Goal: Task Accomplishment & Management: Manage account settings

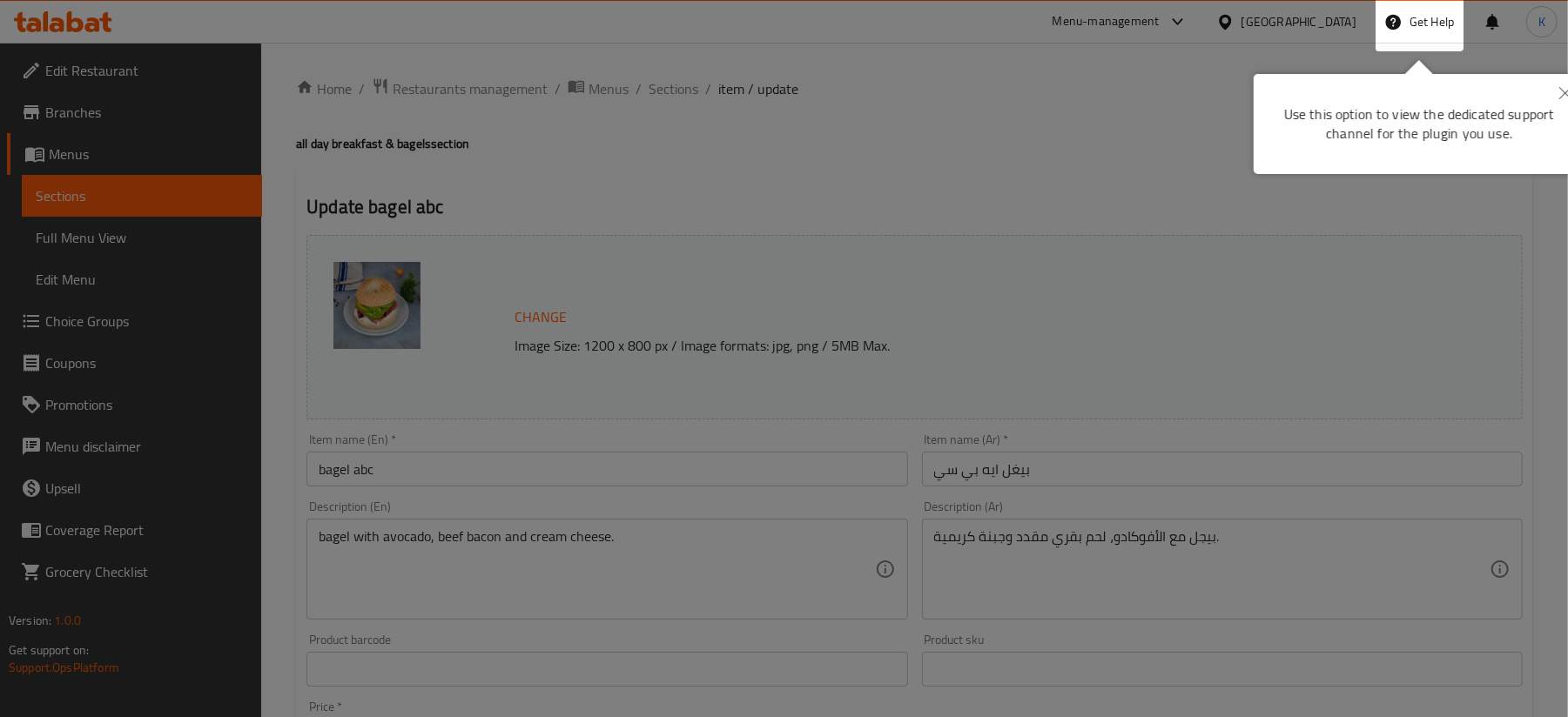
click at [277, 336] on div at bounding box center [784, 697] width 1568 height 1395
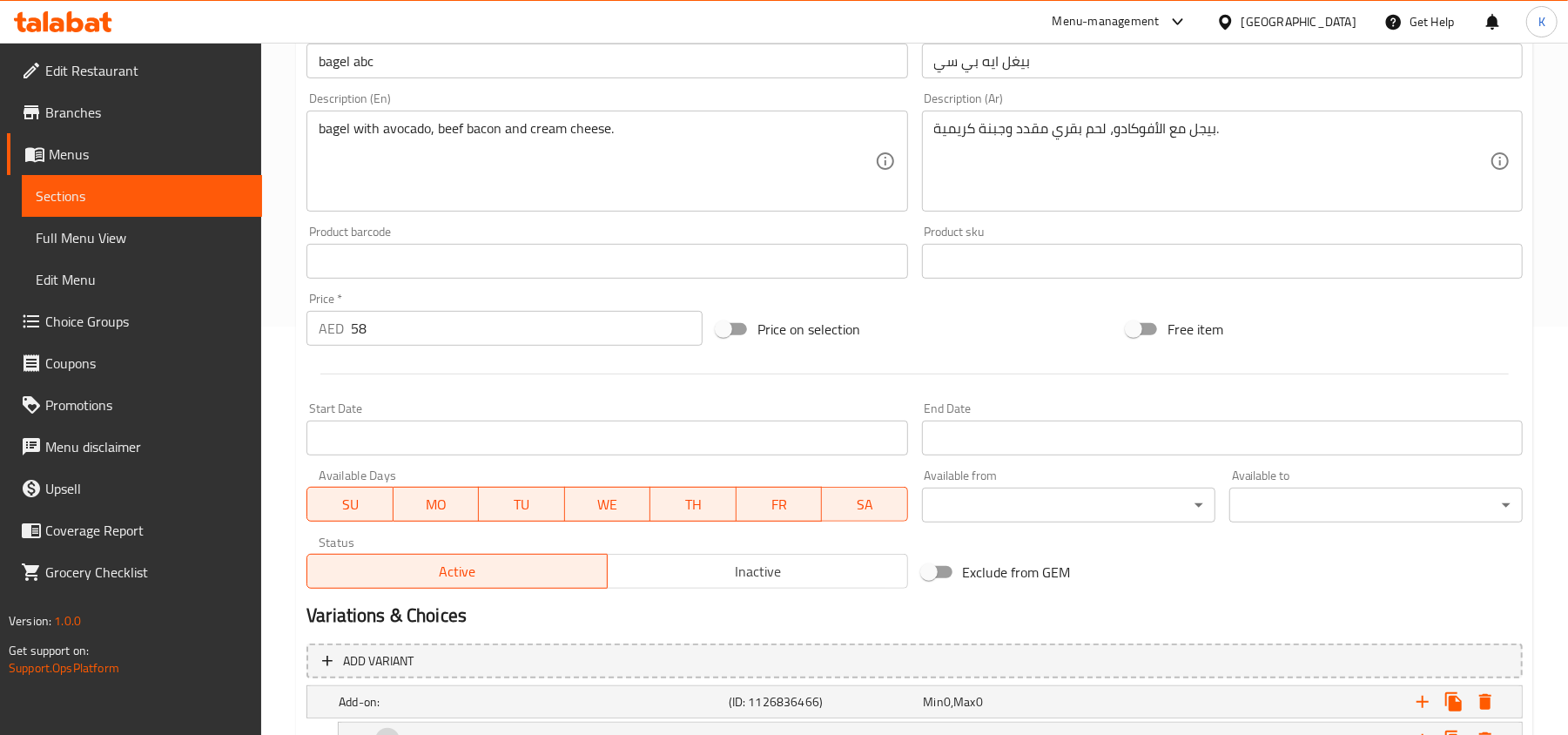
scroll to position [661, 0]
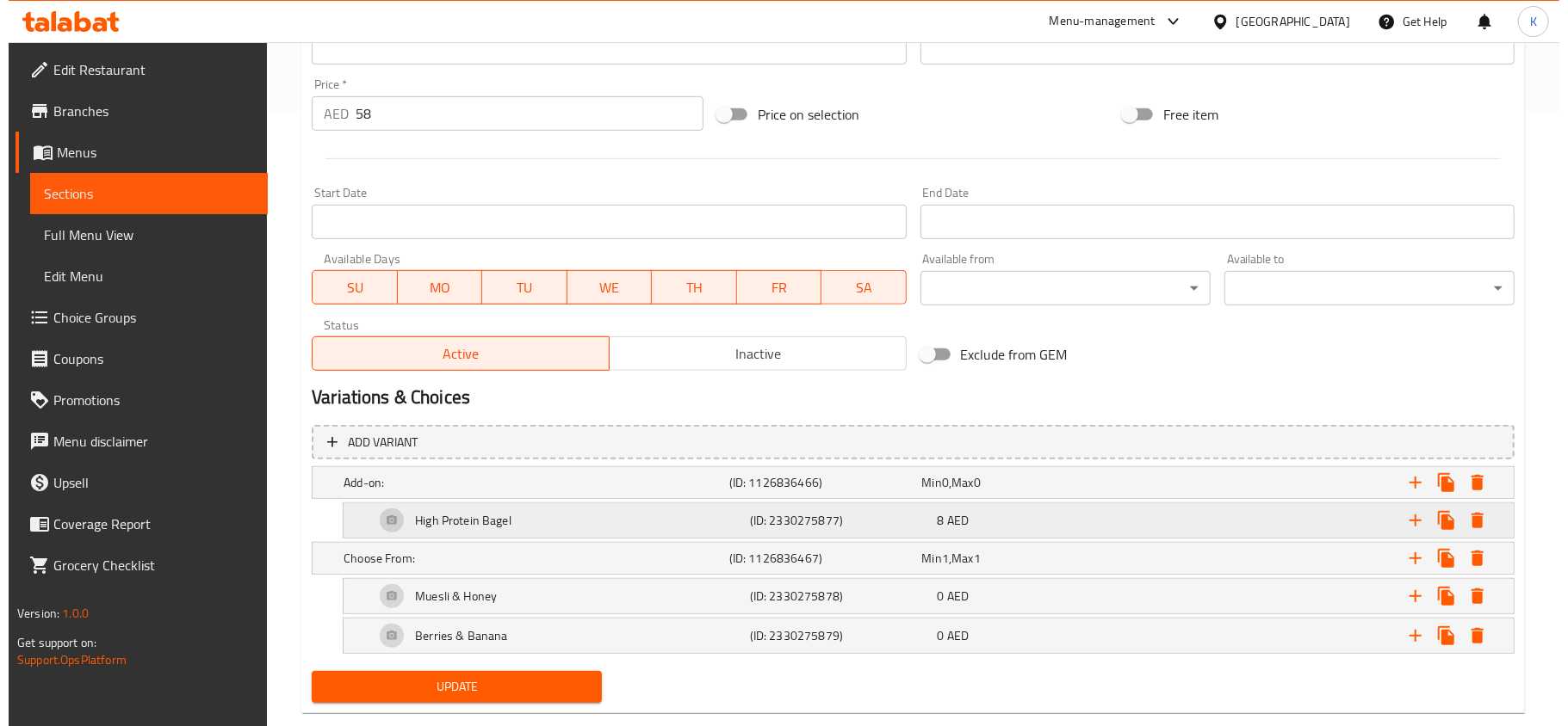
scroll to position [653, 0]
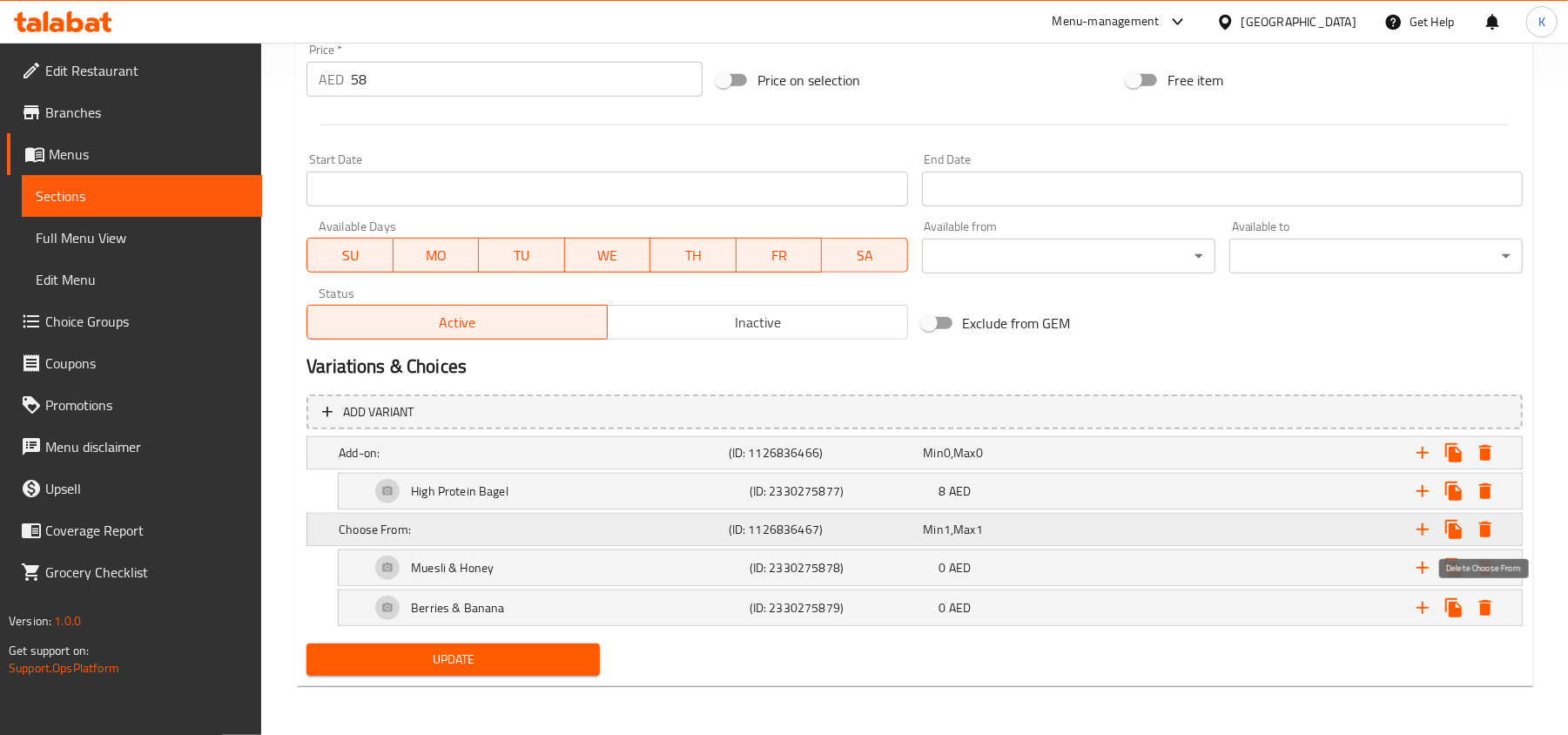
click at [1481, 524] on icon "Expand" at bounding box center [1486, 529] width 12 height 16
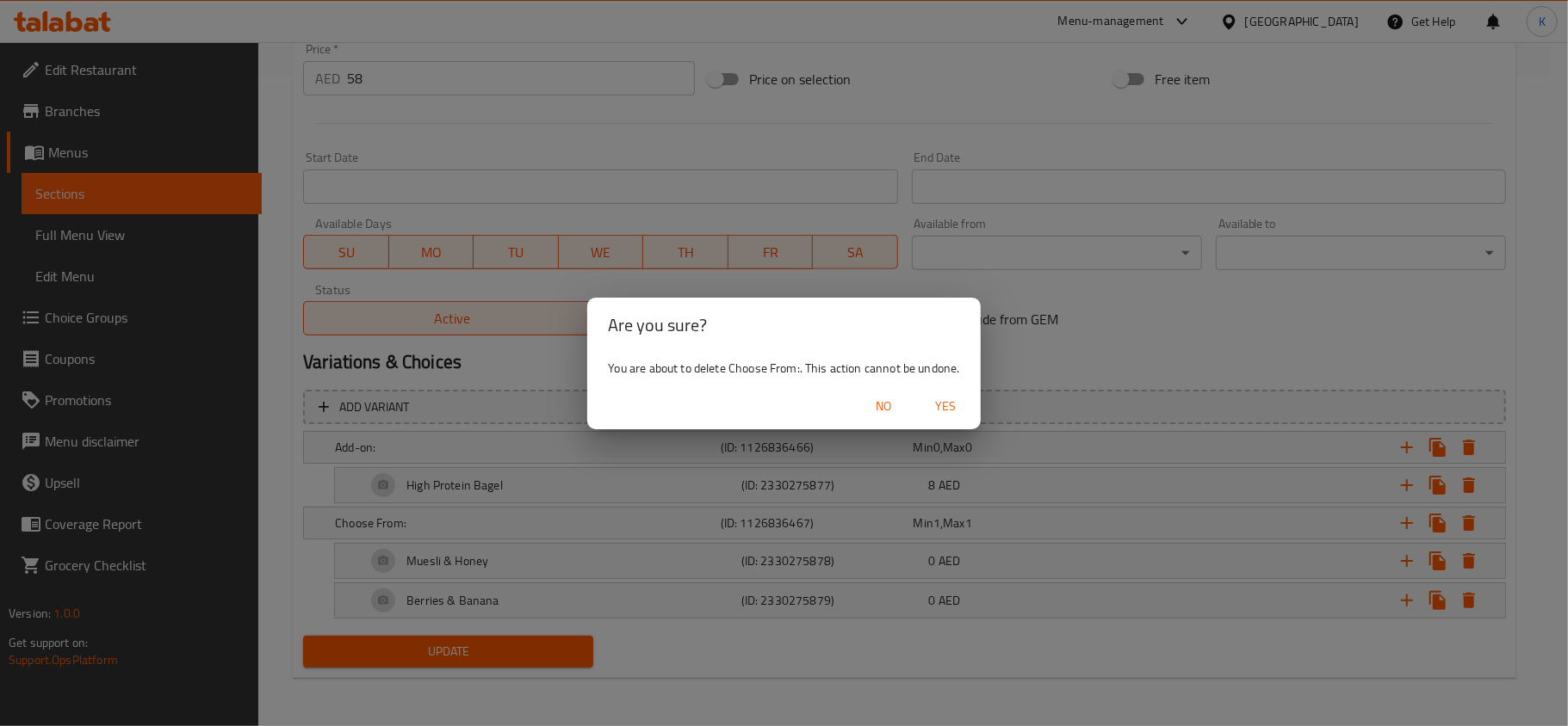
drag, startPoint x: 954, startPoint y: 398, endPoint x: 961, endPoint y: 422, distance: 25.0
click at [952, 398] on span "Yes" at bounding box center [946, 406] width 42 height 22
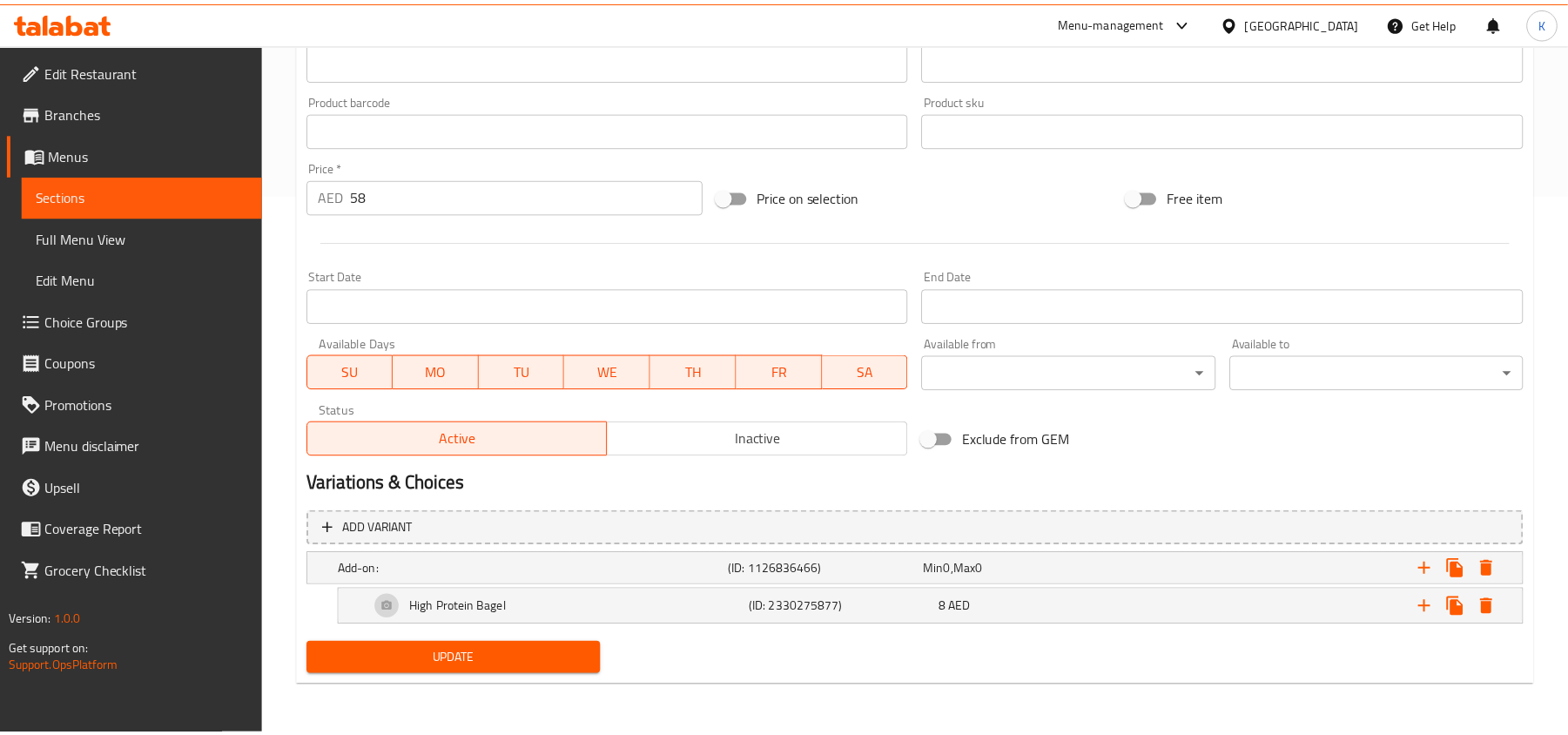
scroll to position [542, 0]
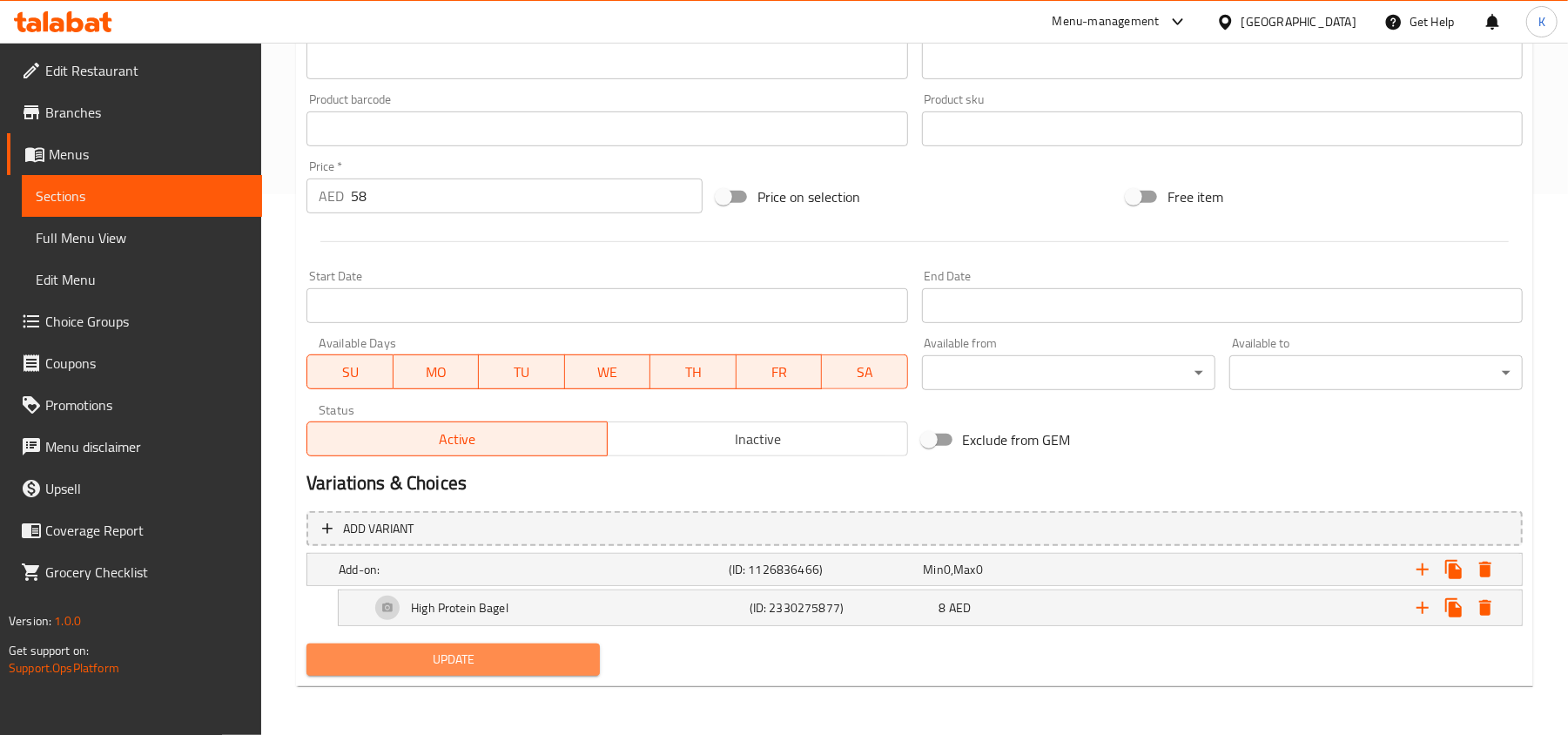
click at [516, 652] on span "Update" at bounding box center [453, 660] width 266 height 22
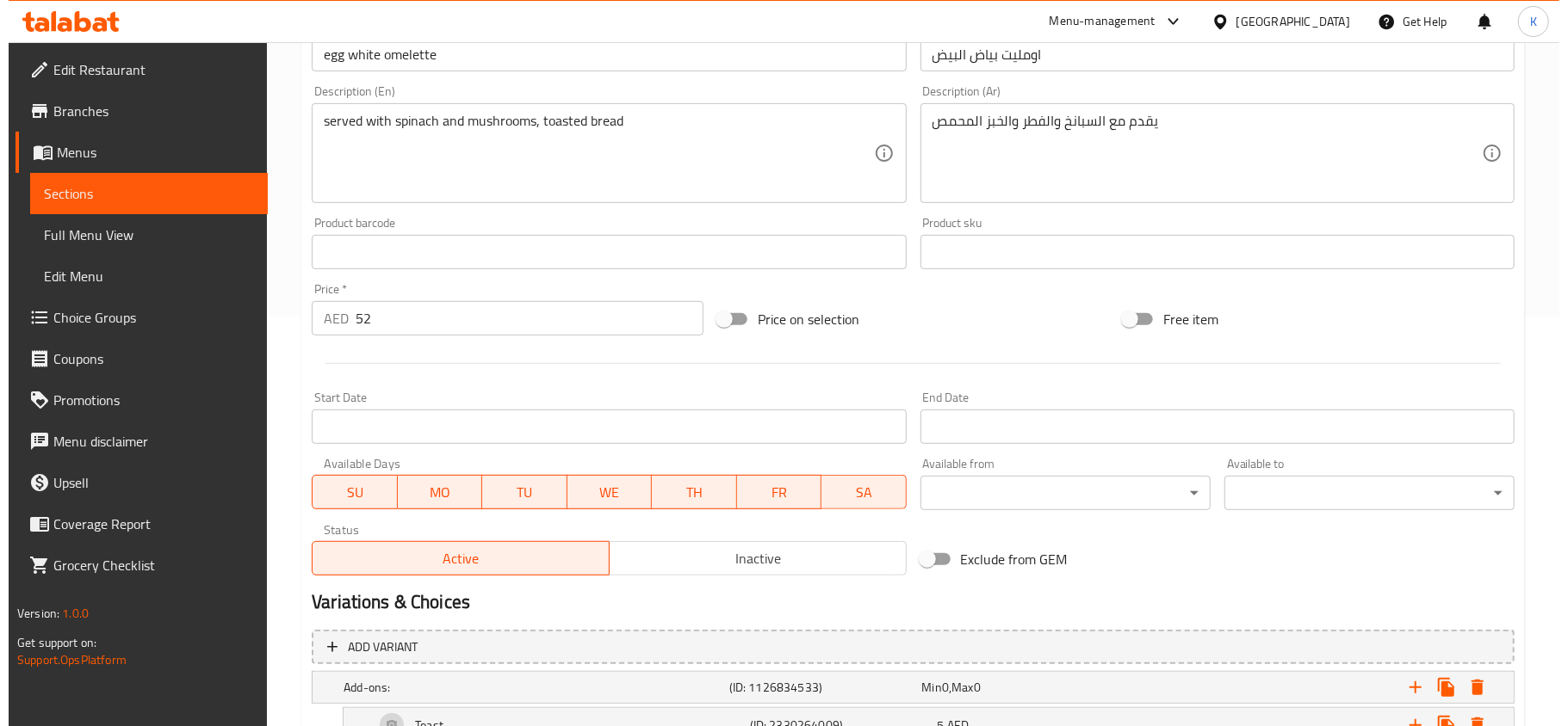
scroll to position [616, 0]
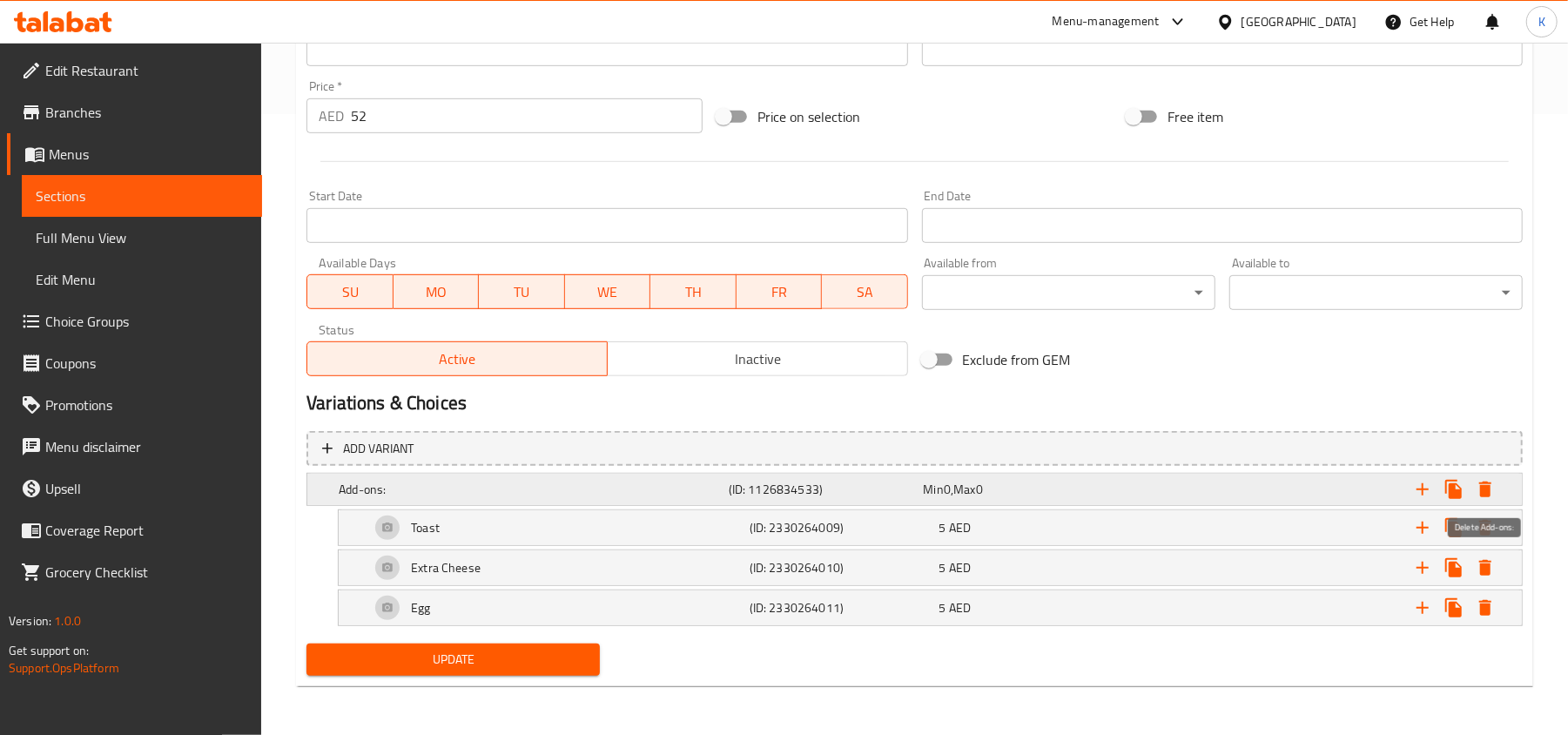
click at [1481, 488] on icon "Expand" at bounding box center [1486, 490] width 12 height 16
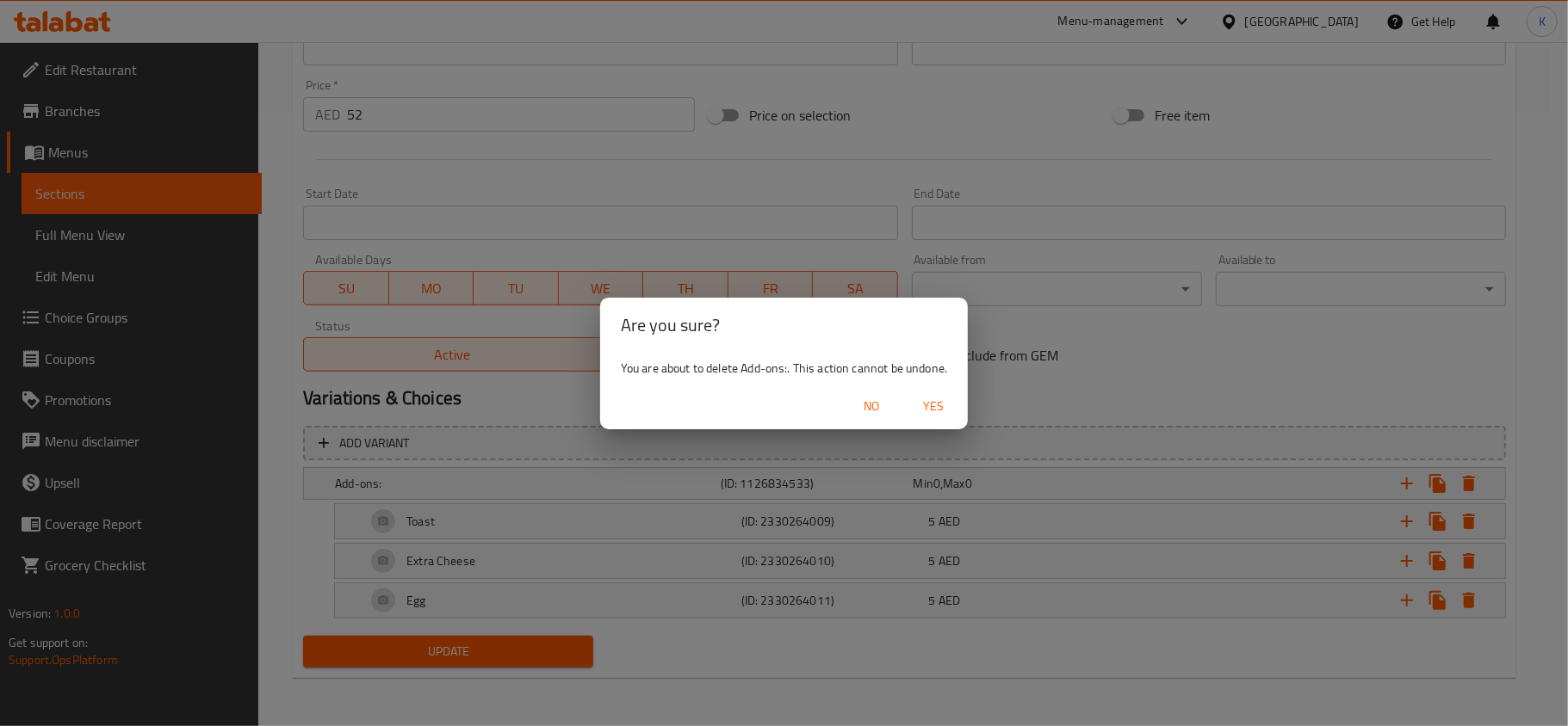
click at [945, 411] on span "Yes" at bounding box center [933, 406] width 42 height 22
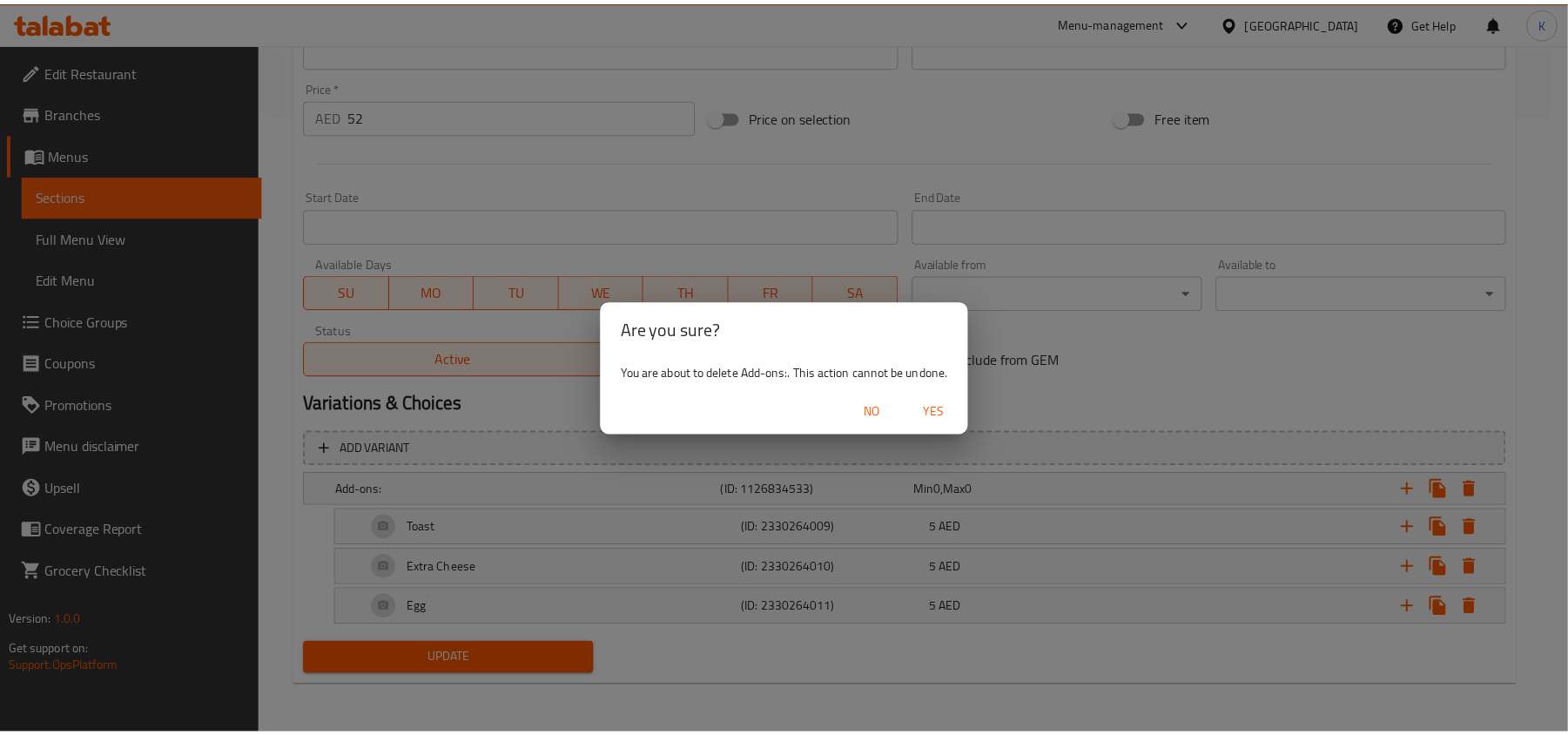
scroll to position [506, 0]
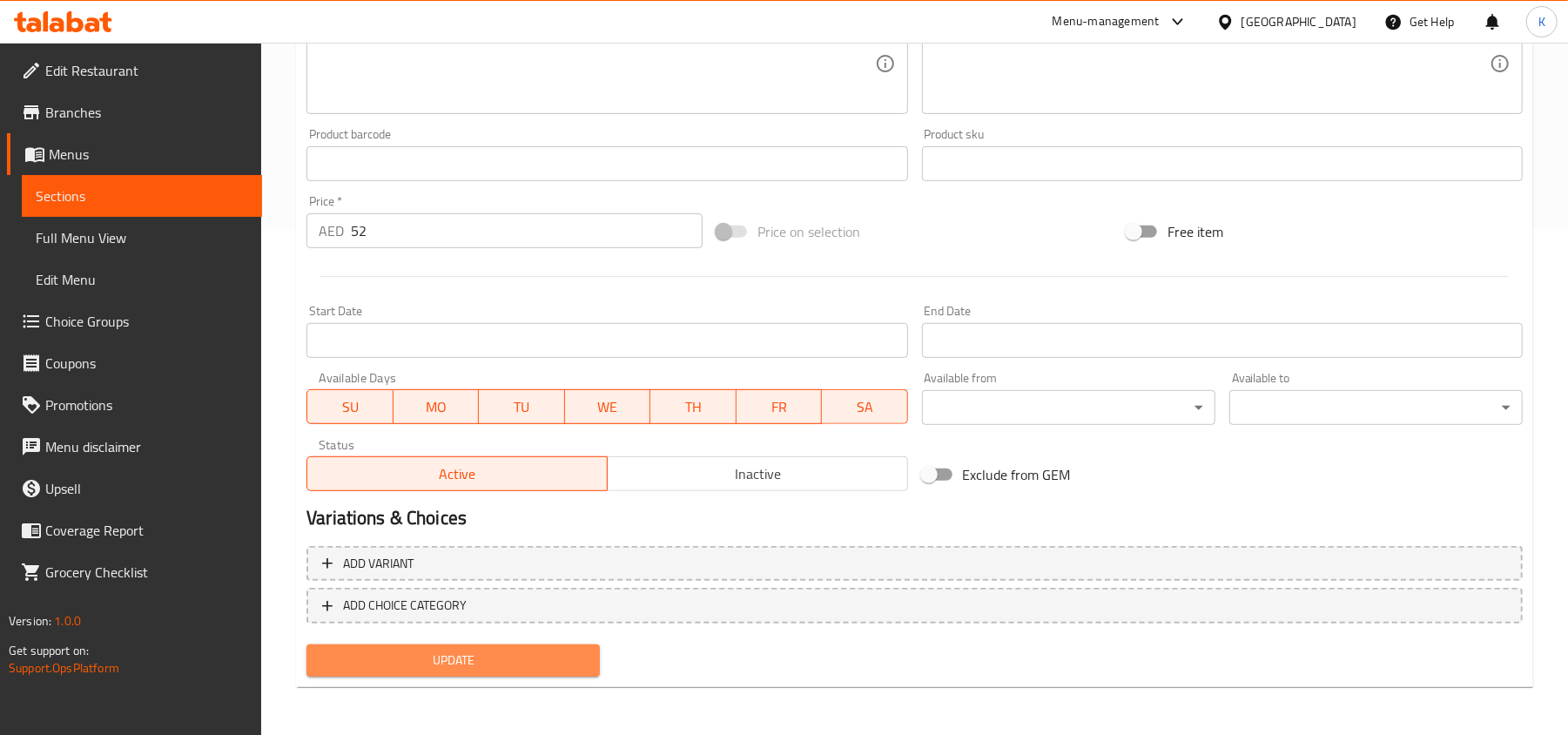
click at [523, 657] on span "Update" at bounding box center [453, 661] width 266 height 22
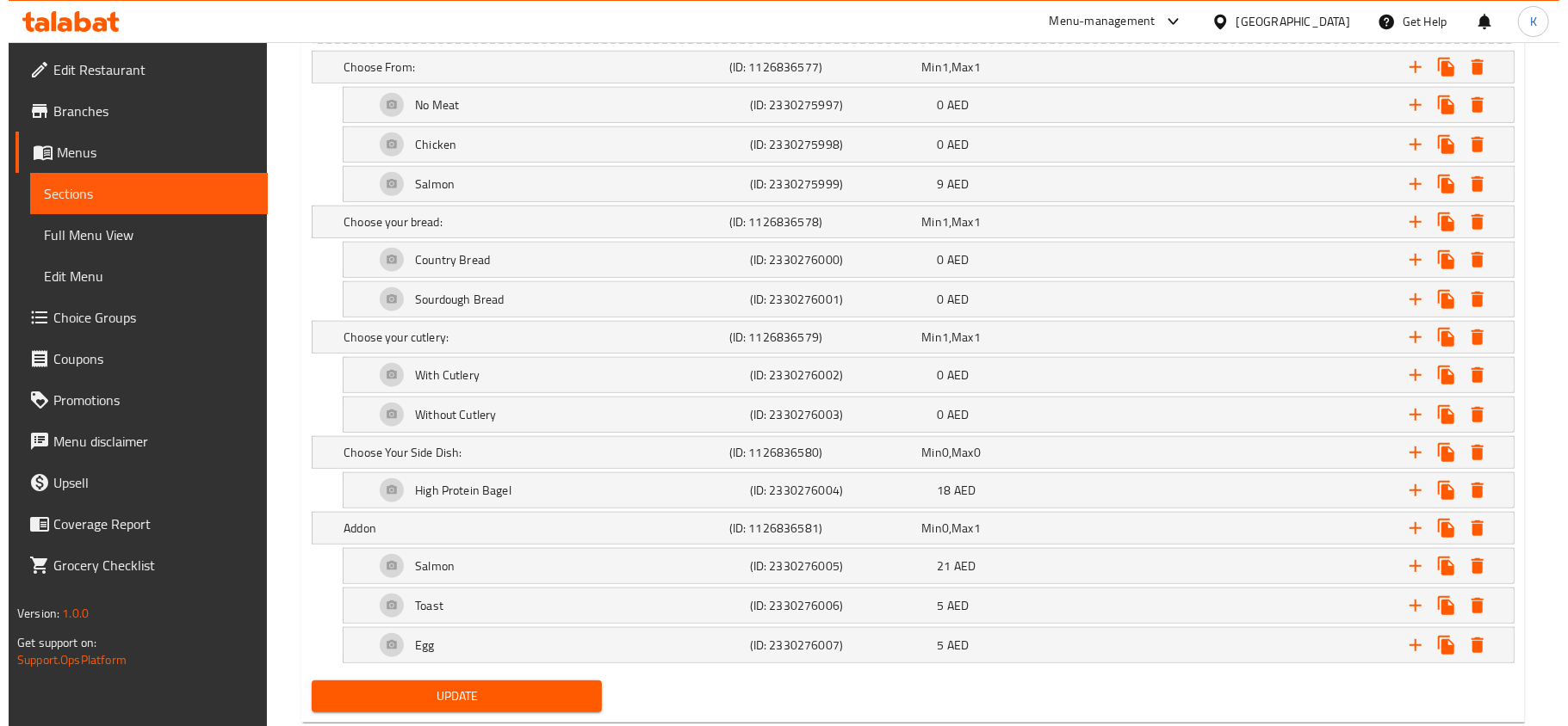
scroll to position [1084, 0]
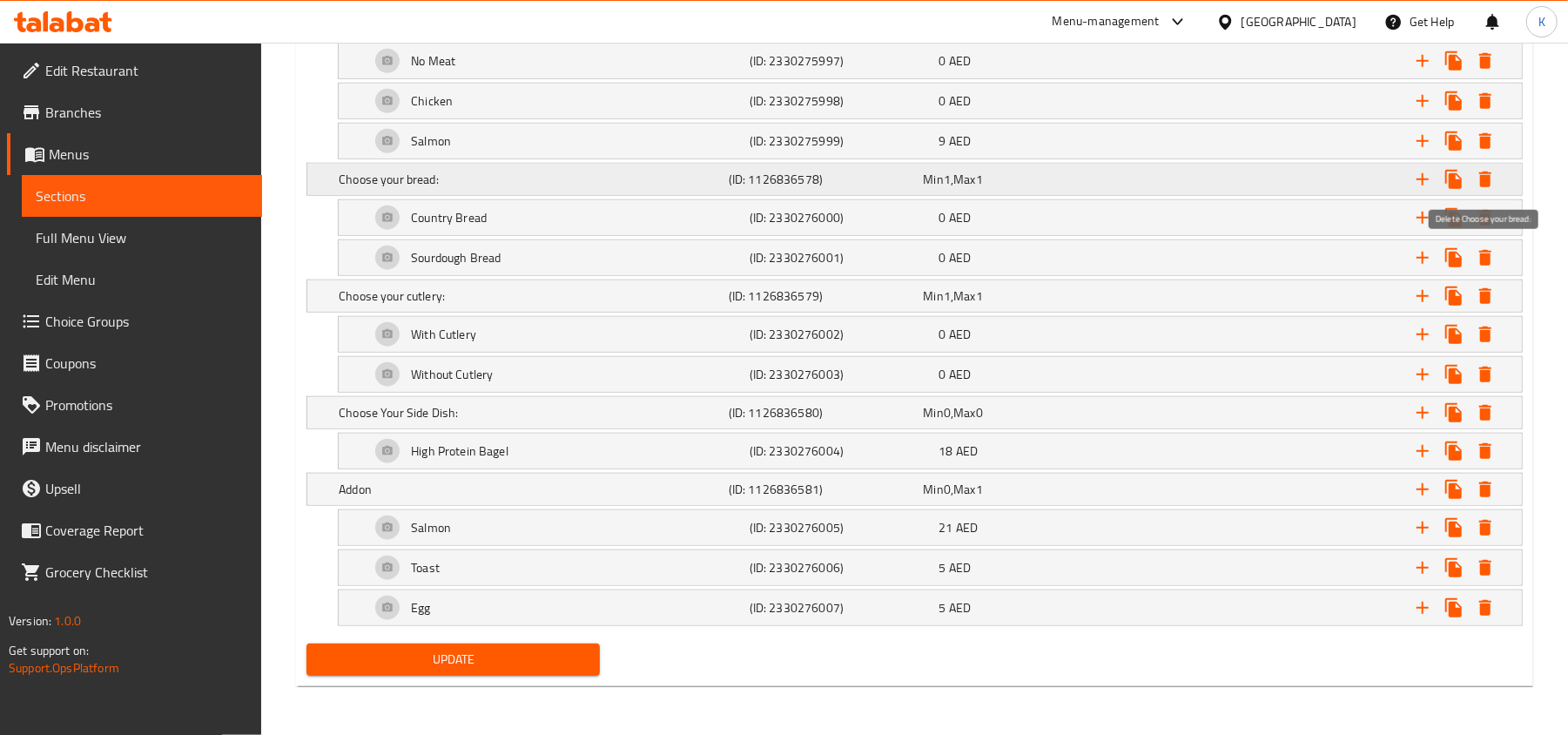
click at [1484, 172] on icon "Expand" at bounding box center [1486, 179] width 12 height 16
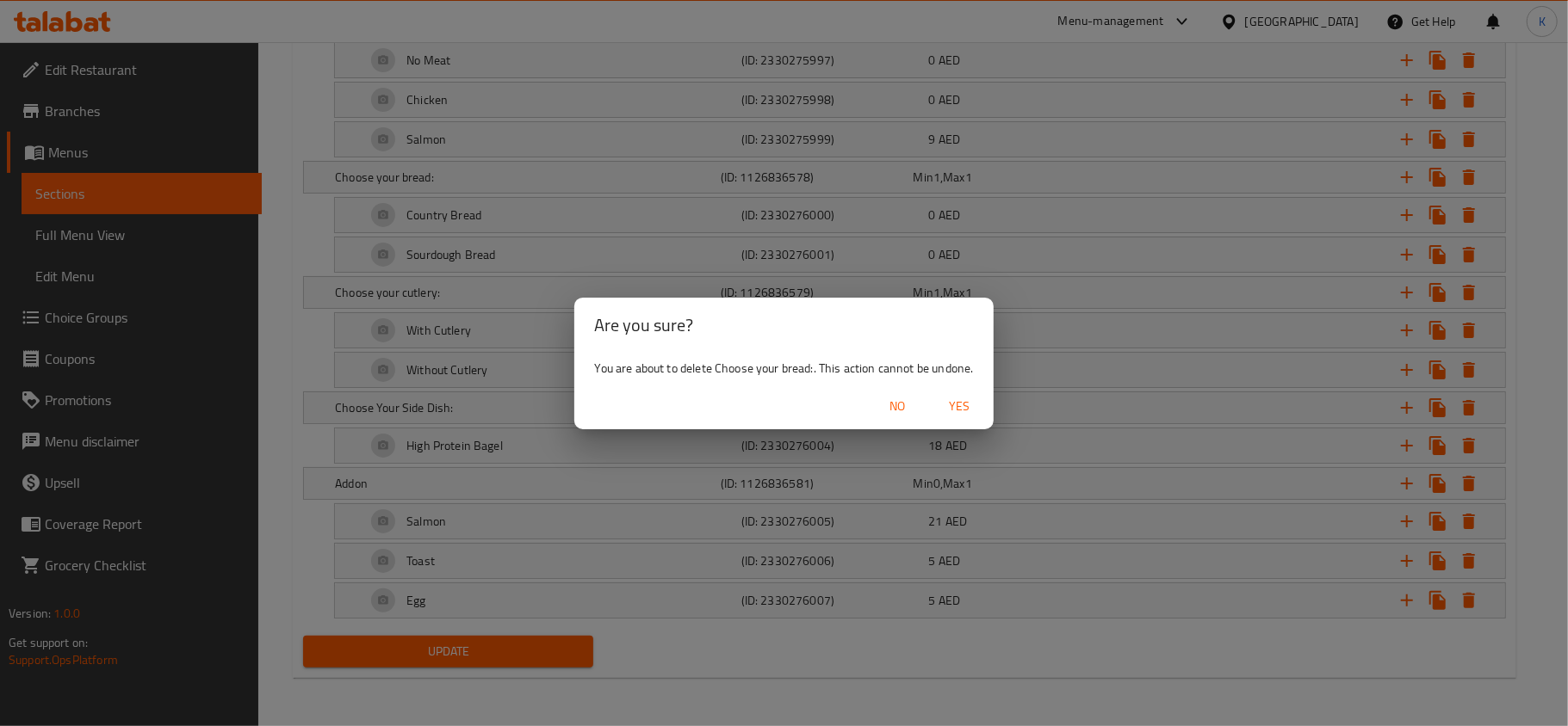
click at [956, 403] on span "Yes" at bounding box center [959, 406] width 42 height 22
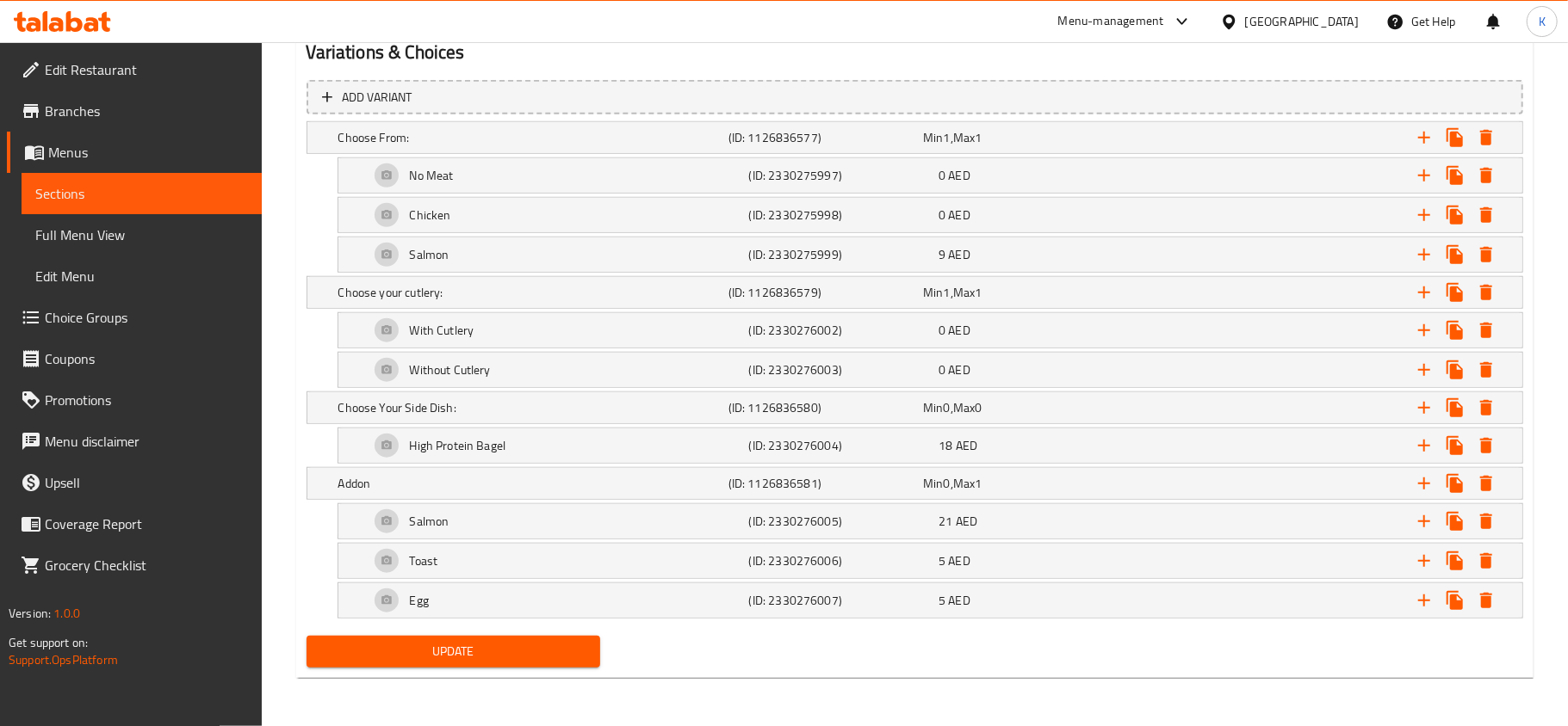
scroll to position [967, 0]
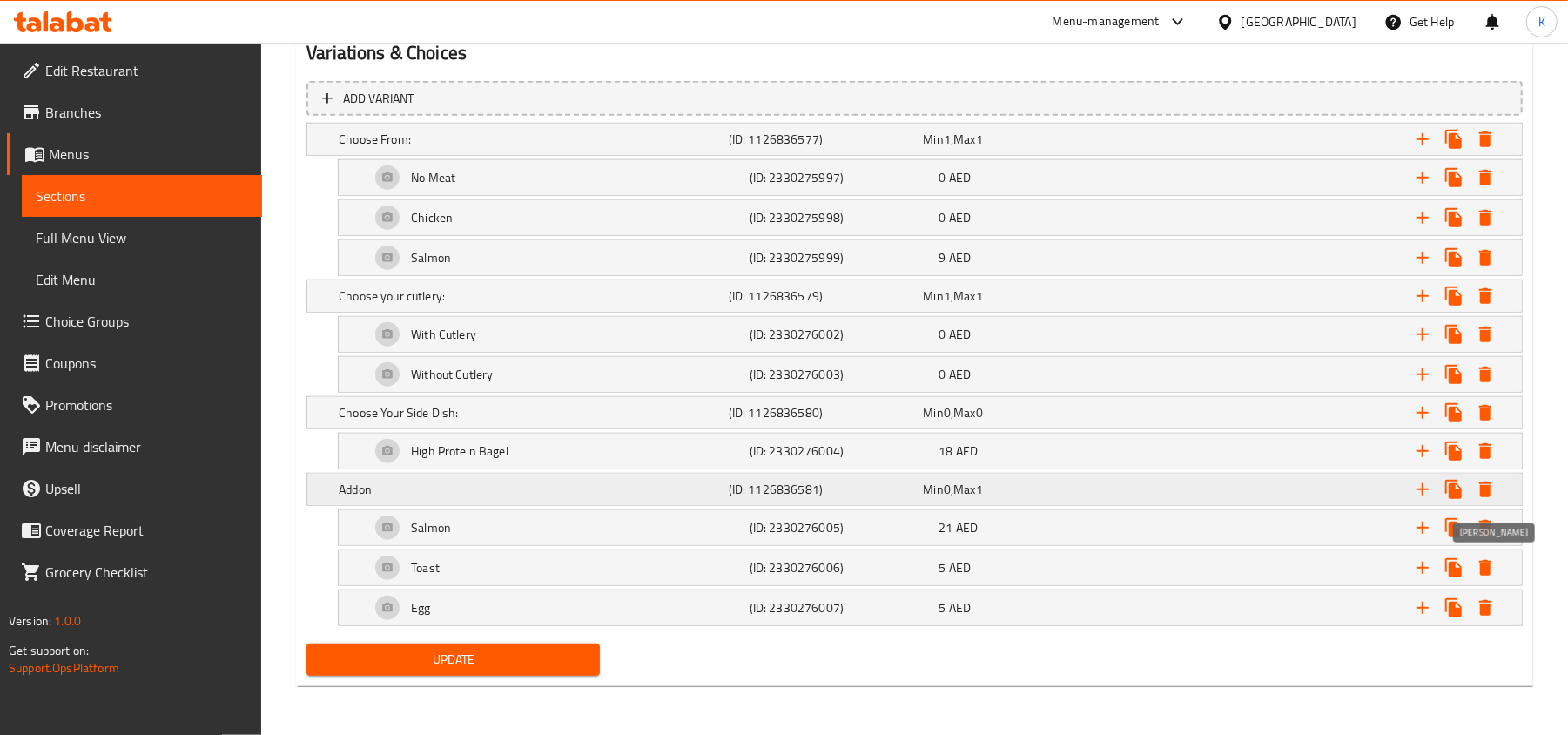
click at [1483, 482] on icon "Expand" at bounding box center [1486, 490] width 12 height 16
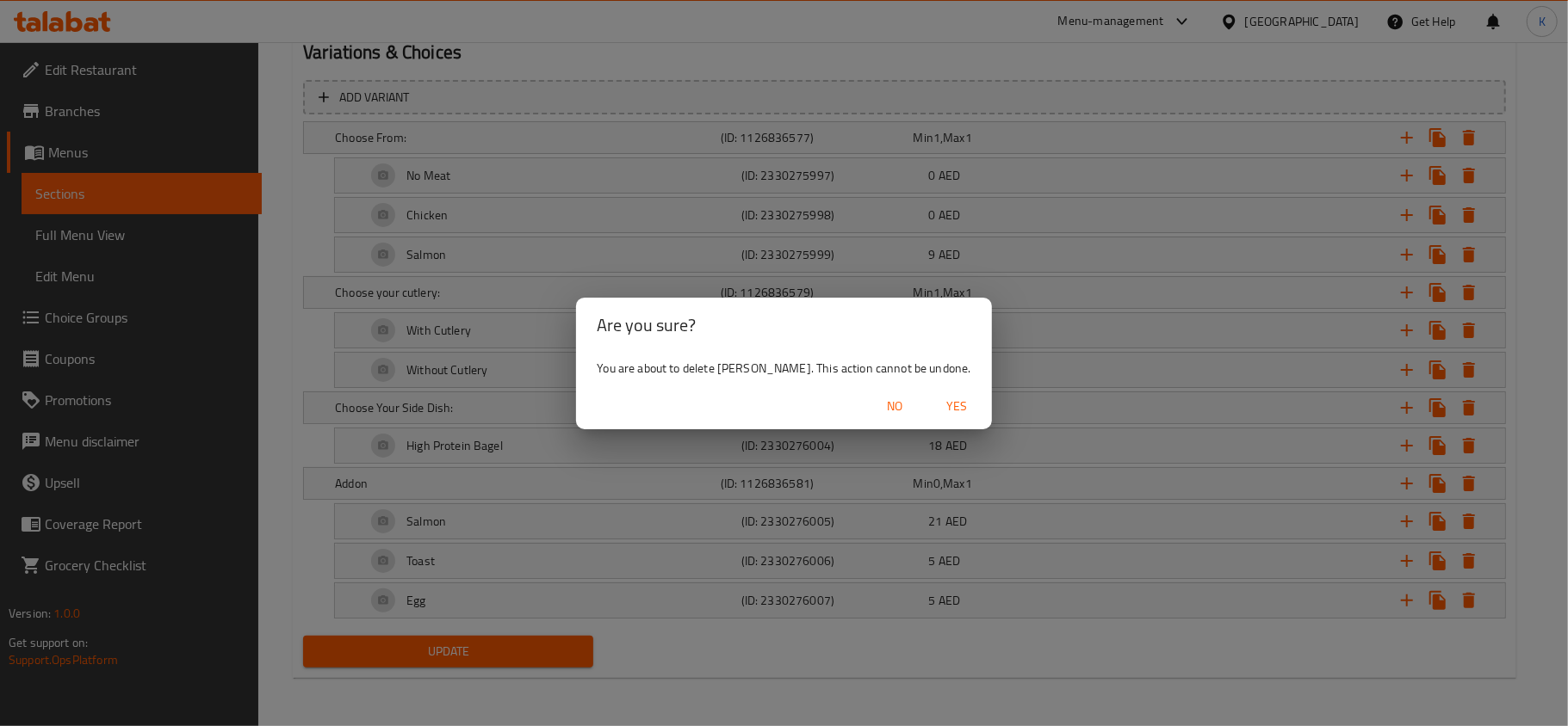
click at [937, 403] on span "Yes" at bounding box center [957, 406] width 42 height 22
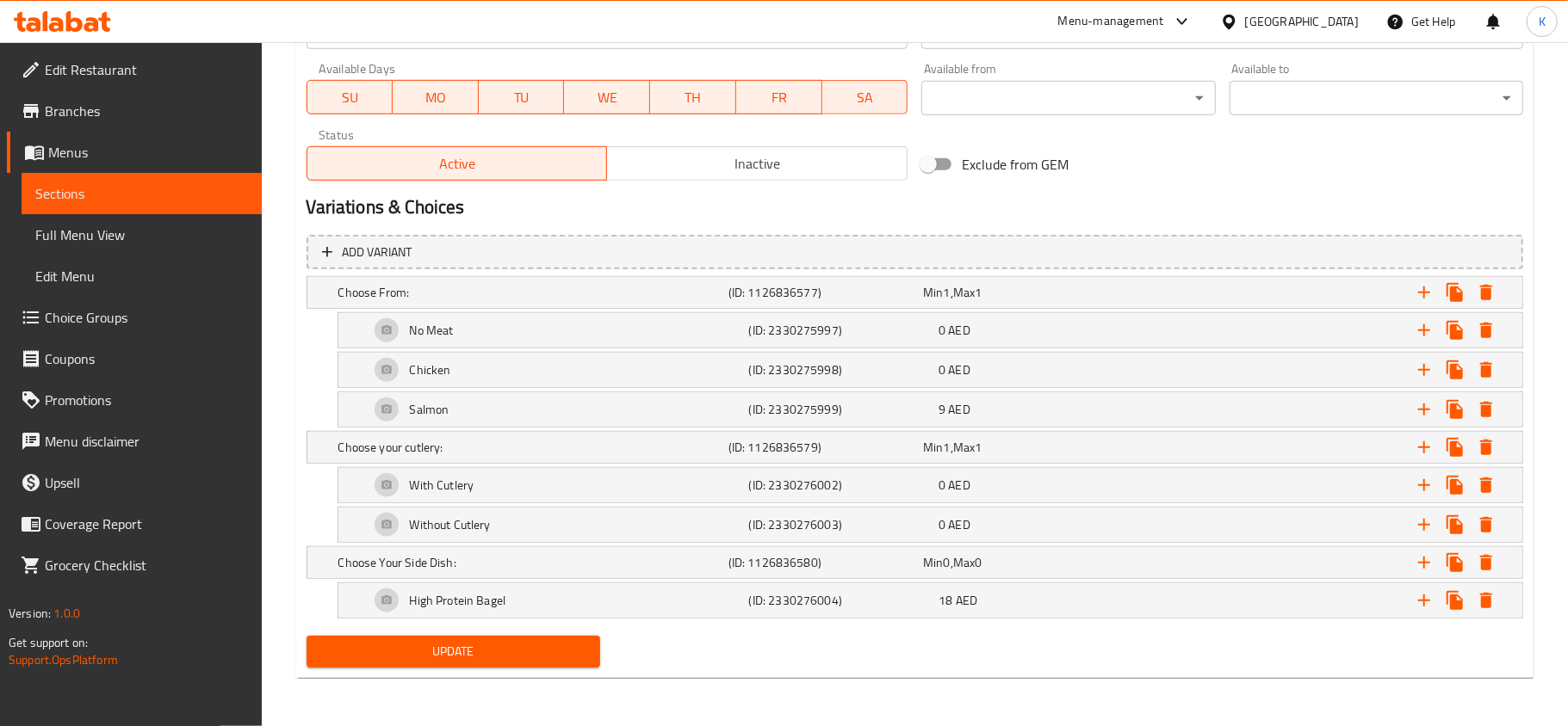
scroll to position [810, 0]
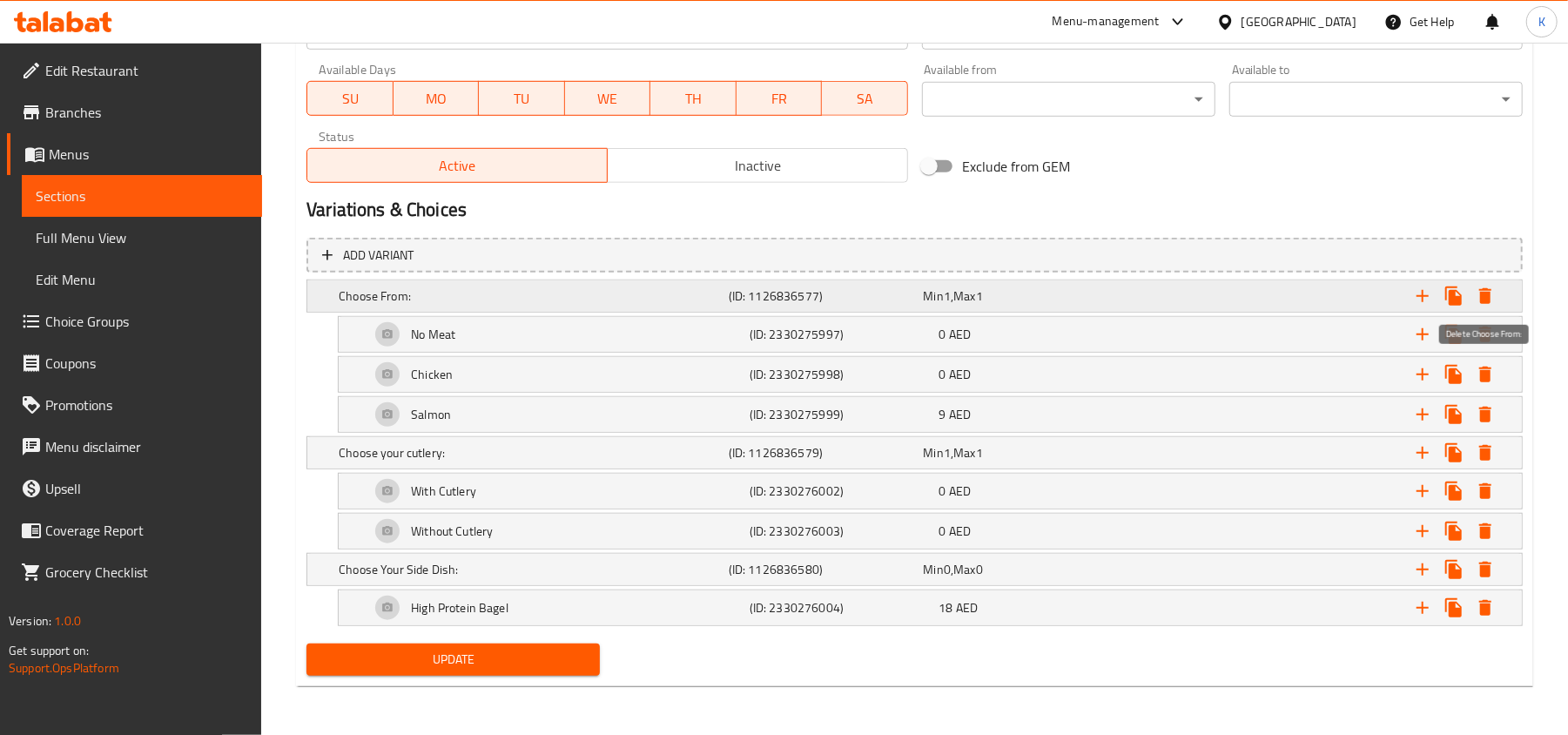
click at [1484, 287] on icon "Expand" at bounding box center [1486, 297] width 21 height 21
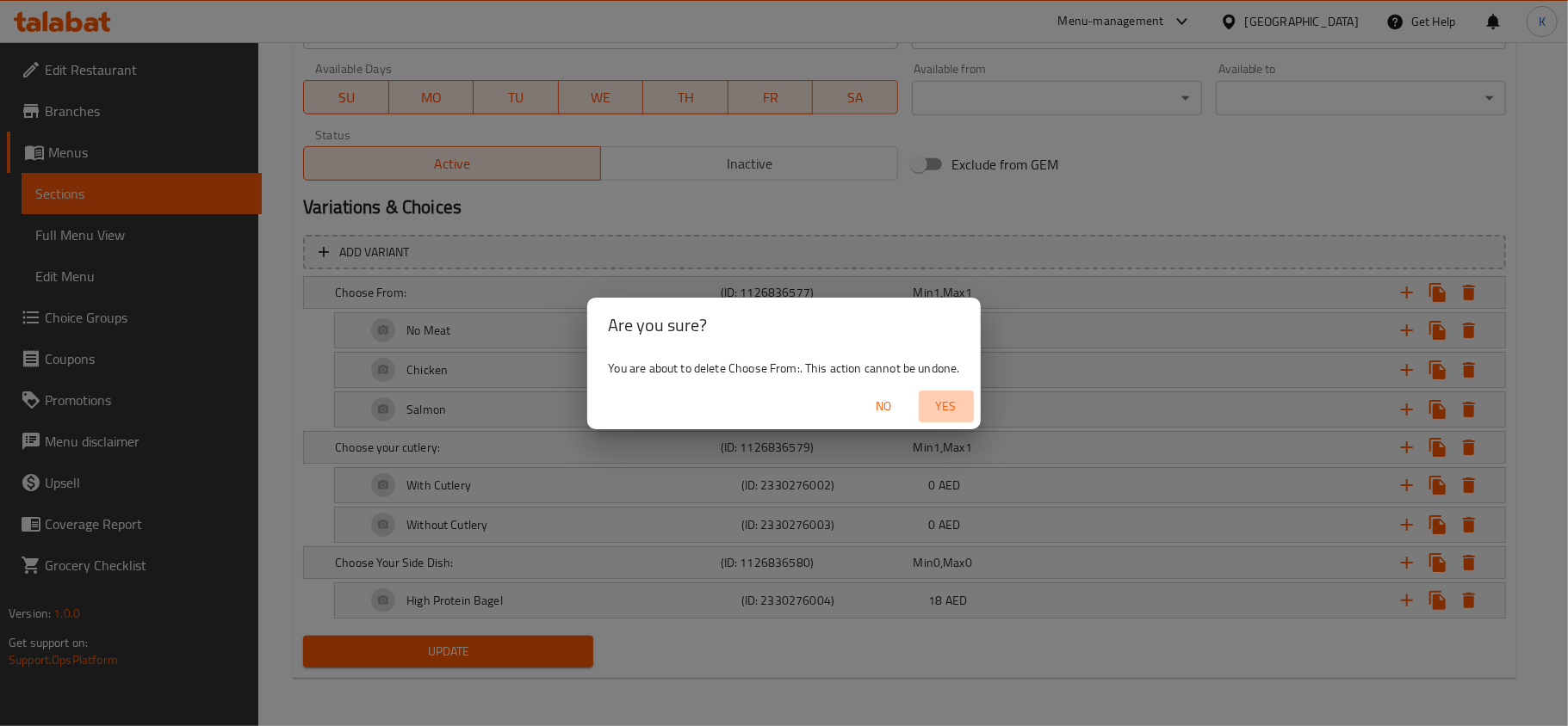
click at [949, 403] on span "Yes" at bounding box center [946, 406] width 42 height 22
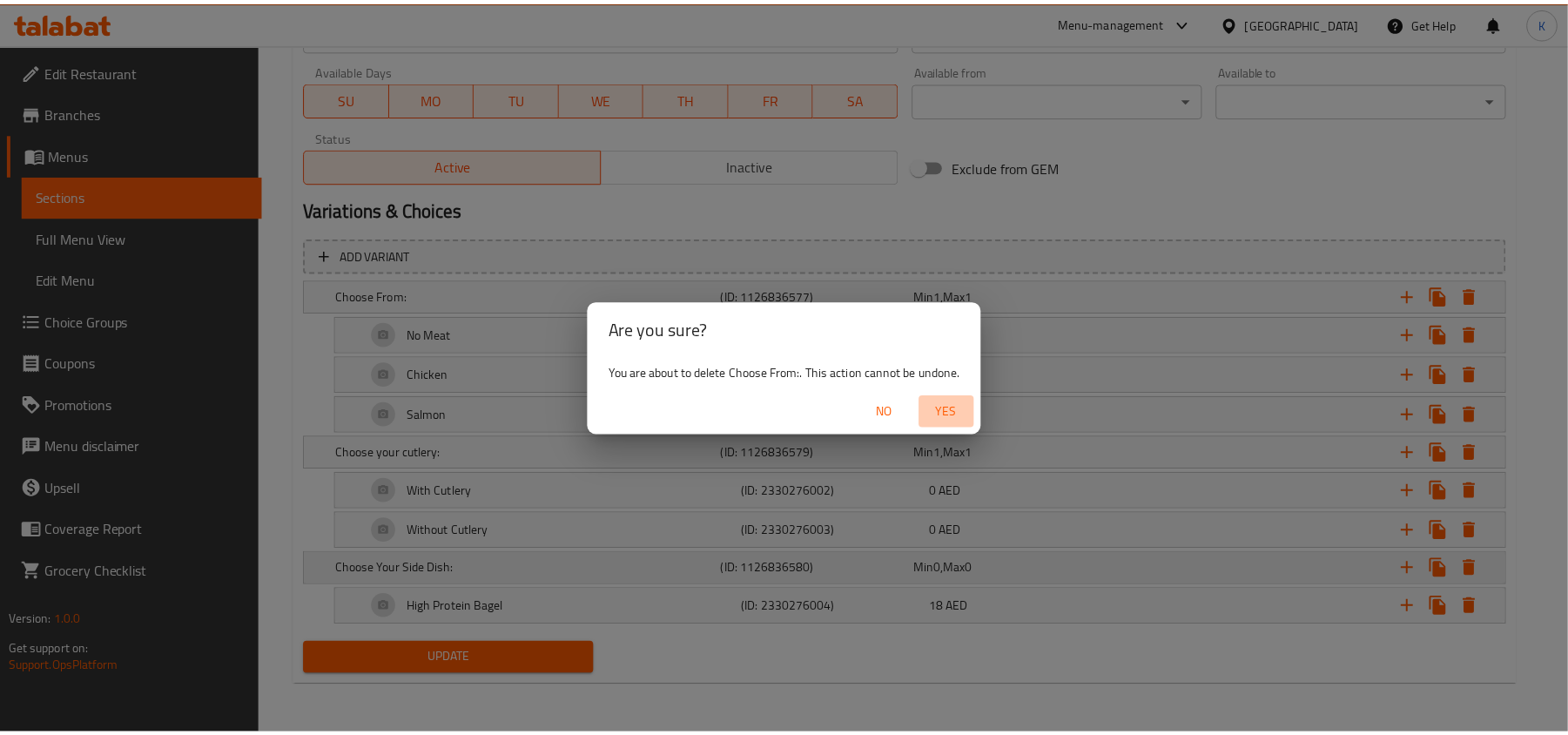
scroll to position [661, 0]
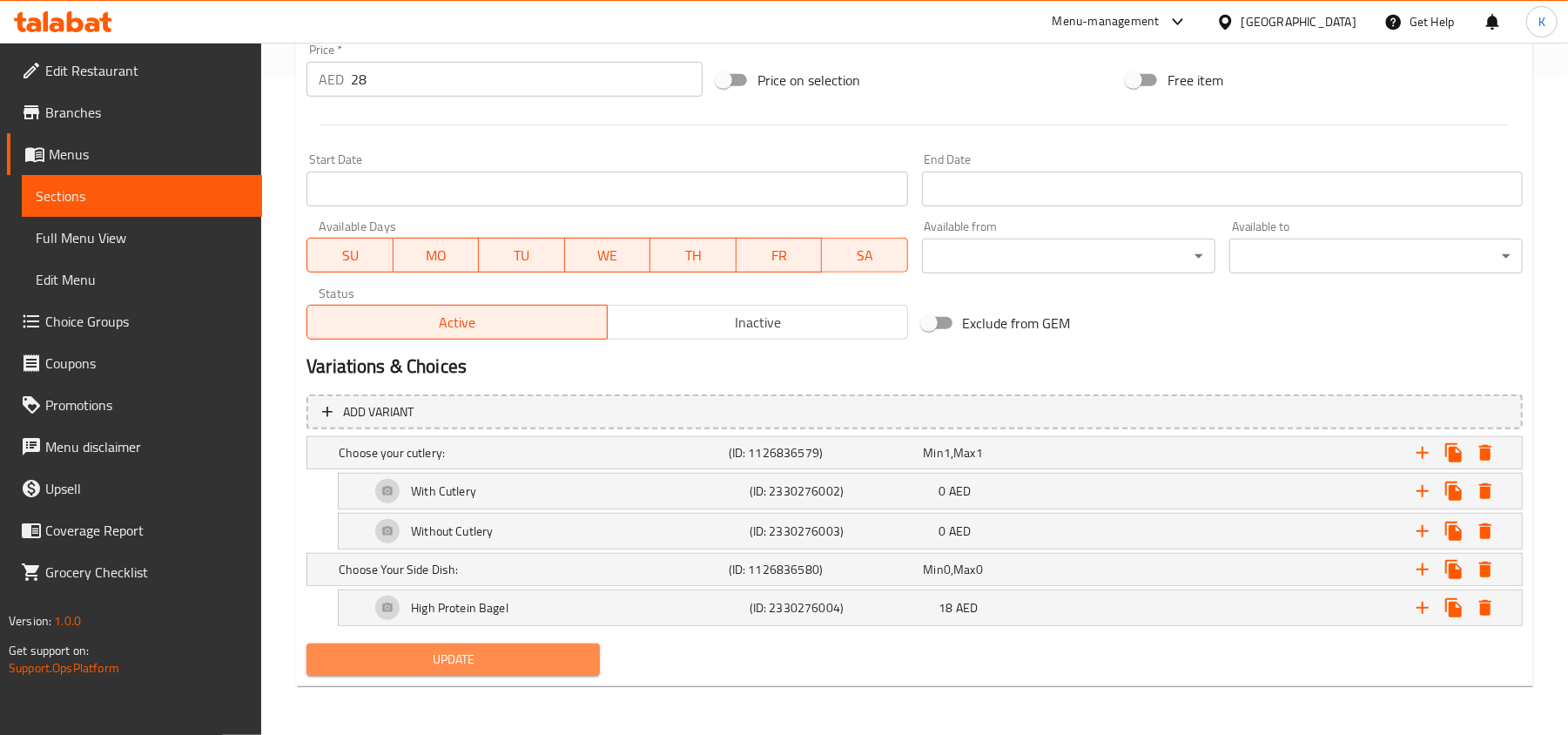
click at [519, 650] on span "Update" at bounding box center [453, 660] width 266 height 22
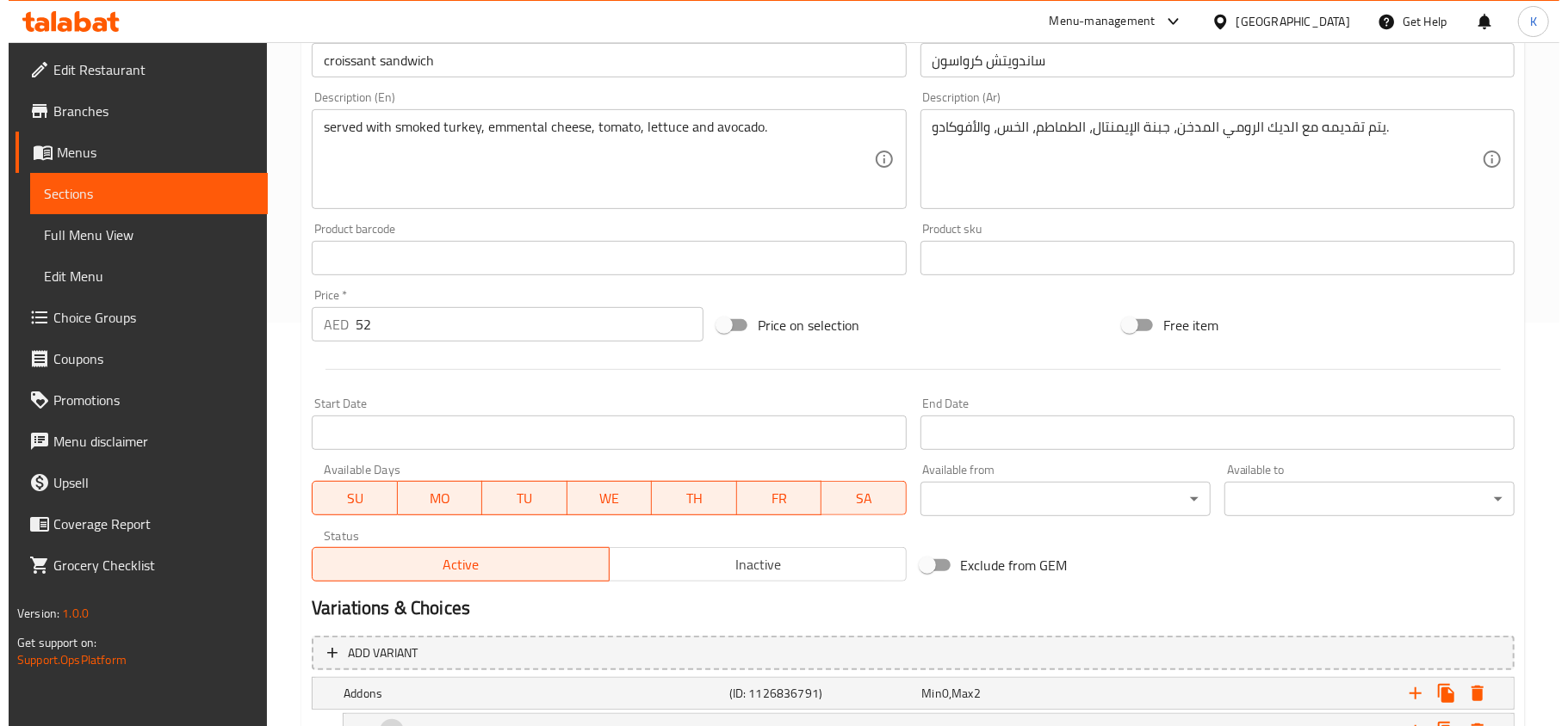
scroll to position [576, 0]
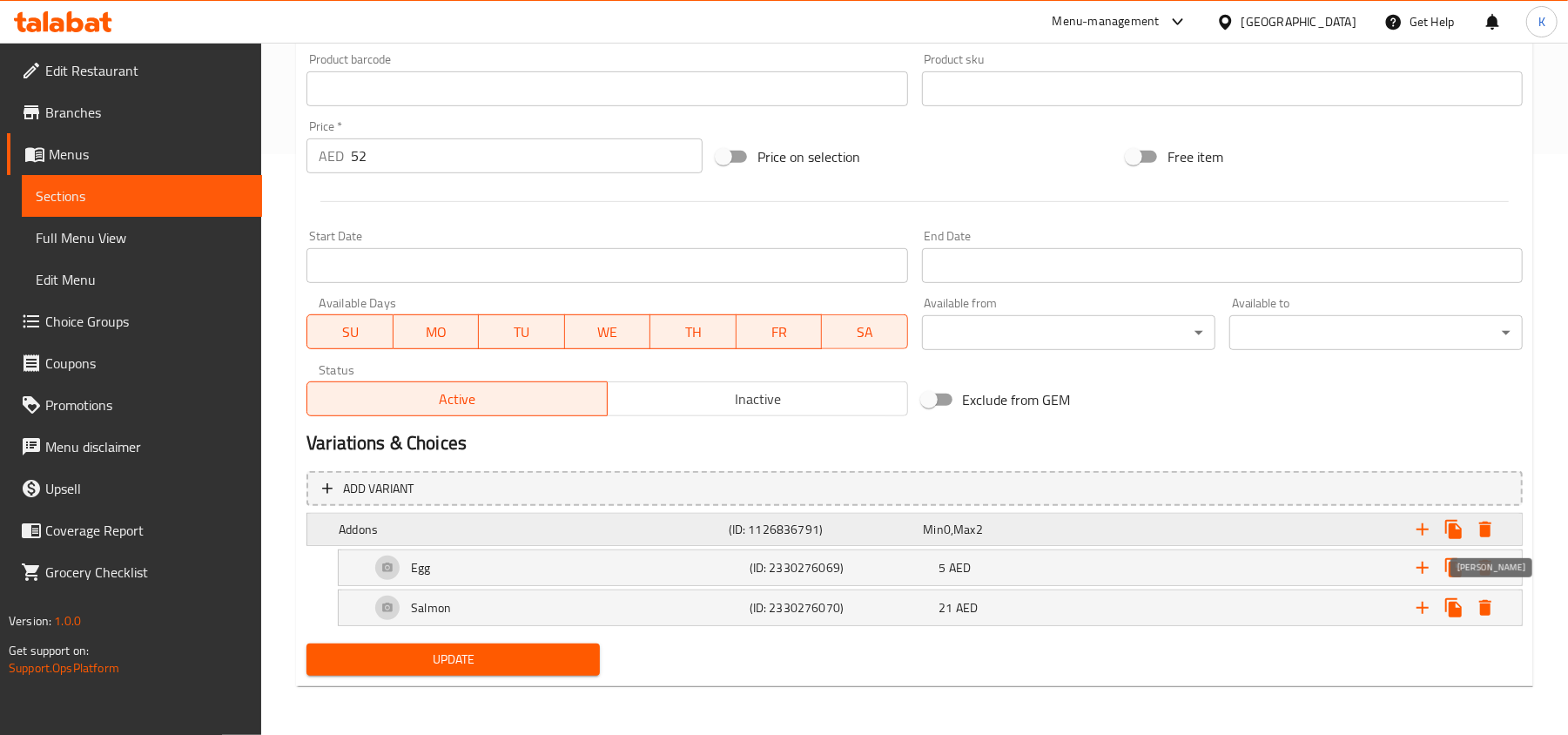
click at [1488, 529] on icon "Expand" at bounding box center [1486, 529] width 12 height 16
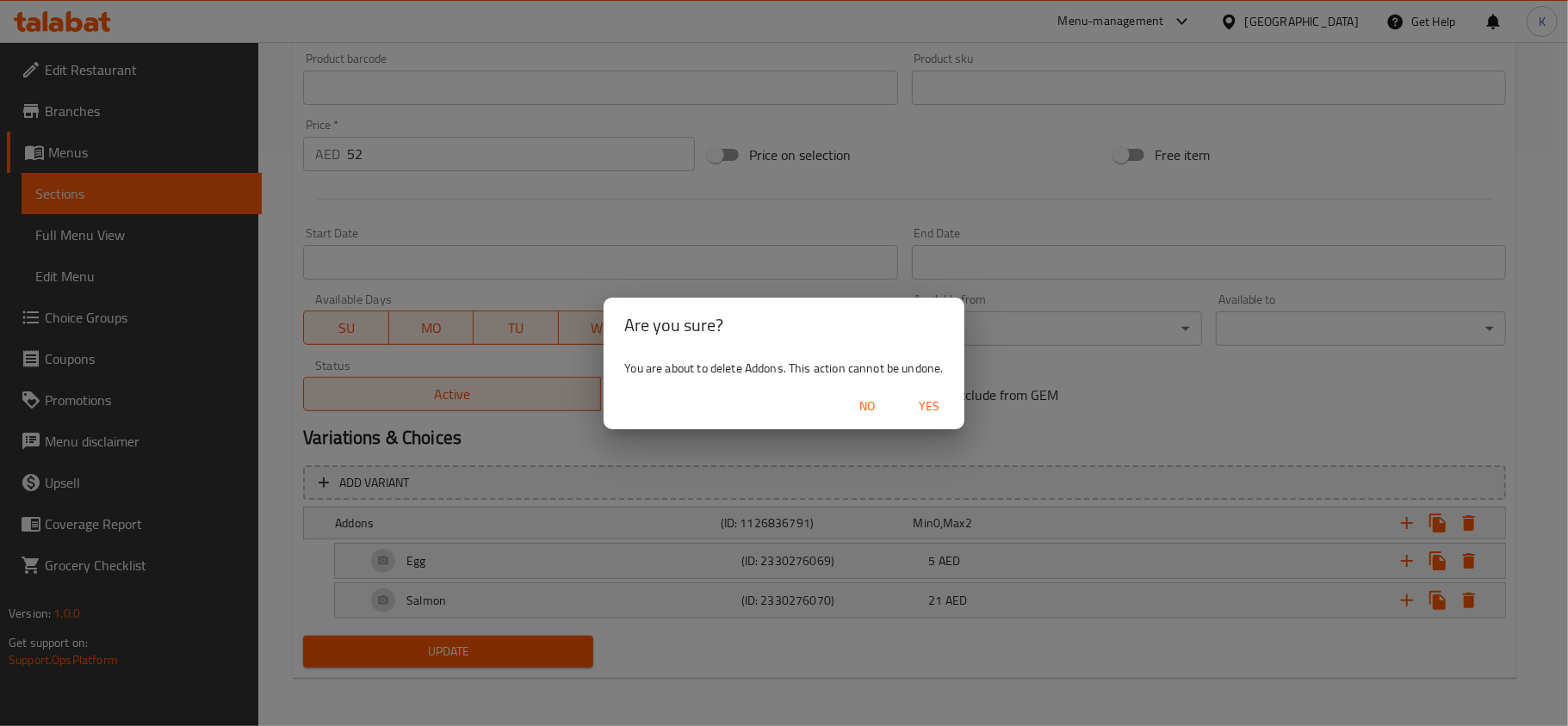
click at [925, 404] on span "Yes" at bounding box center [930, 406] width 42 height 22
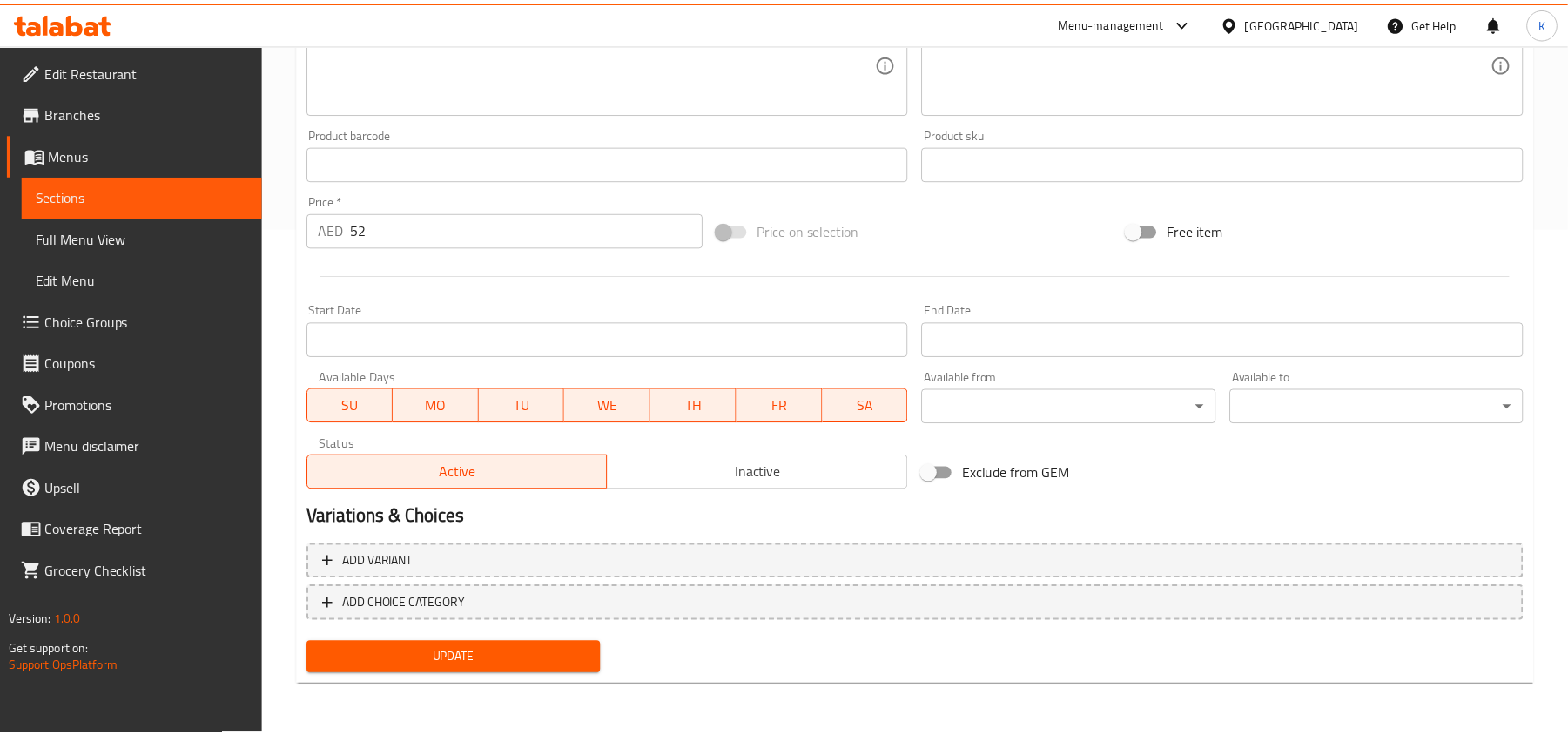
scroll to position [506, 0]
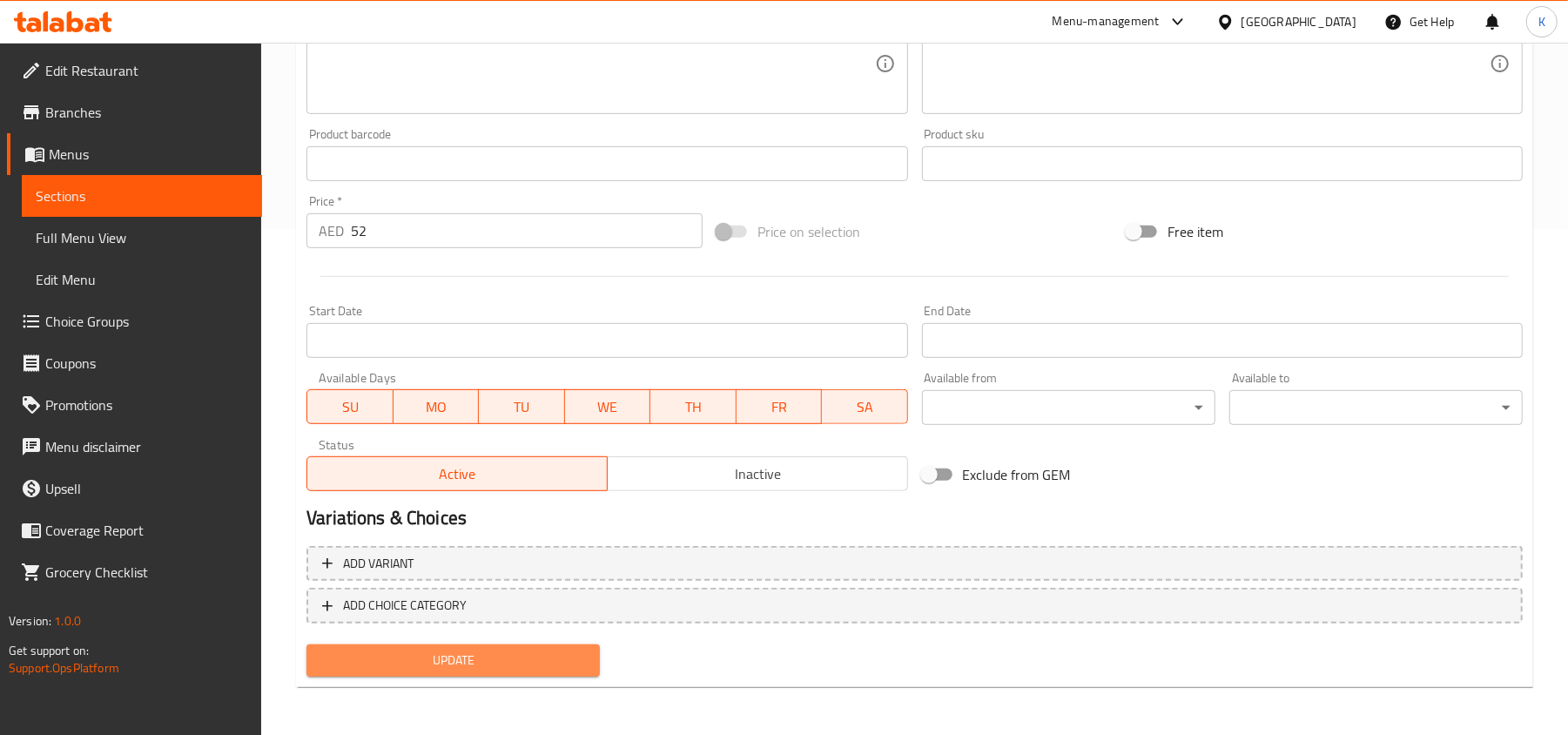
click at [537, 659] on span "Update" at bounding box center [453, 661] width 266 height 22
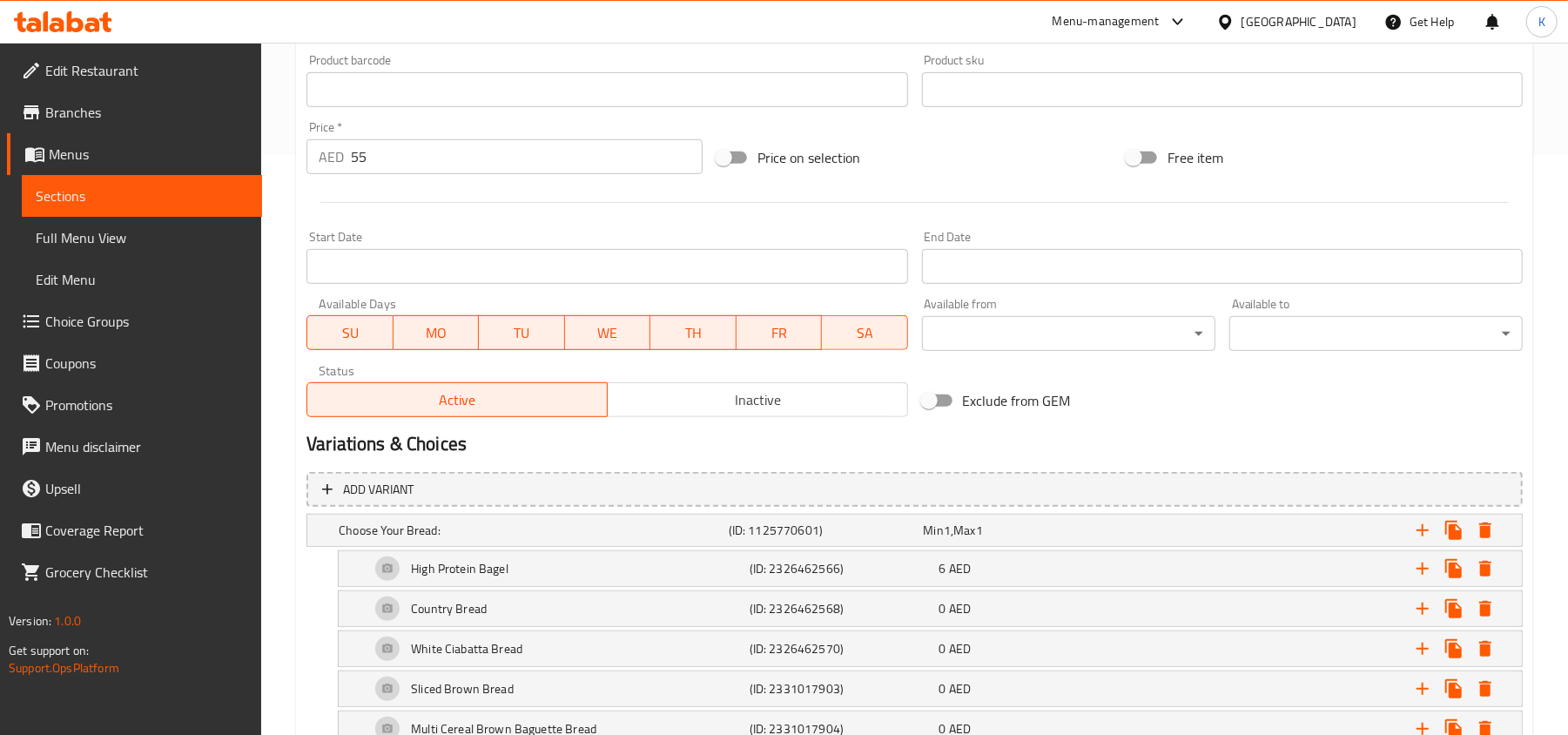
scroll to position [813, 0]
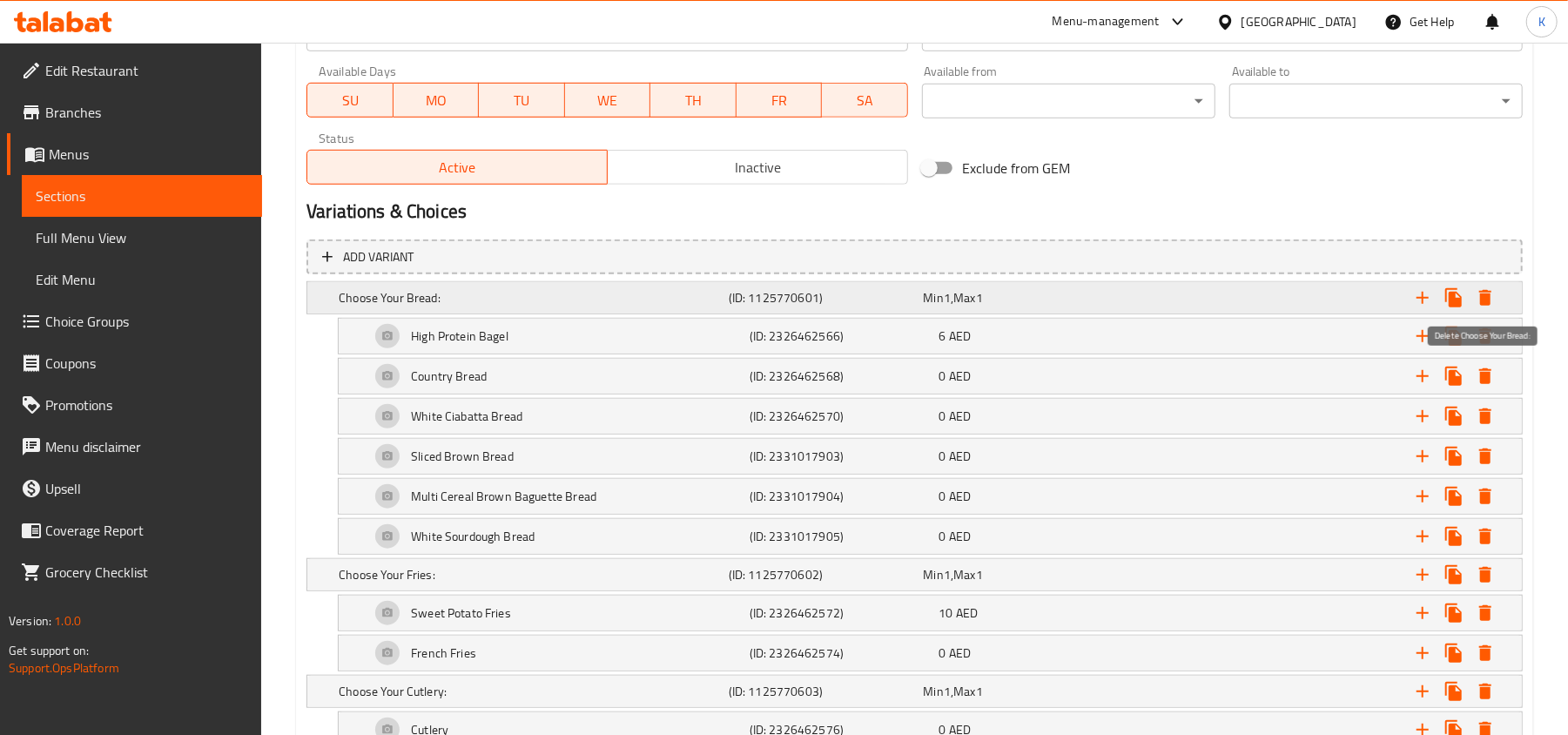
click at [1487, 301] on icon "Expand" at bounding box center [1486, 298] width 12 height 16
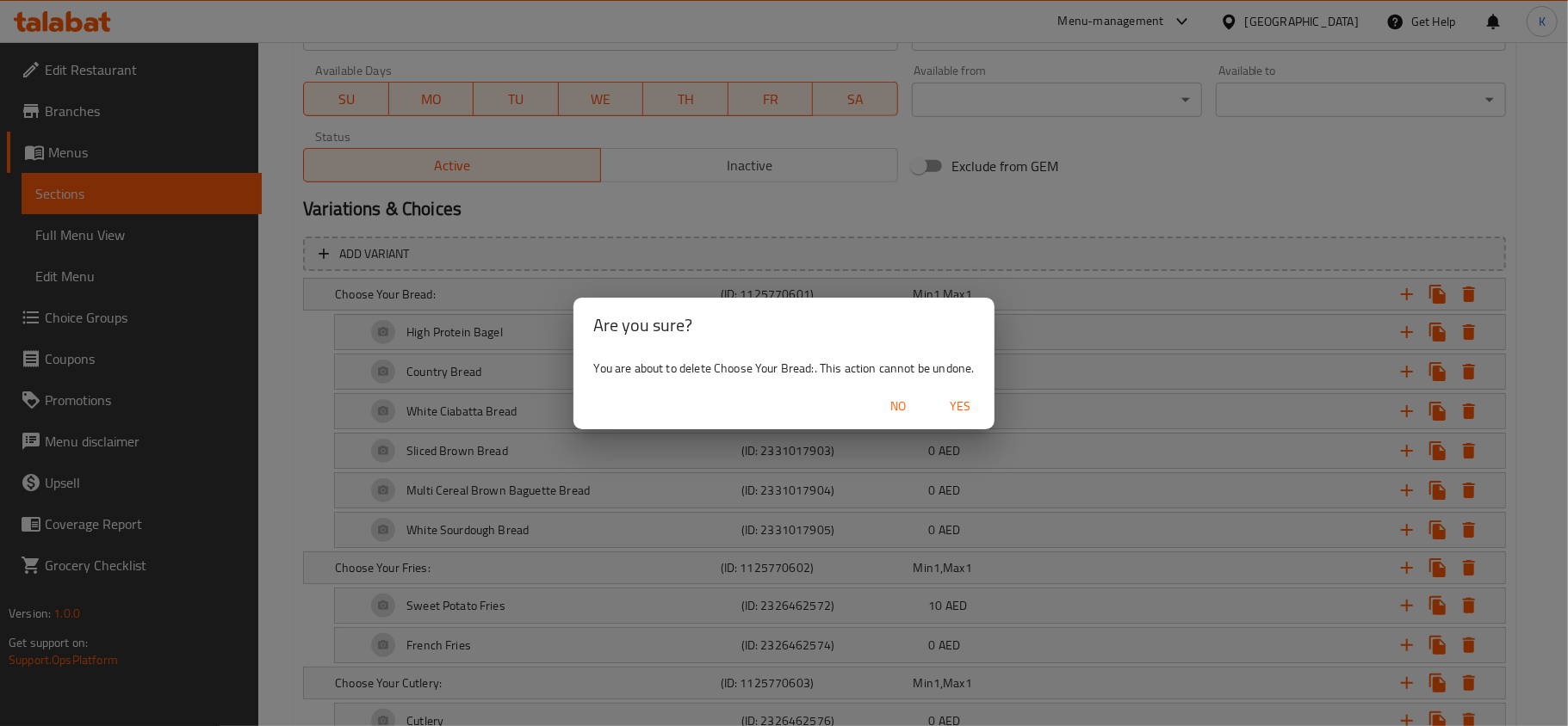
click at [956, 404] on span "Yes" at bounding box center [960, 406] width 42 height 22
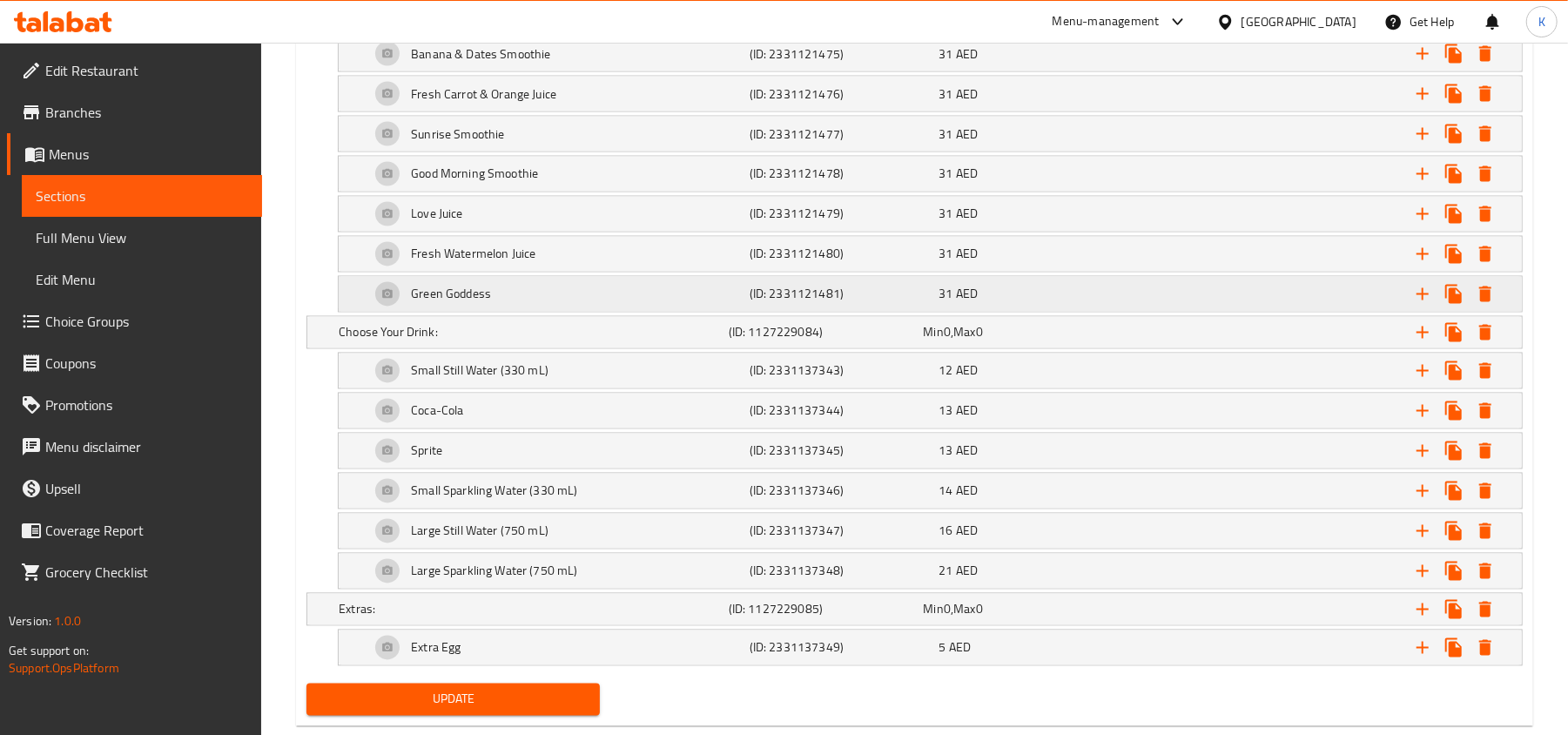
scroll to position [2272, 0]
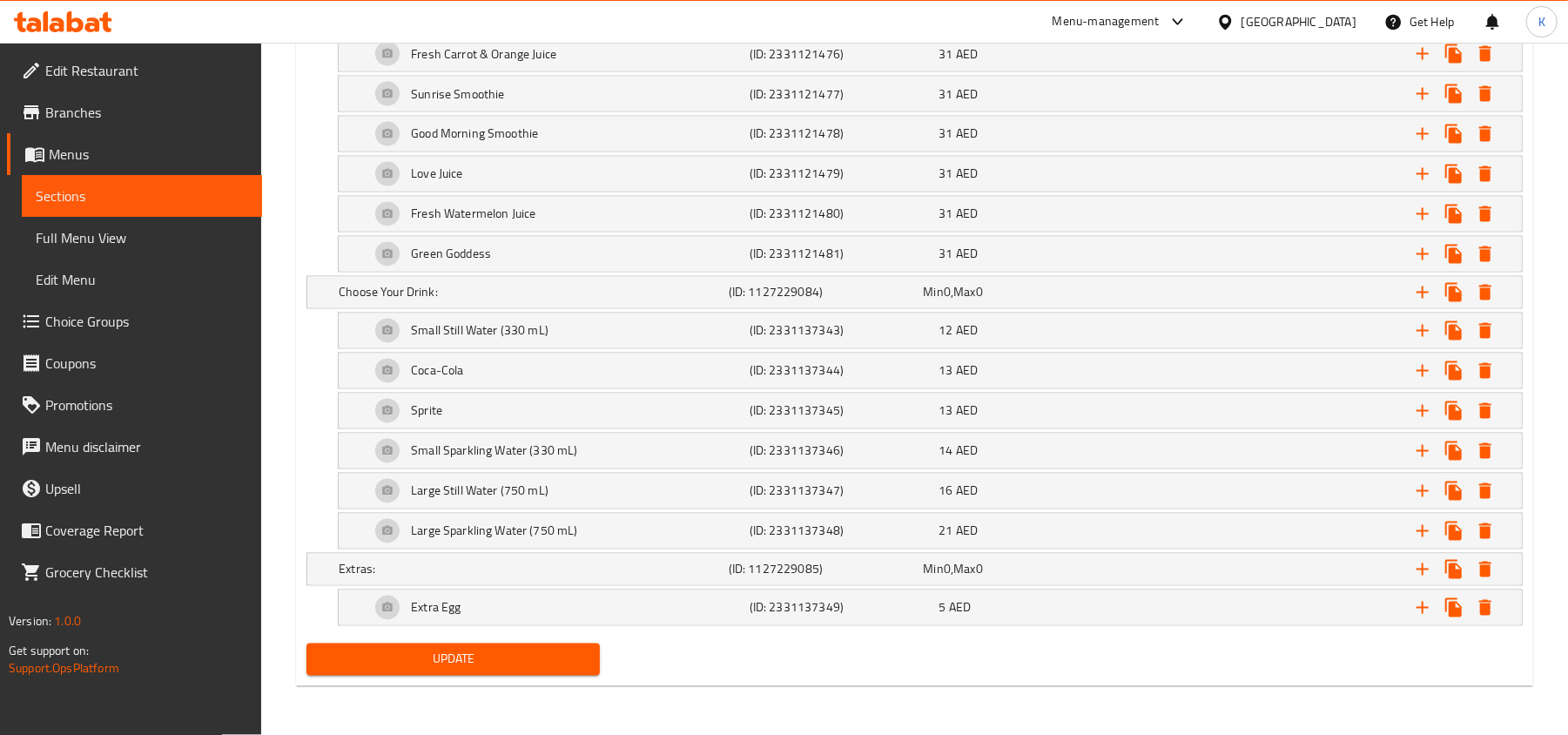
click at [512, 669] on span "Update" at bounding box center [453, 660] width 266 height 22
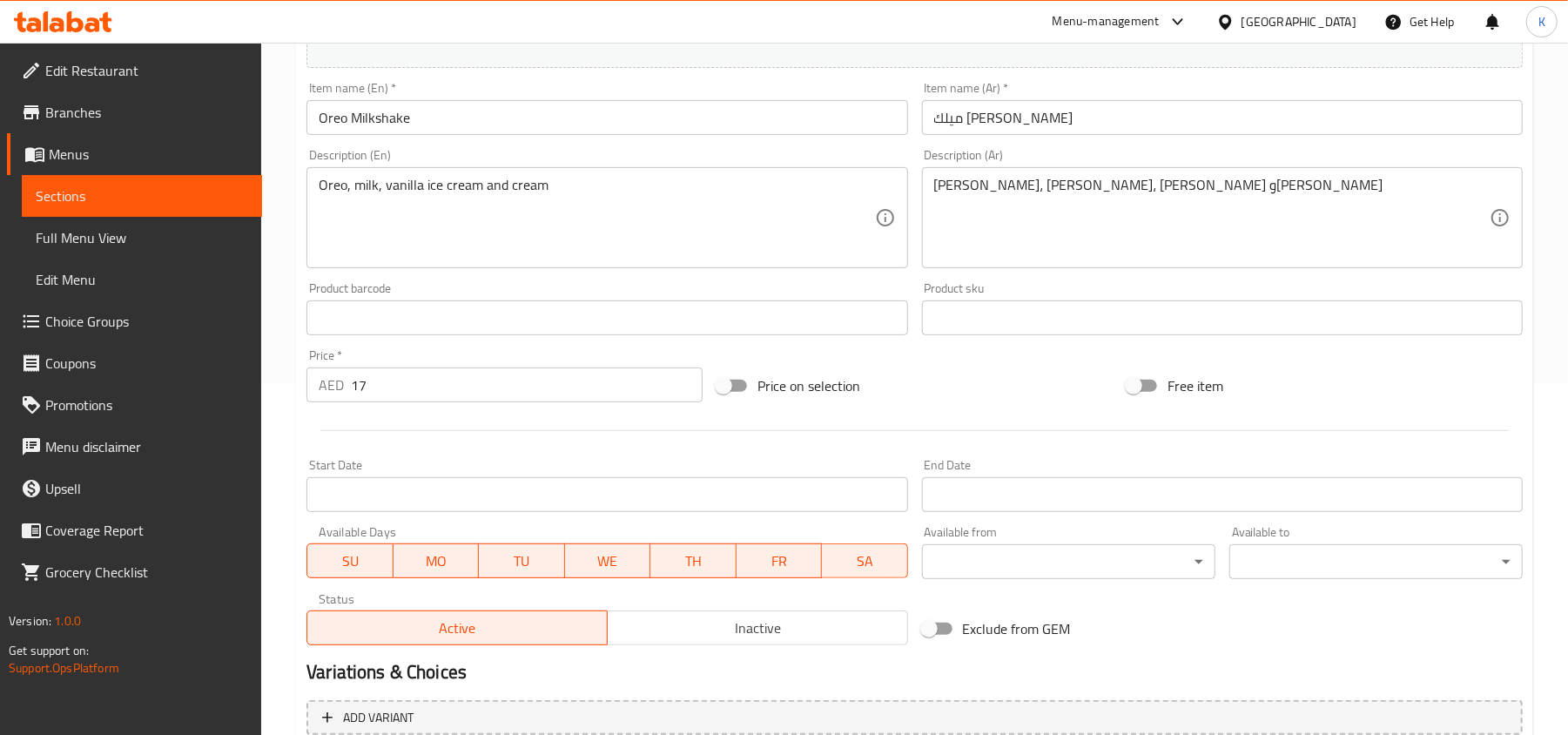
scroll to position [620, 0]
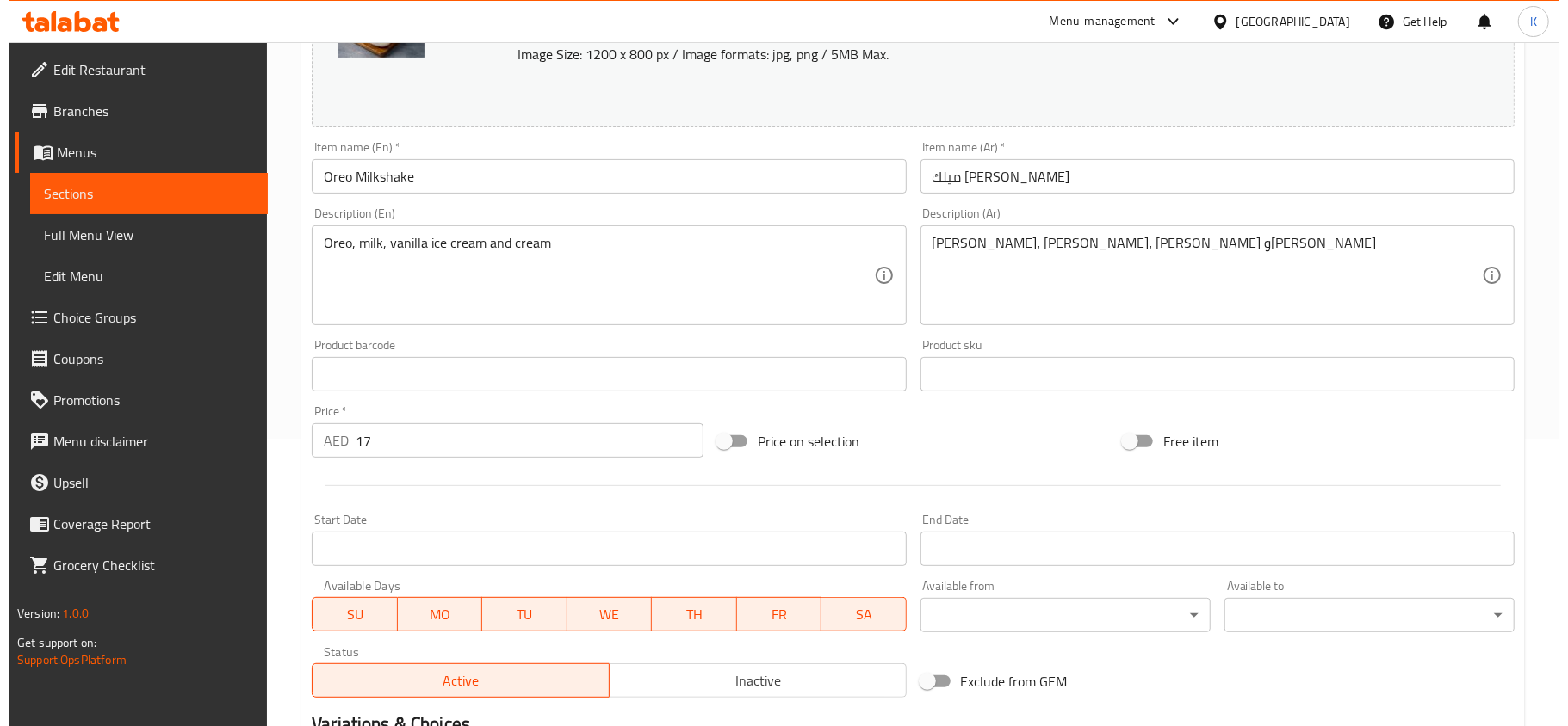
scroll to position [613, 0]
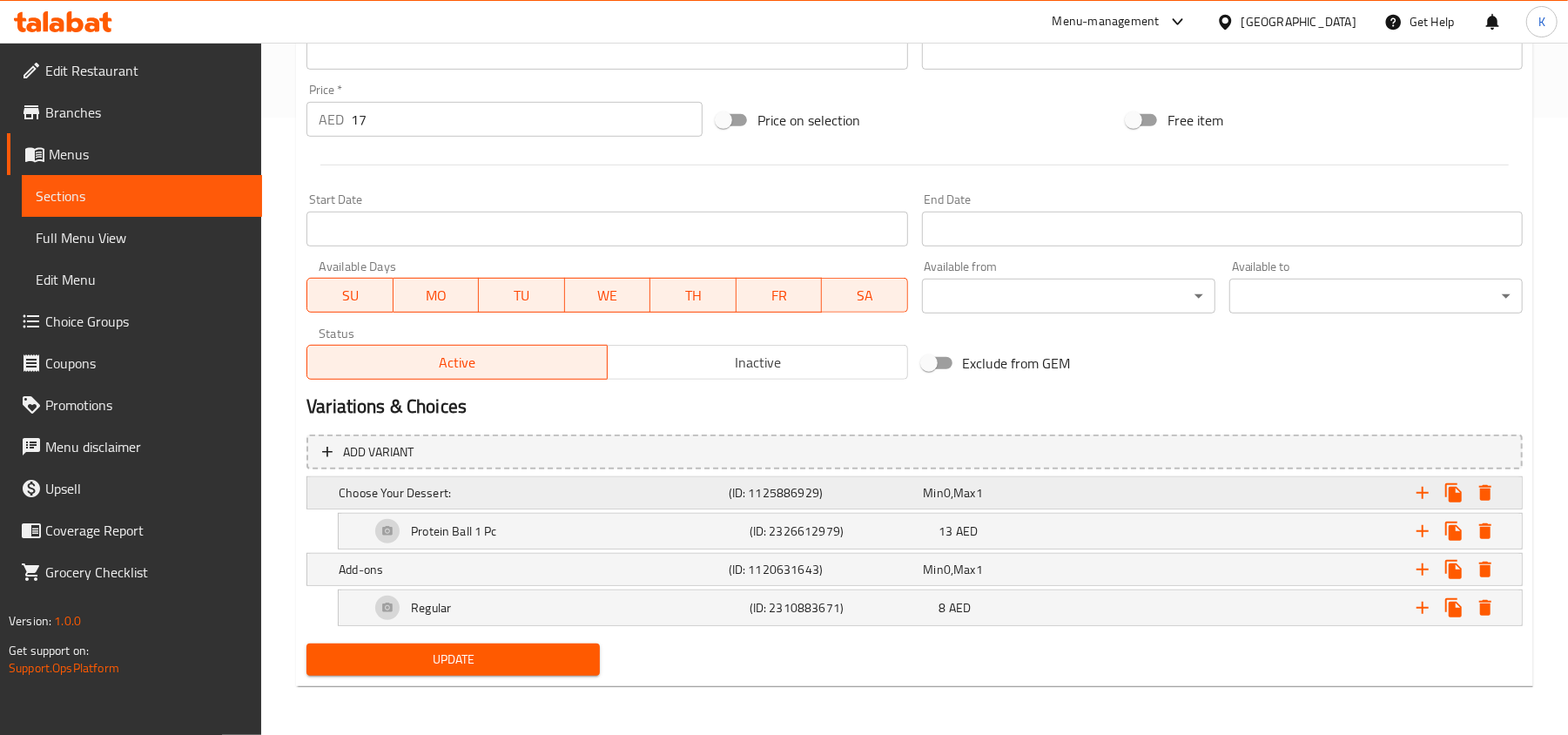
click at [1487, 490] on icon "Expand" at bounding box center [1486, 494] width 12 height 16
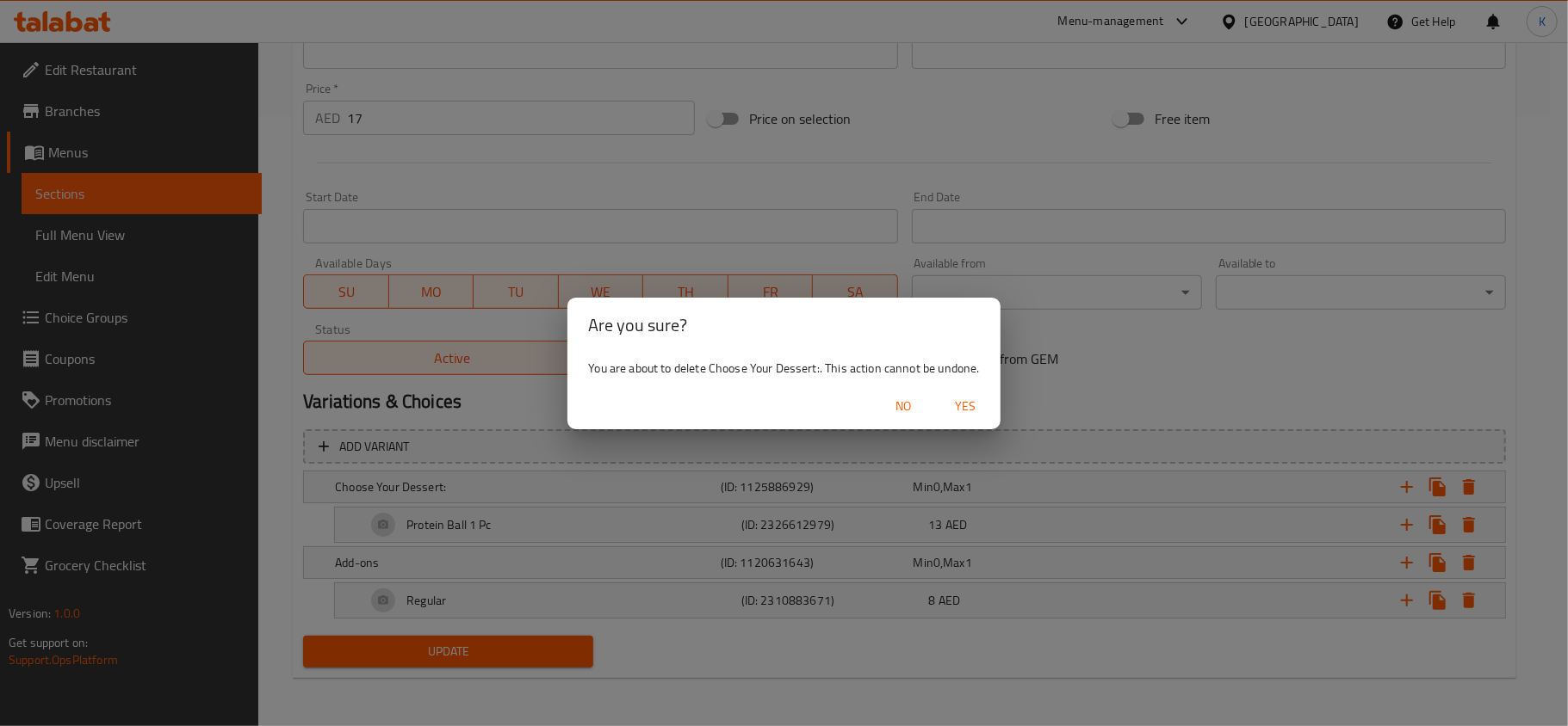
click at [955, 403] on span "Yes" at bounding box center [966, 406] width 42 height 22
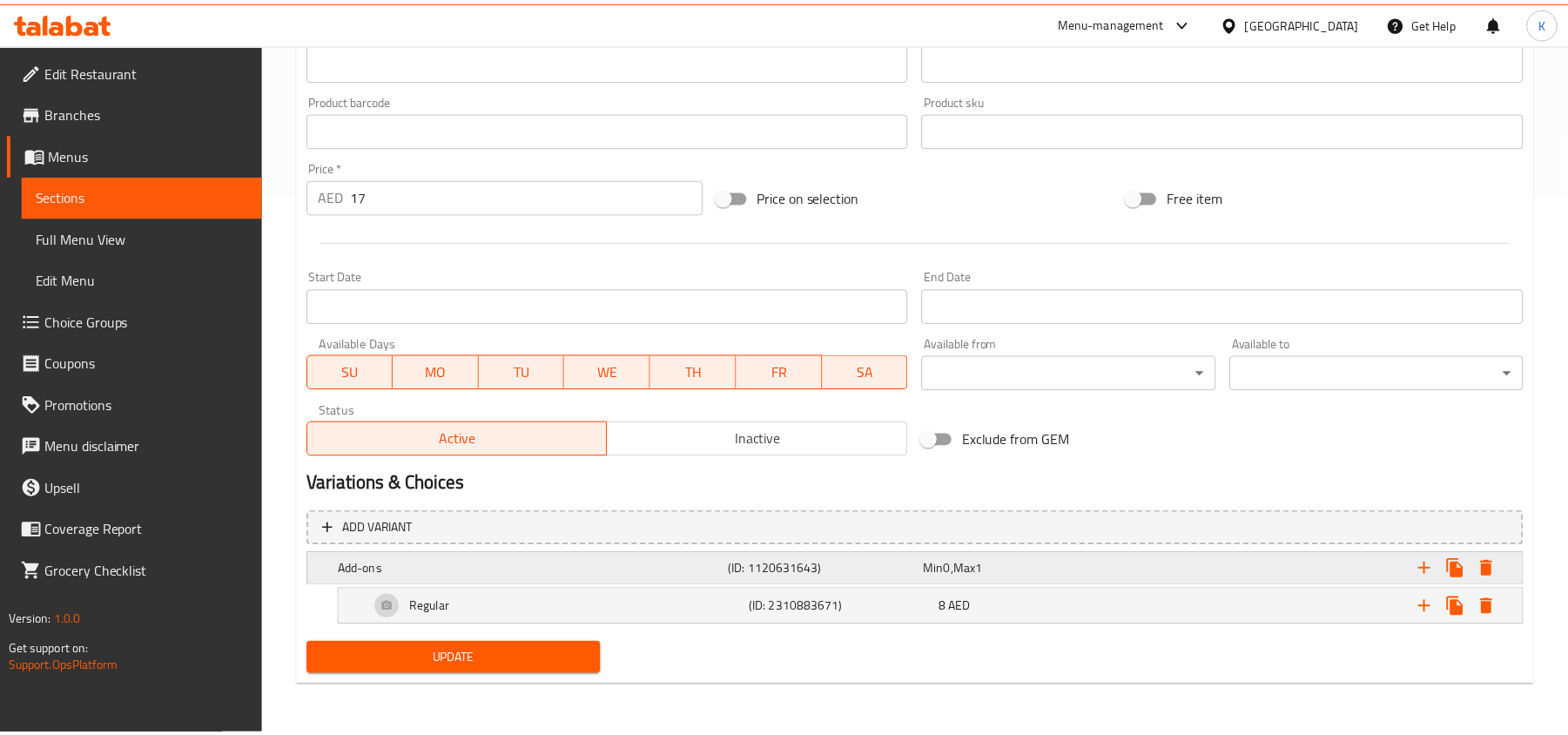
scroll to position [542, 0]
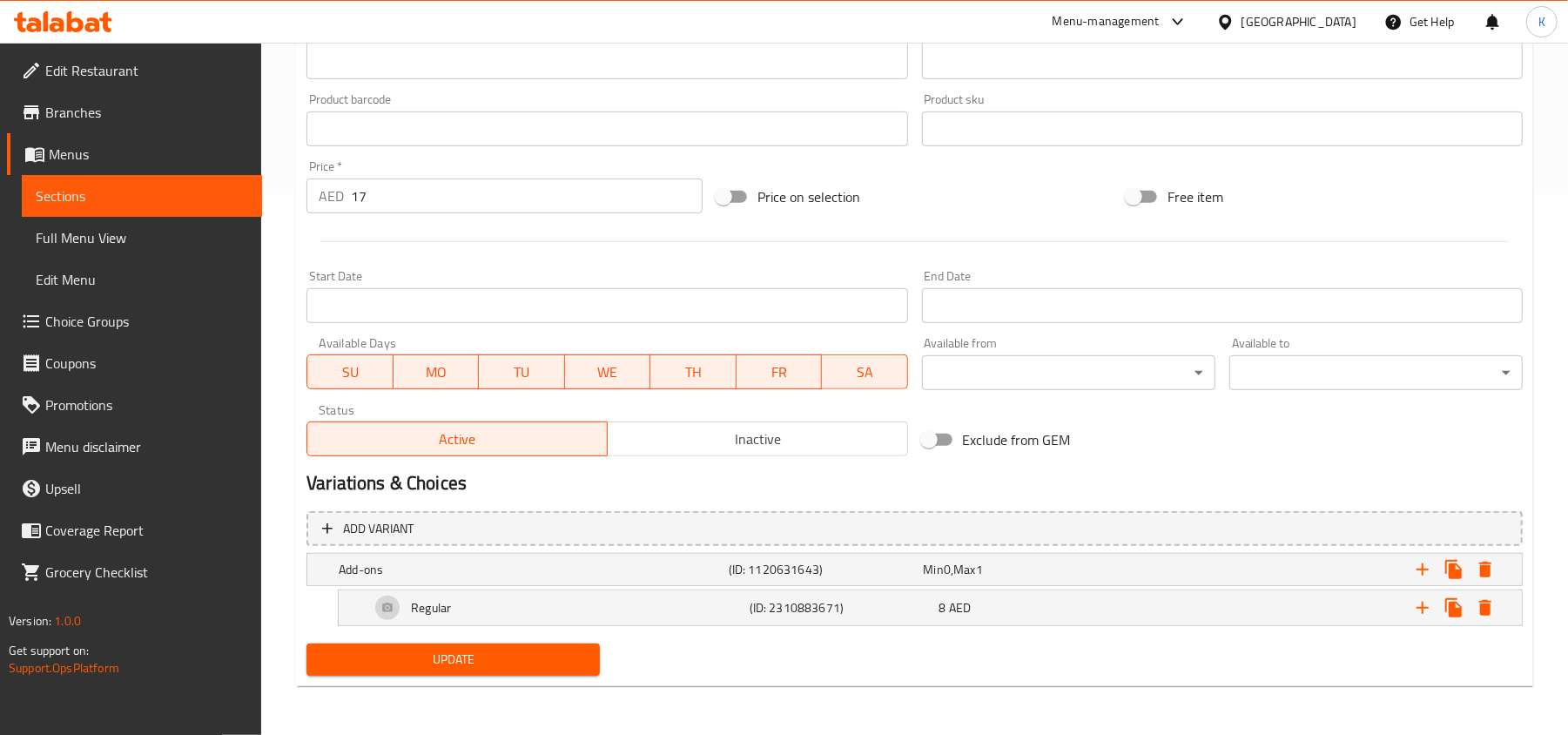
click at [519, 656] on span "Update" at bounding box center [453, 660] width 266 height 22
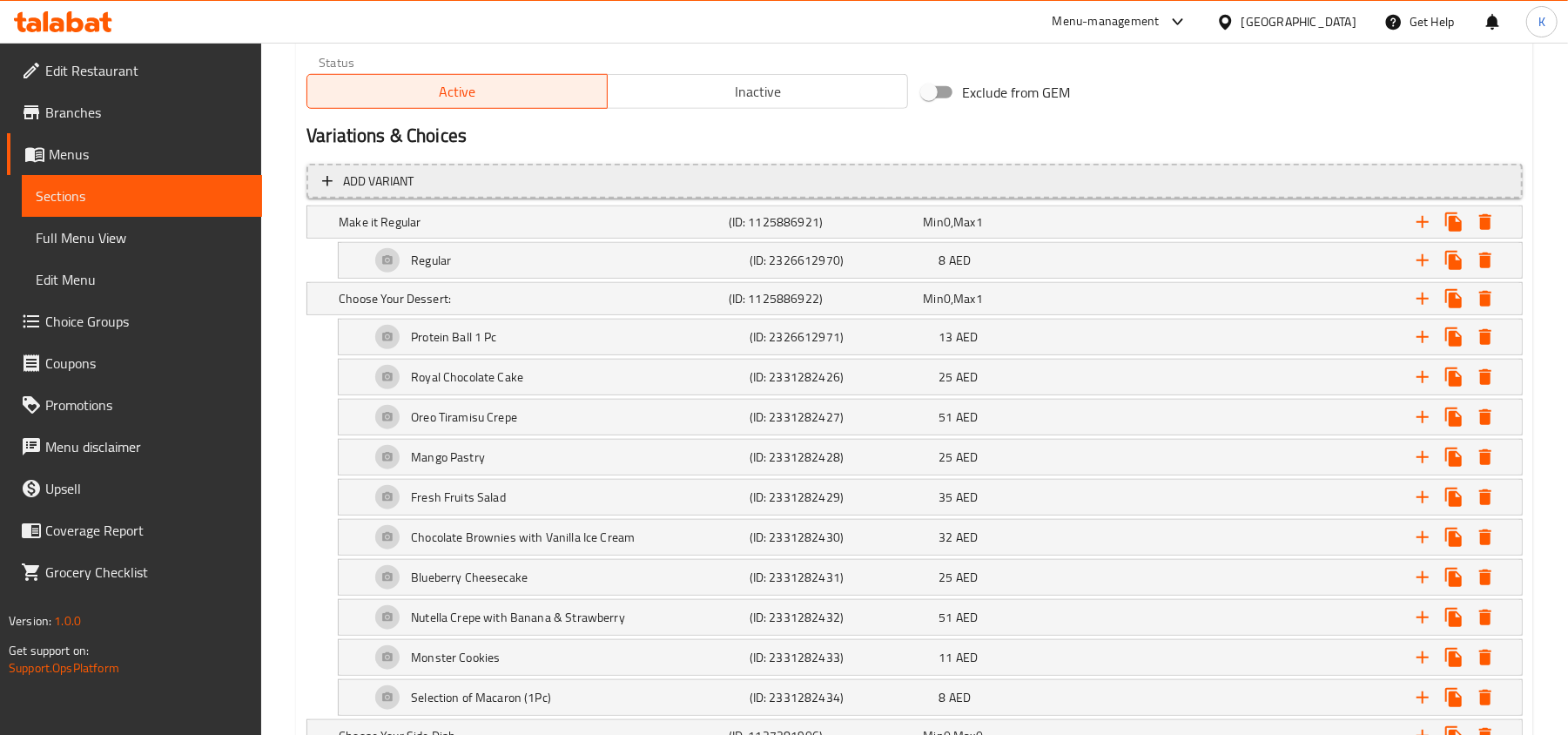
scroll to position [928, 0]
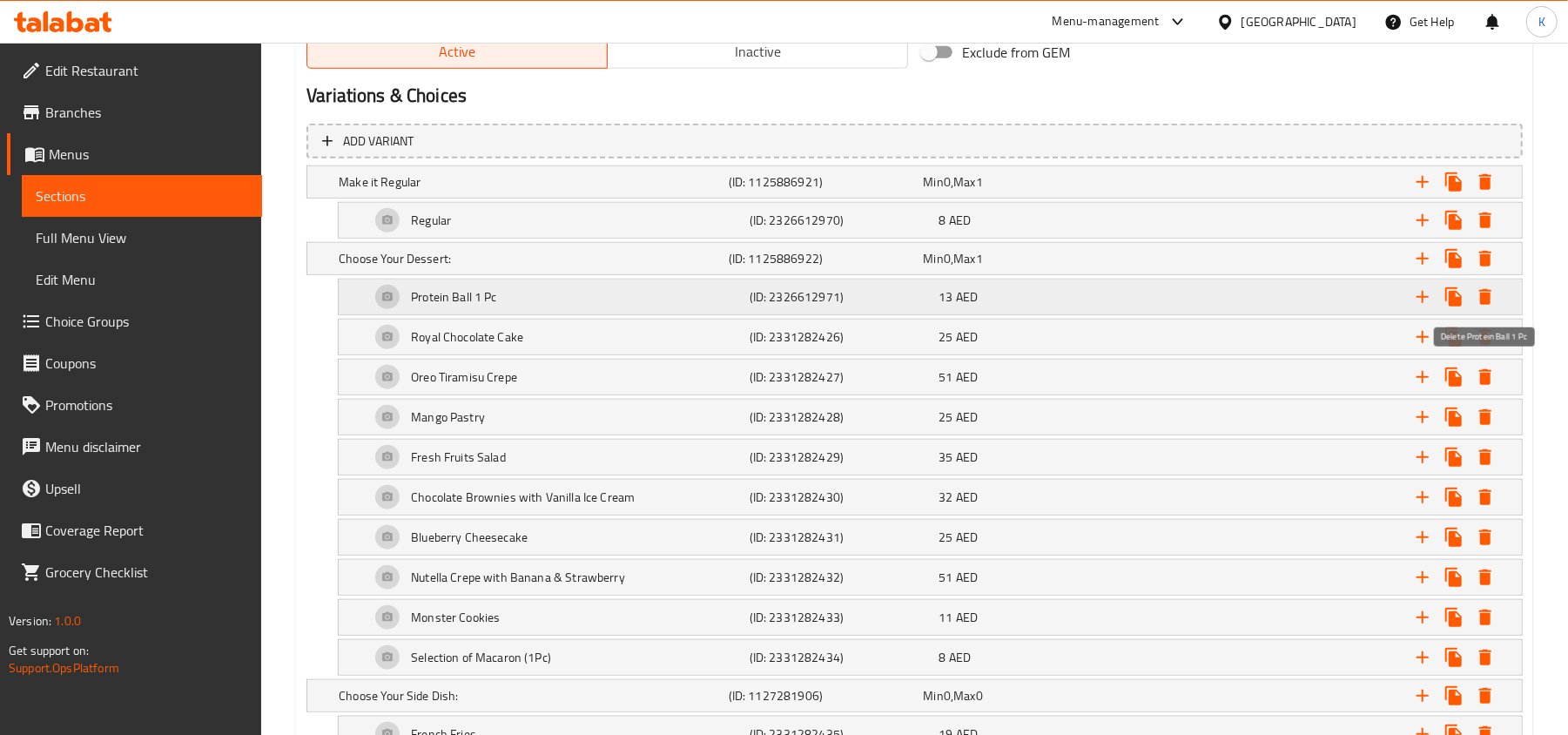
click at [1481, 297] on icon "Expand" at bounding box center [1486, 298] width 12 height 16
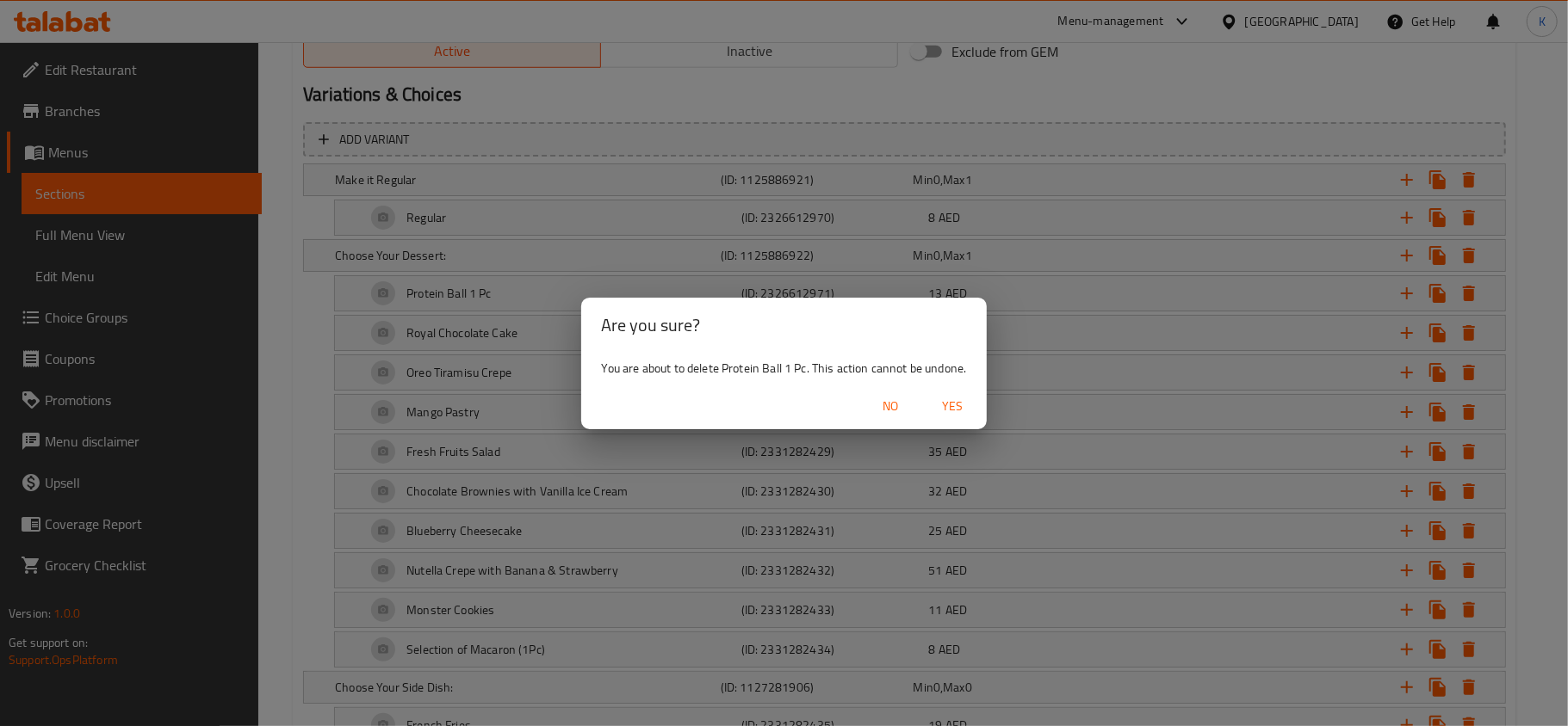
click at [959, 398] on span "Yes" at bounding box center [952, 406] width 42 height 22
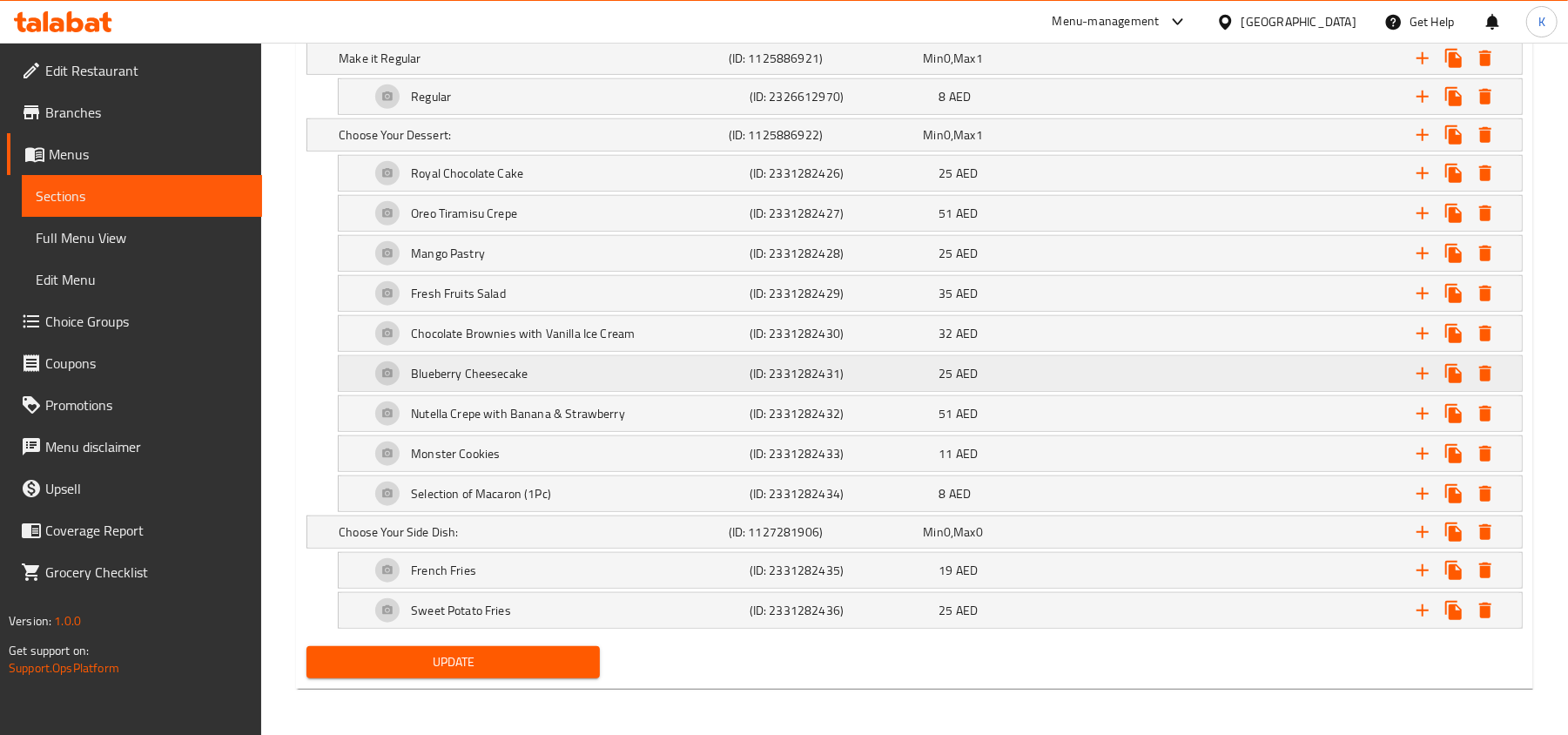
scroll to position [1064, 0]
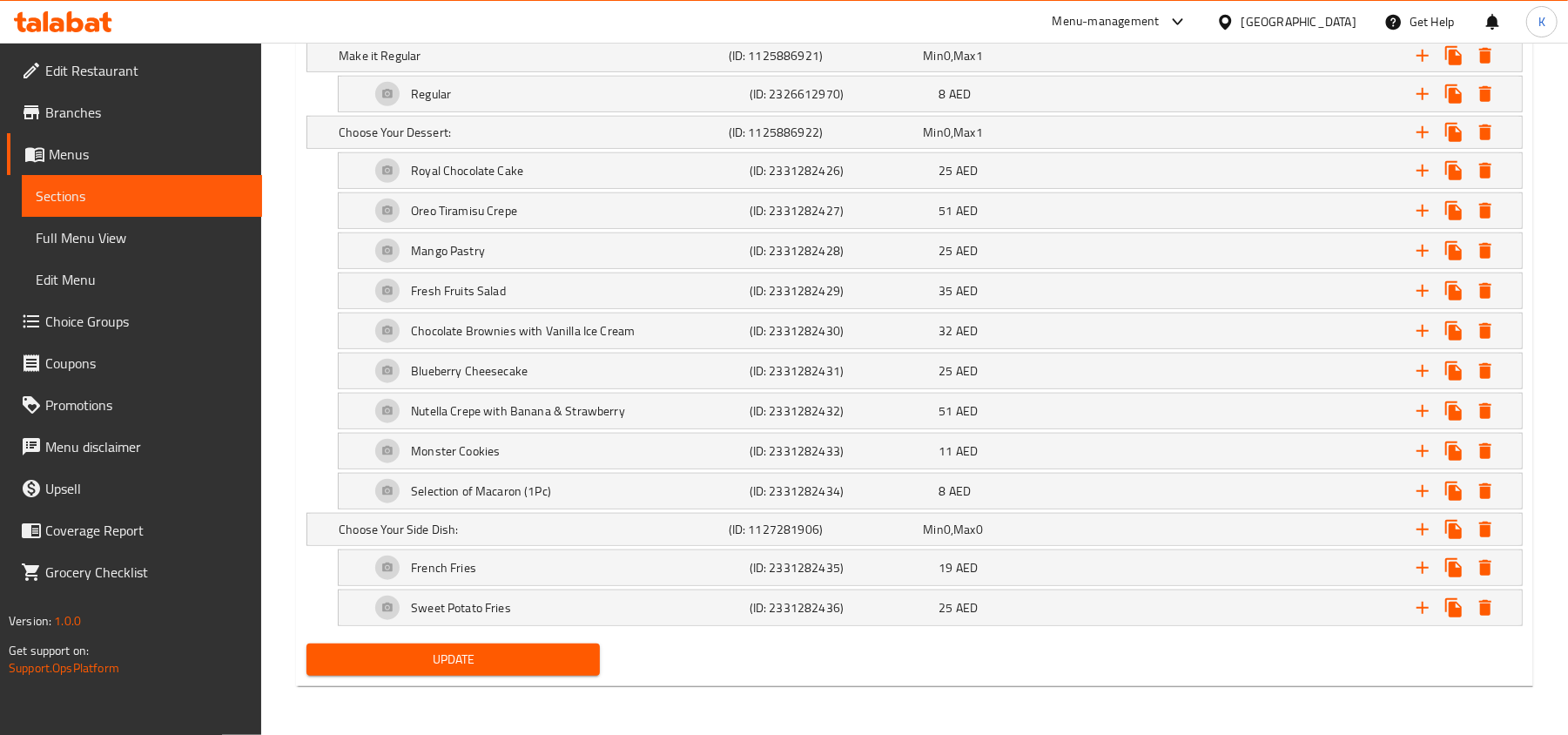
click at [533, 650] on span "Update" at bounding box center [453, 660] width 266 height 22
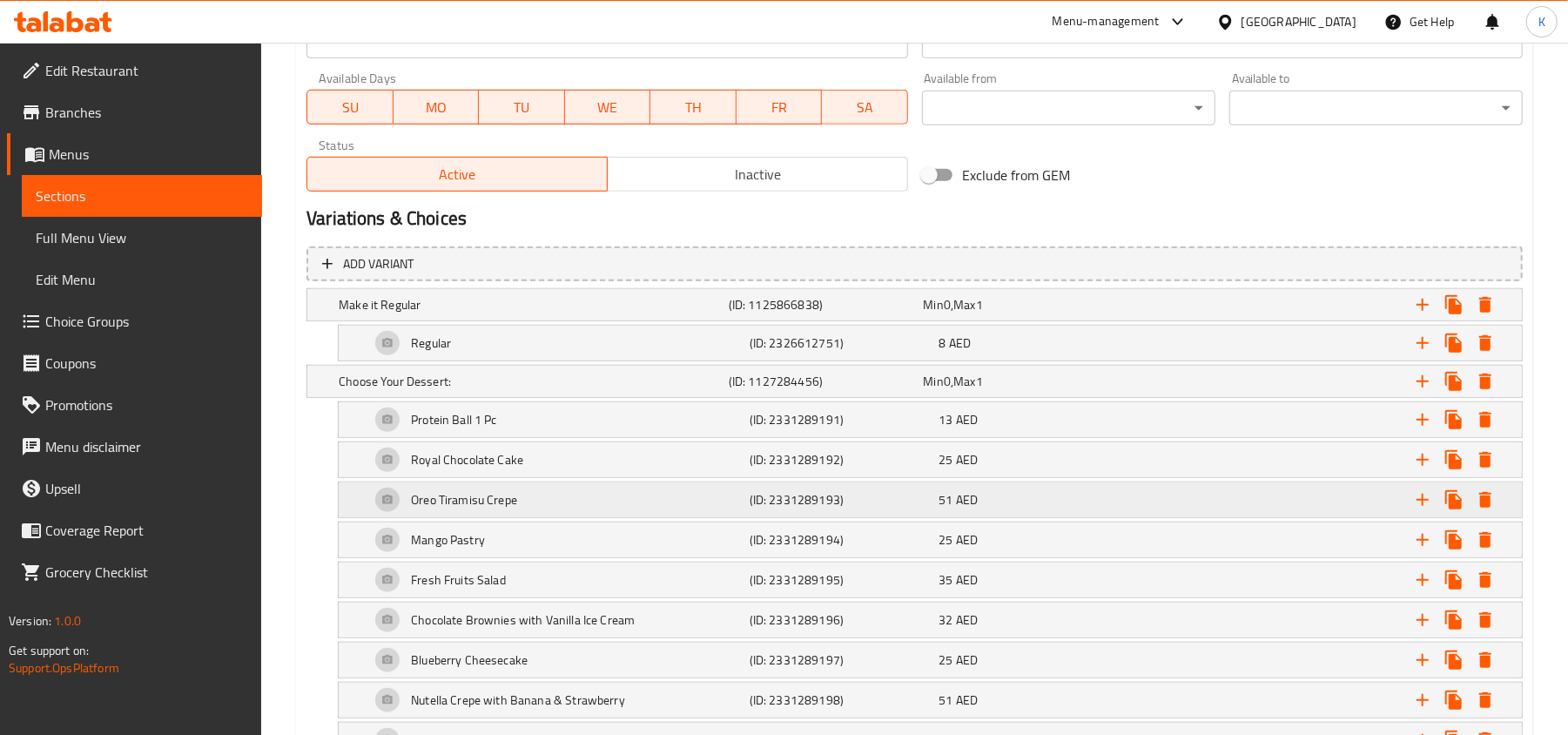
scroll to position [813, 0]
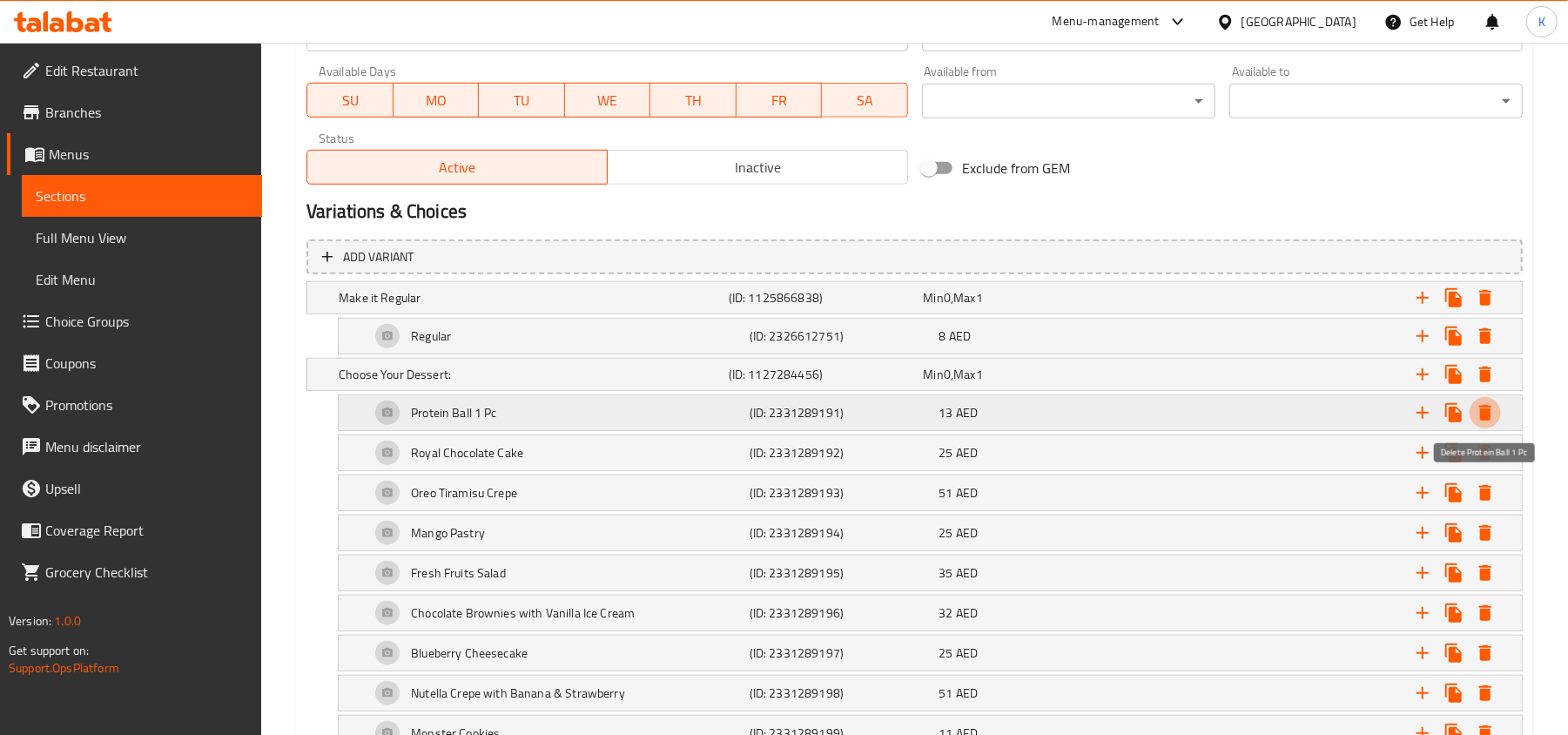
click at [1481, 413] on icon "Expand" at bounding box center [1486, 413] width 12 height 16
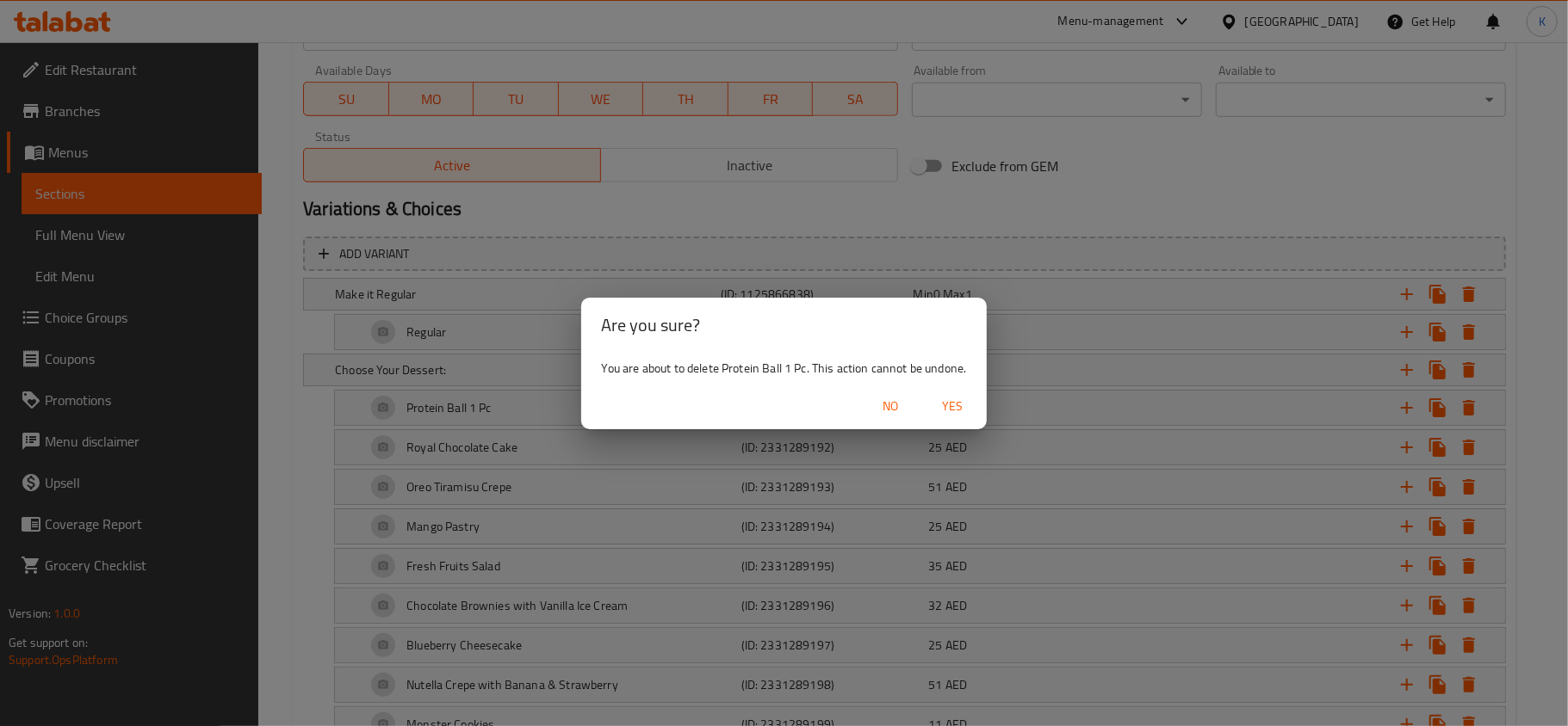
click at [961, 401] on span "Yes" at bounding box center [952, 406] width 42 height 22
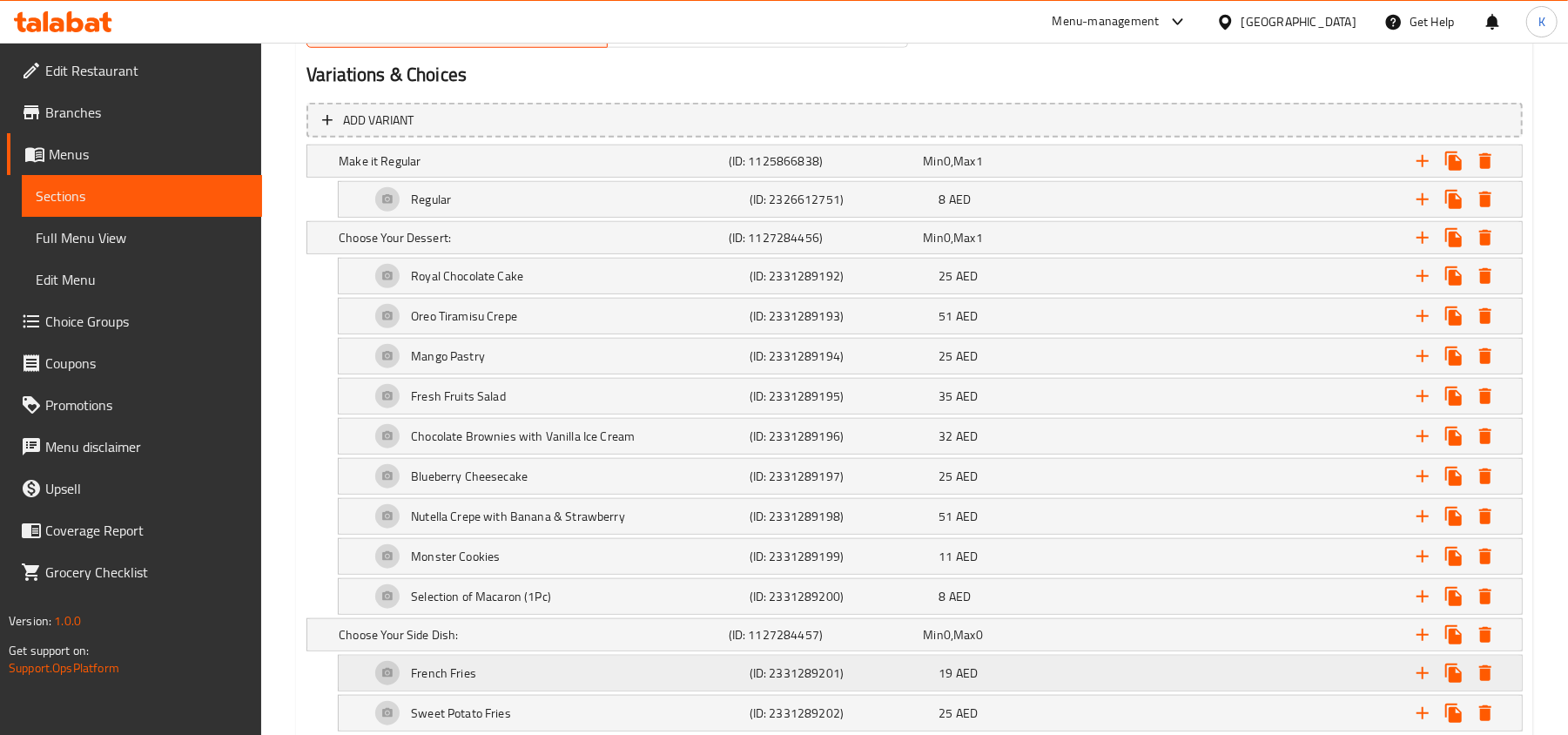
scroll to position [1064, 0]
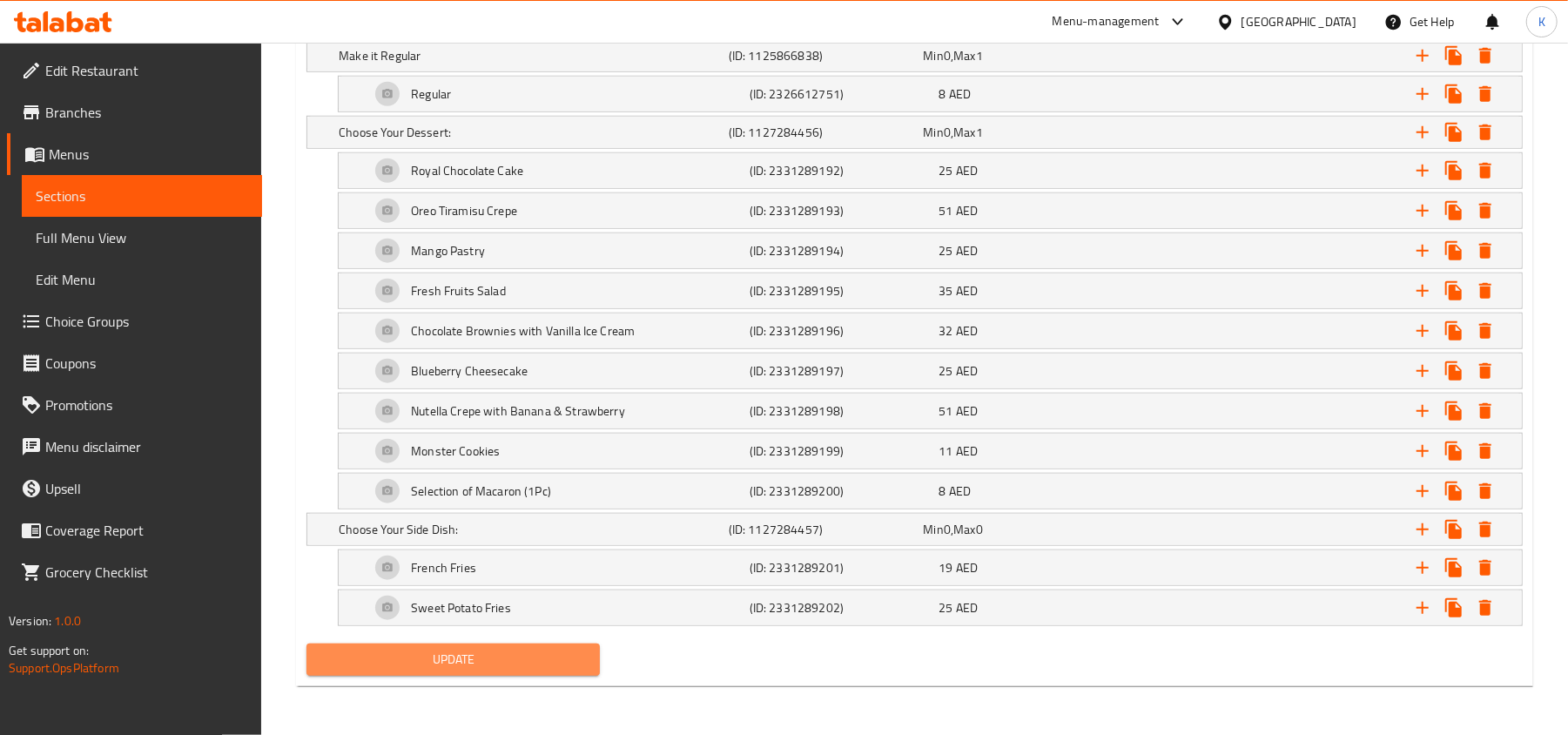
click at [498, 650] on span "Update" at bounding box center [453, 660] width 266 height 22
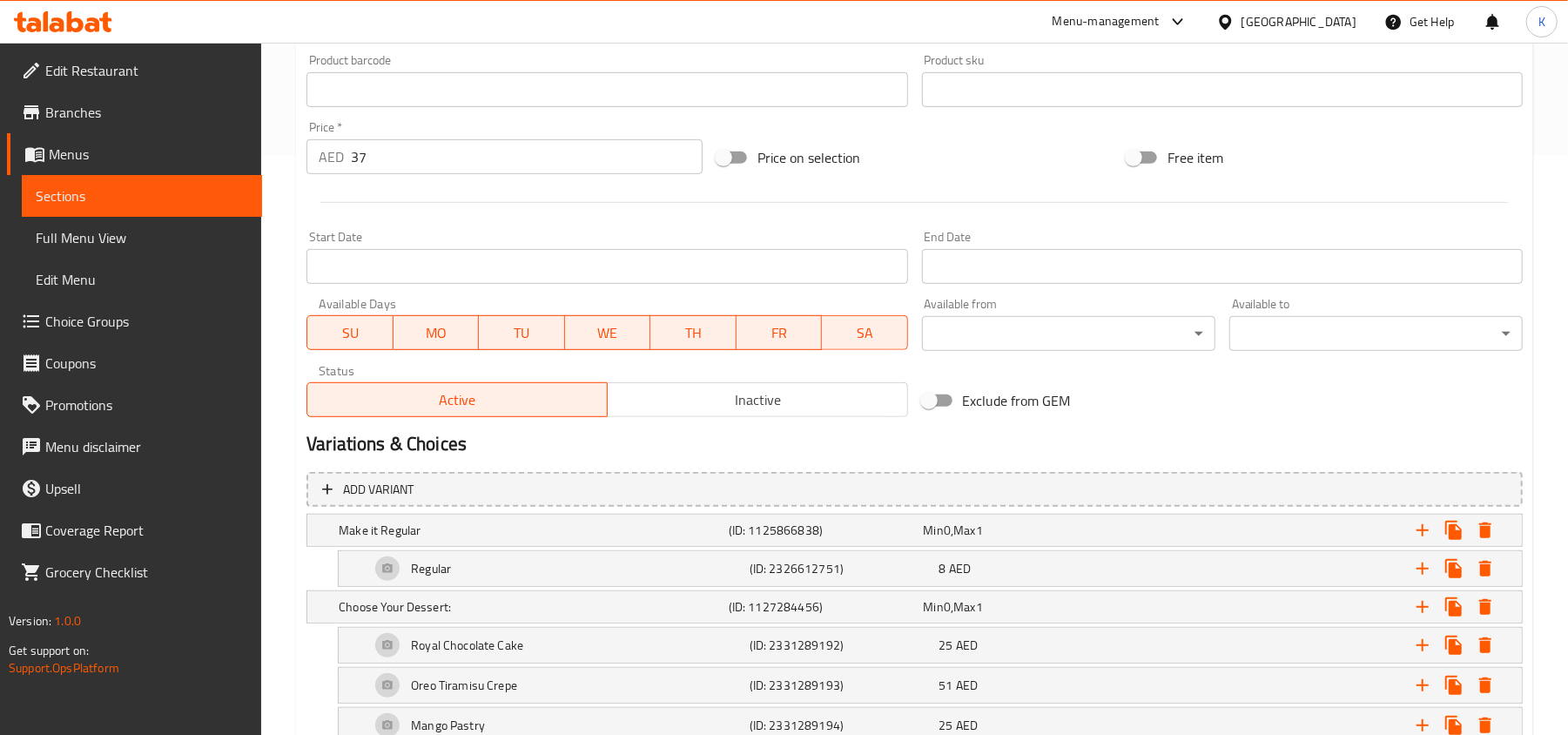
scroll to position [813, 0]
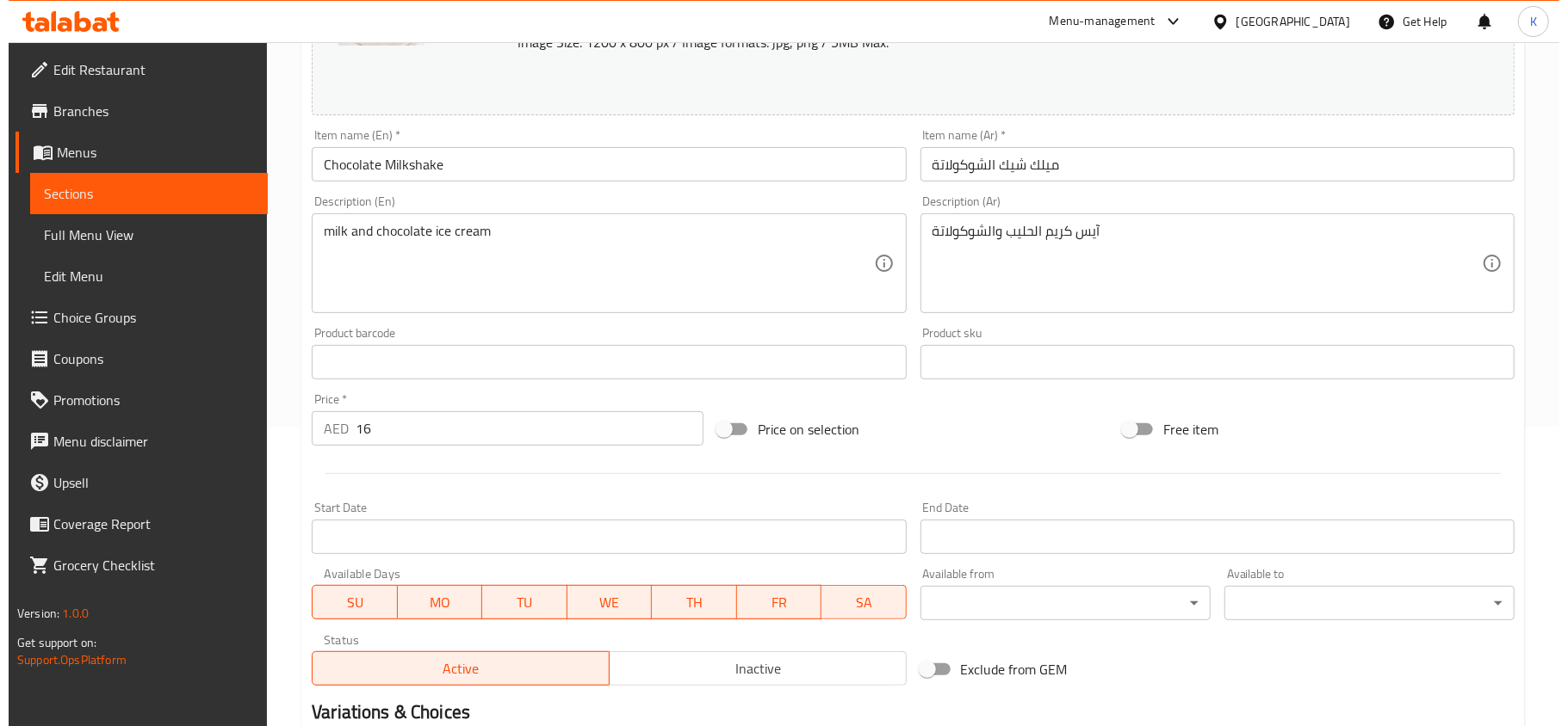
scroll to position [613, 0]
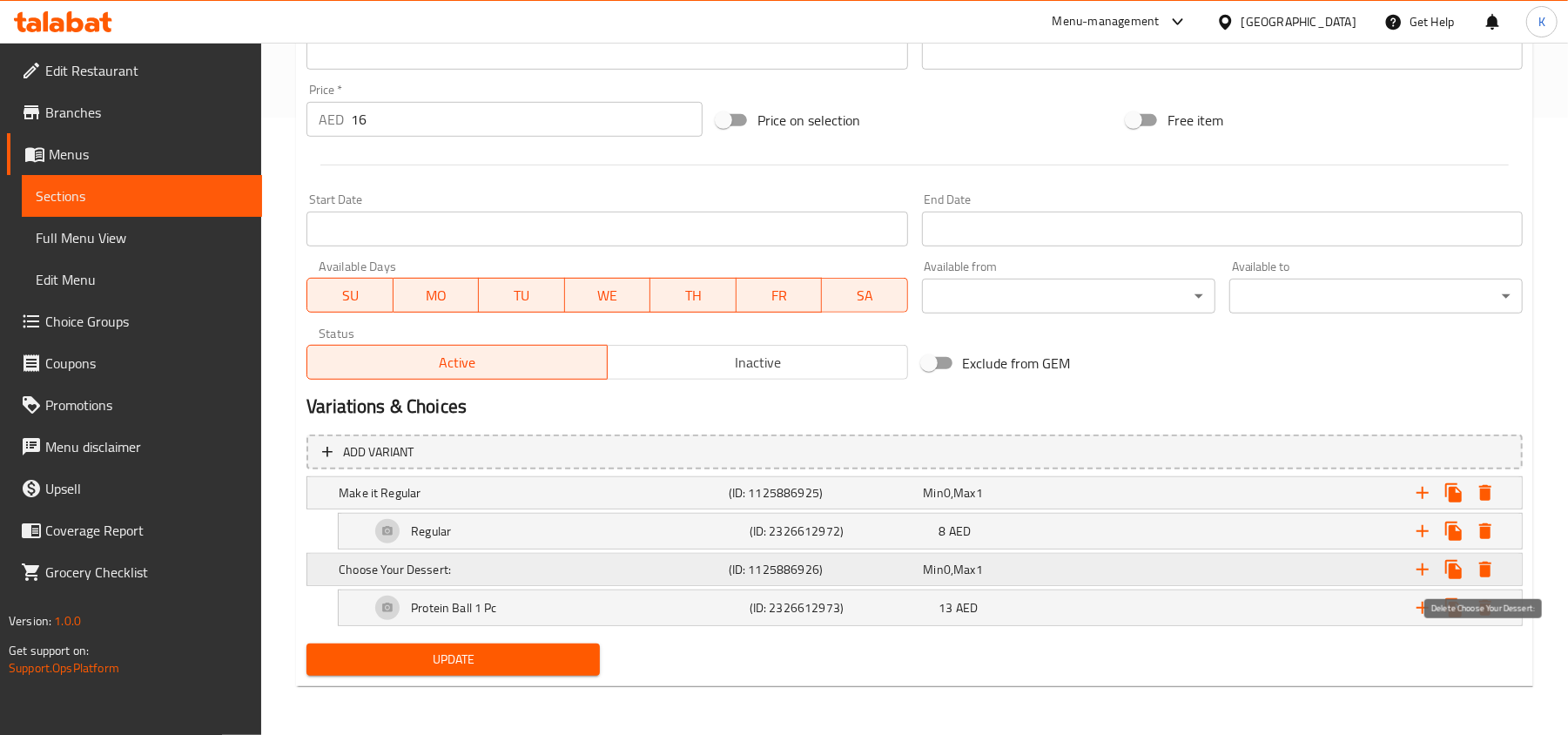
click at [1478, 571] on icon "Expand" at bounding box center [1486, 570] width 21 height 21
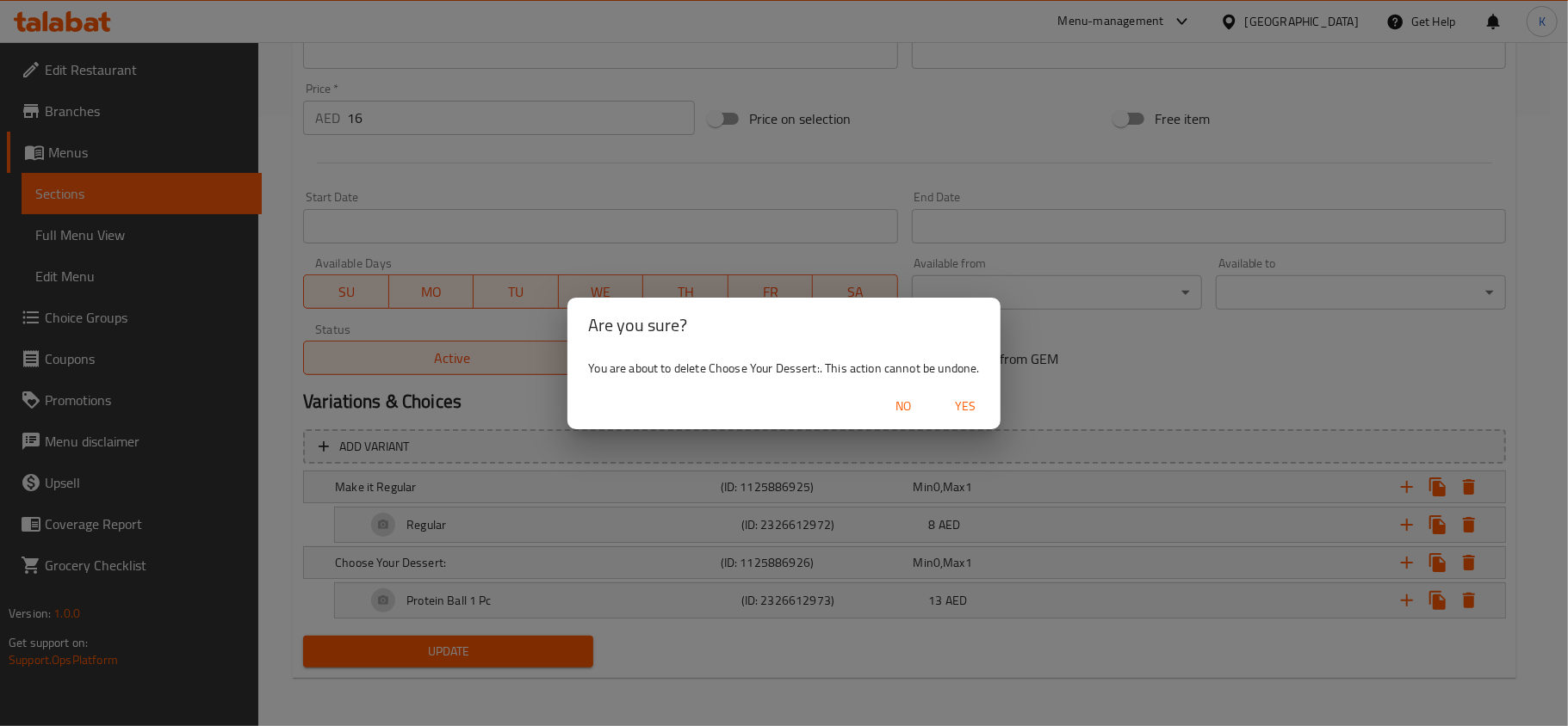
click at [968, 414] on span "Yes" at bounding box center [966, 406] width 42 height 22
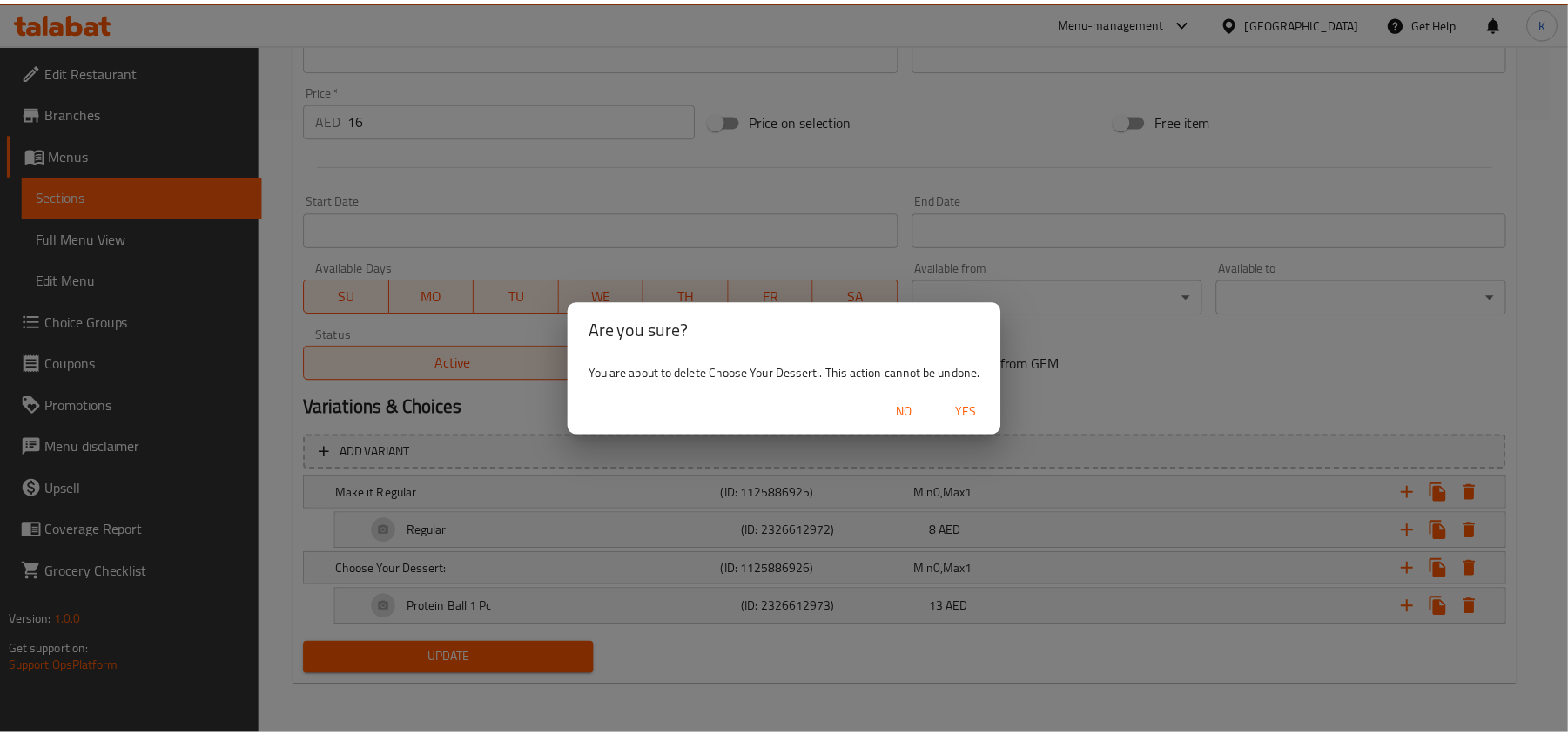
scroll to position [542, 0]
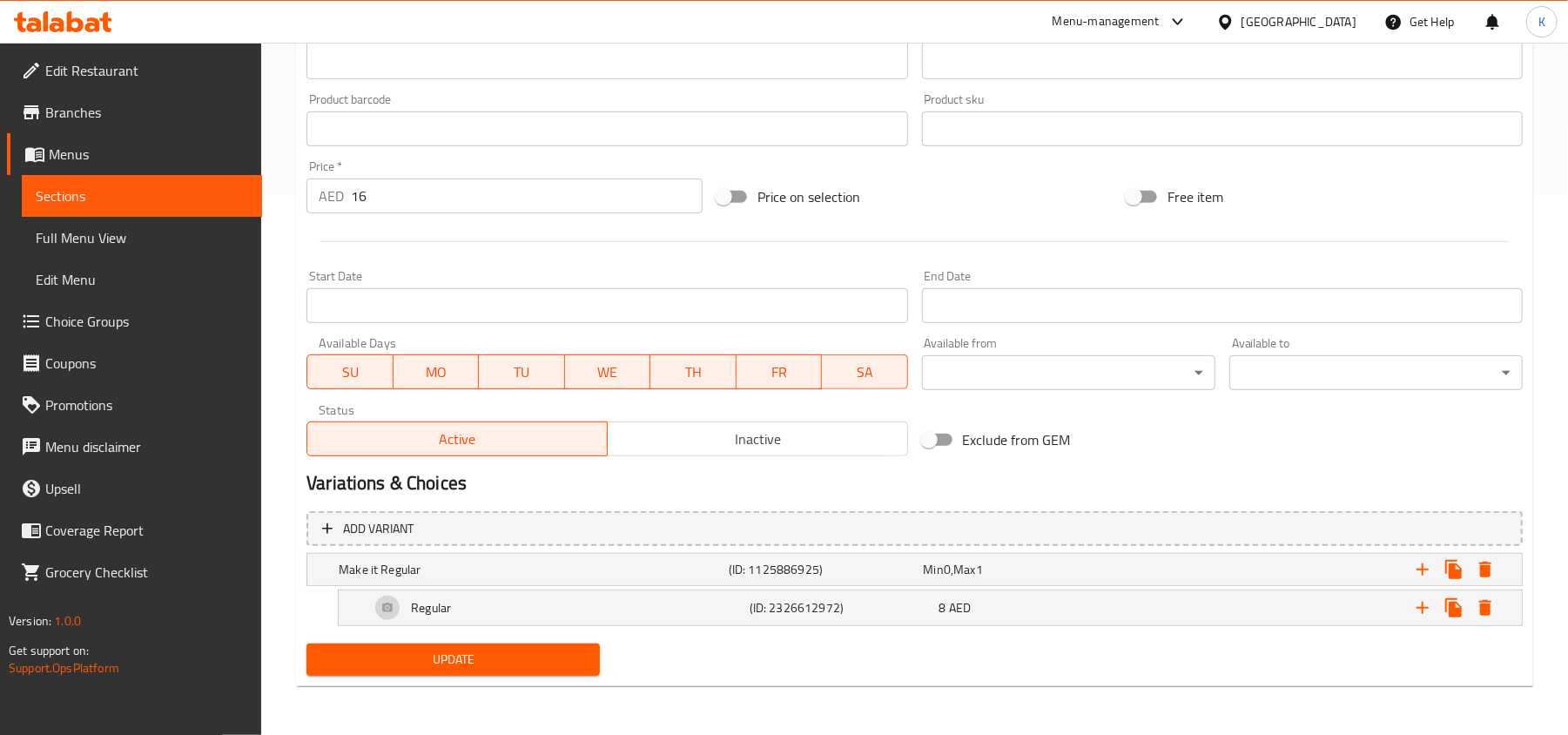
click at [524, 669] on span "Update" at bounding box center [453, 660] width 266 height 22
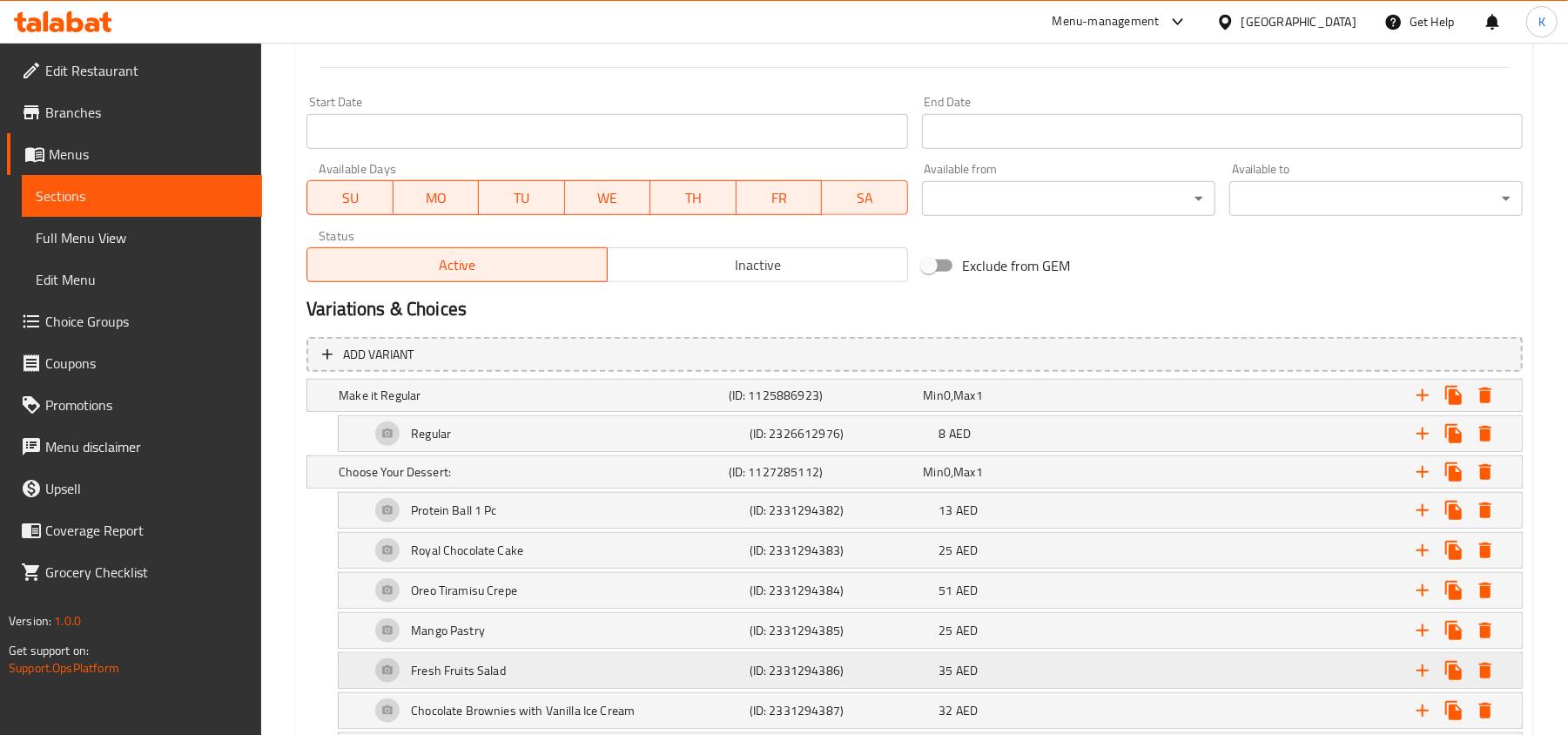
scroll to position [928, 0]
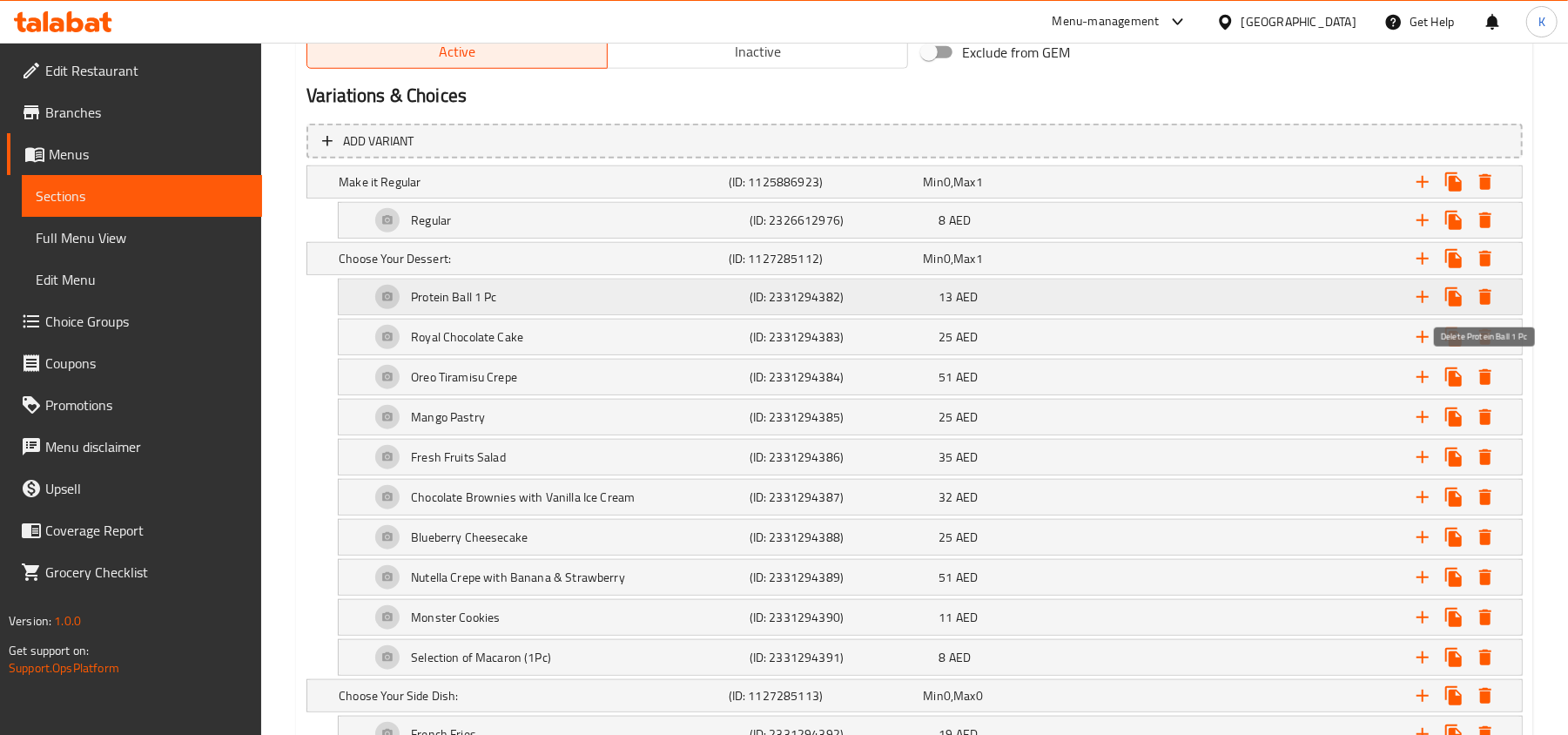
click at [1481, 295] on icon "Expand" at bounding box center [1486, 298] width 12 height 16
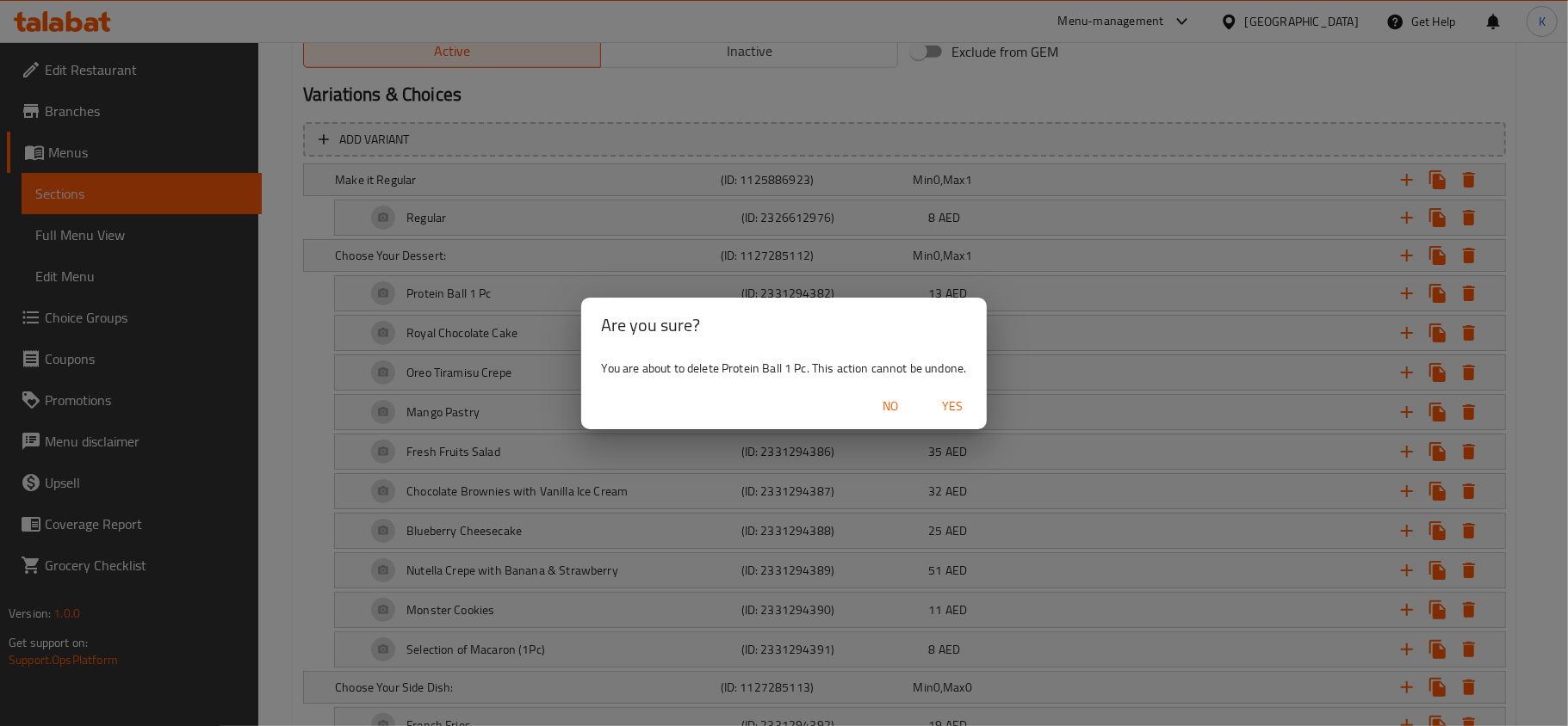
click at [954, 398] on span "Yes" at bounding box center [952, 406] width 42 height 22
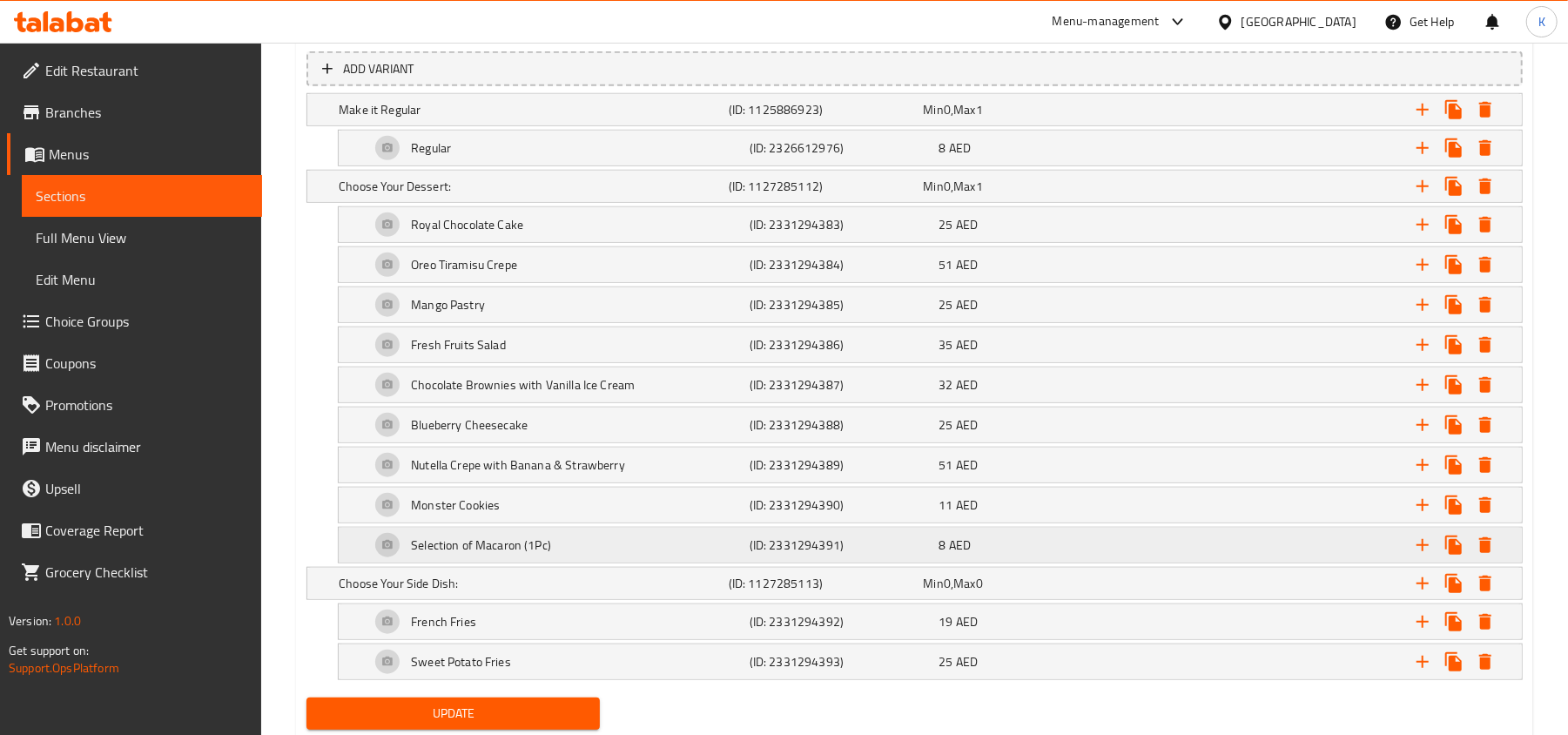
scroll to position [1064, 0]
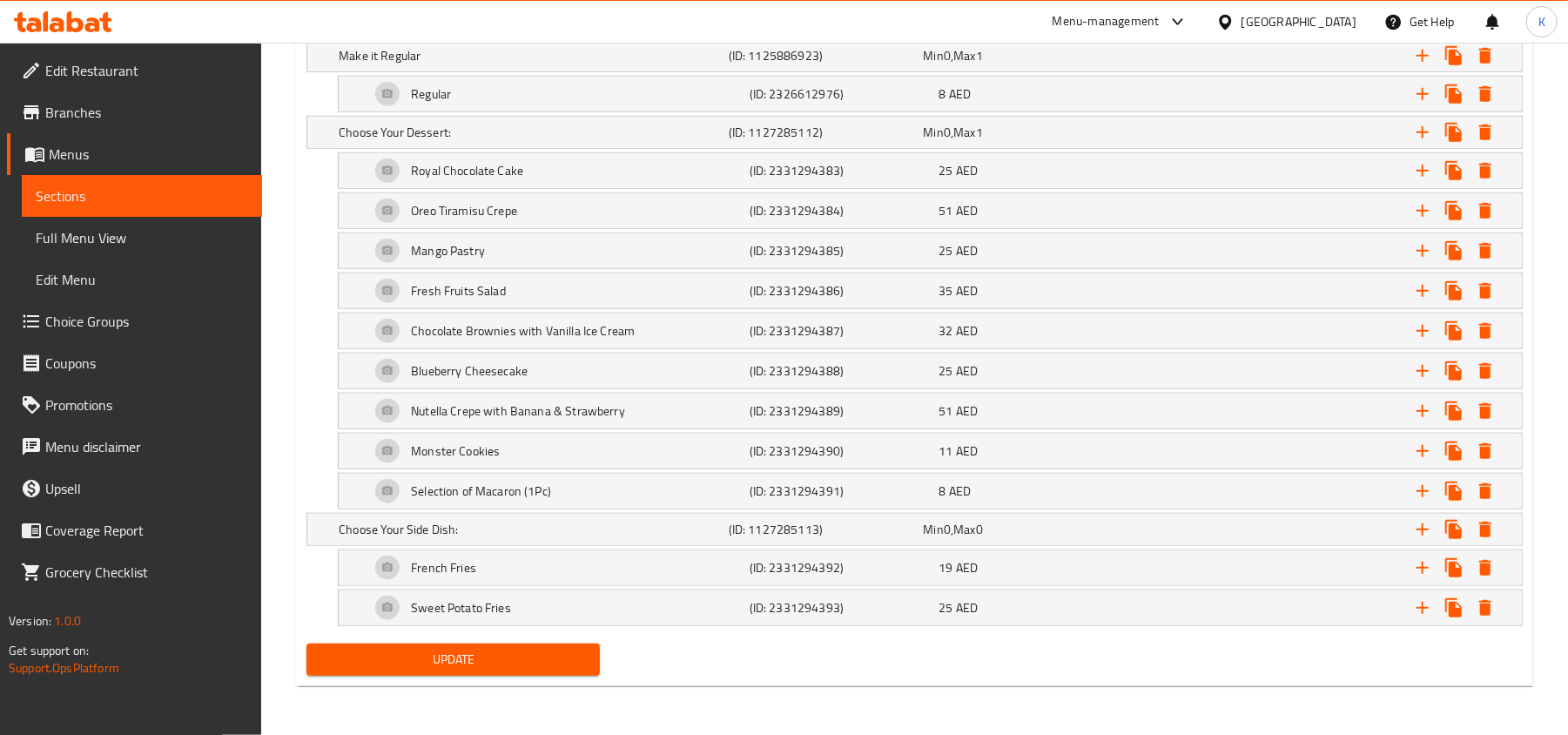
click at [533, 652] on span "Update" at bounding box center [453, 660] width 266 height 22
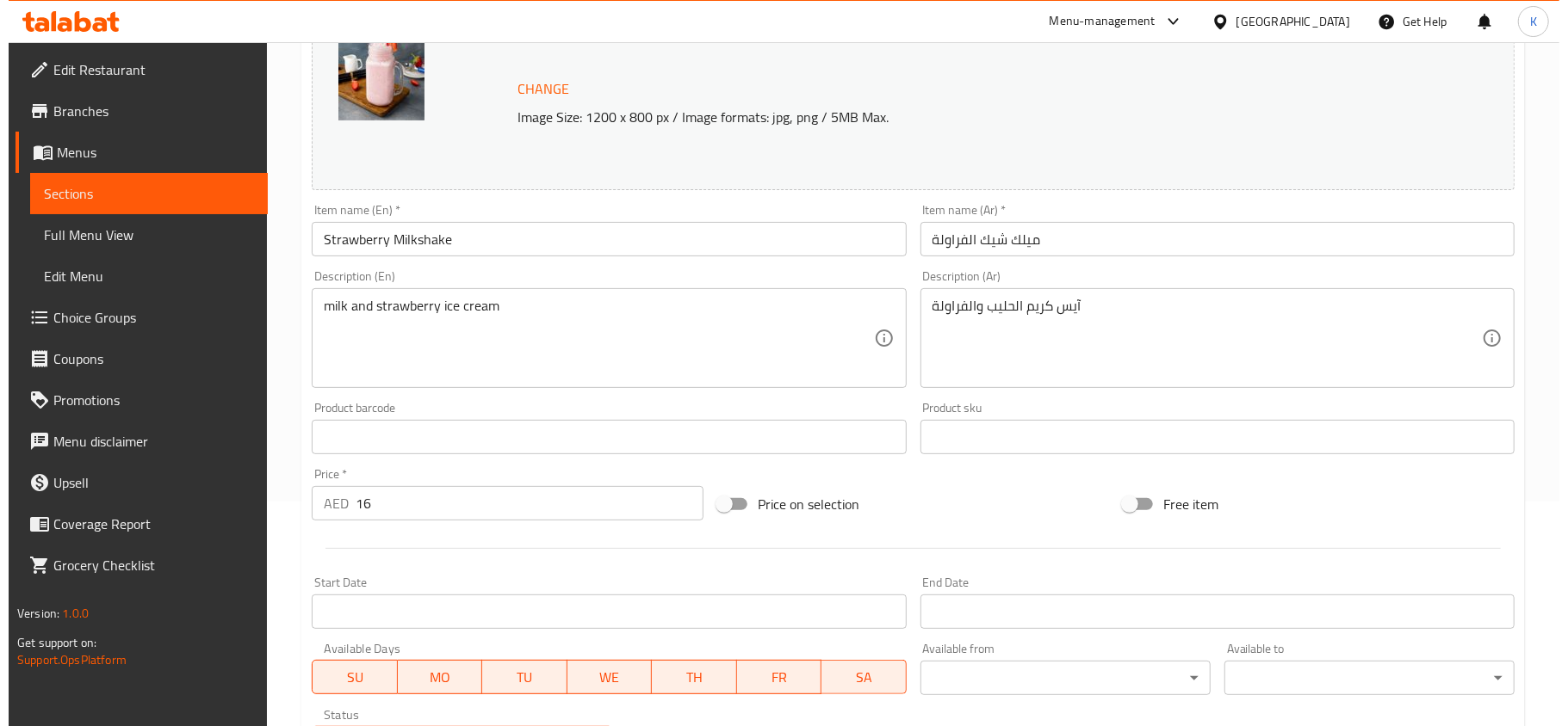
scroll to position [613, 0]
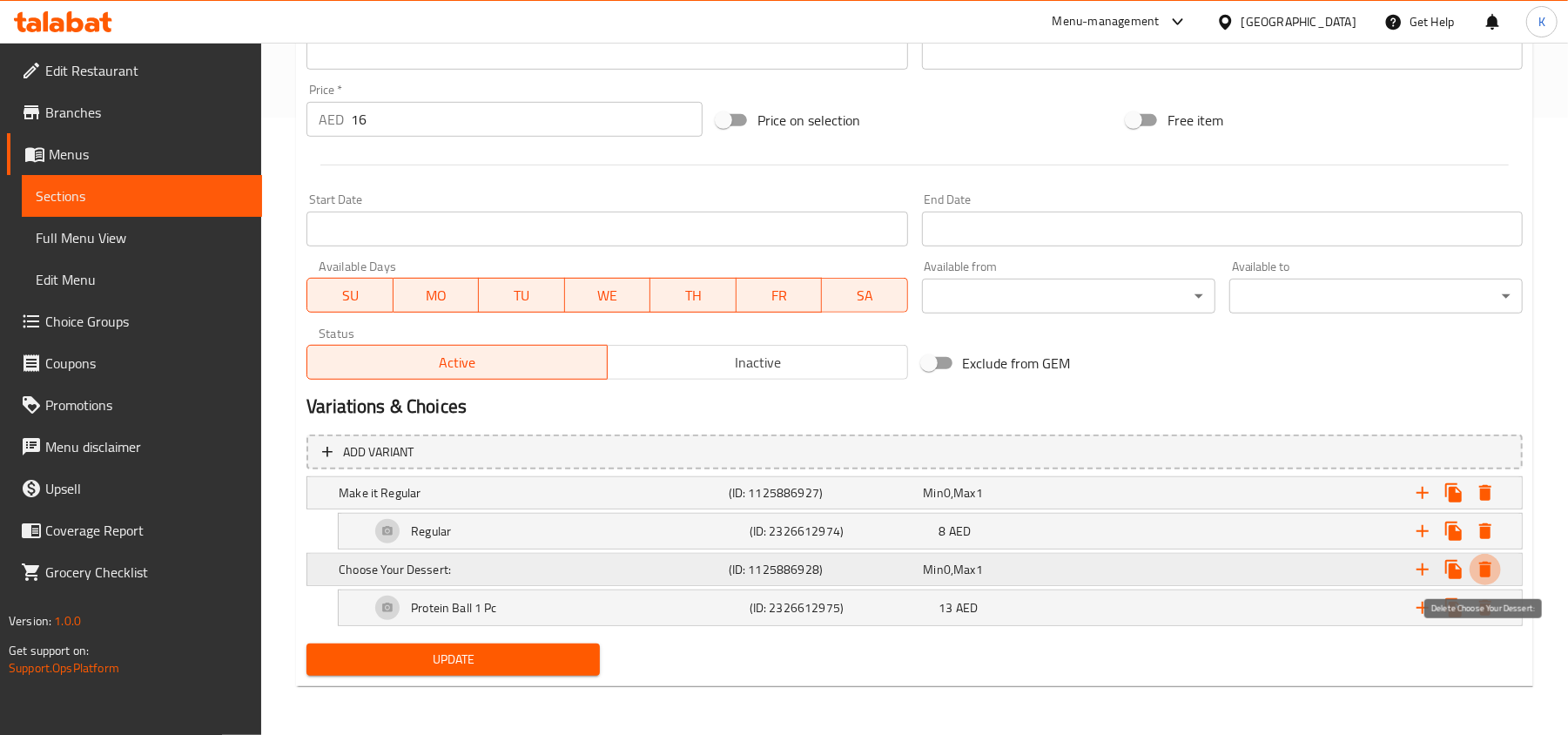
click at [1487, 573] on icon "Expand" at bounding box center [1486, 570] width 12 height 16
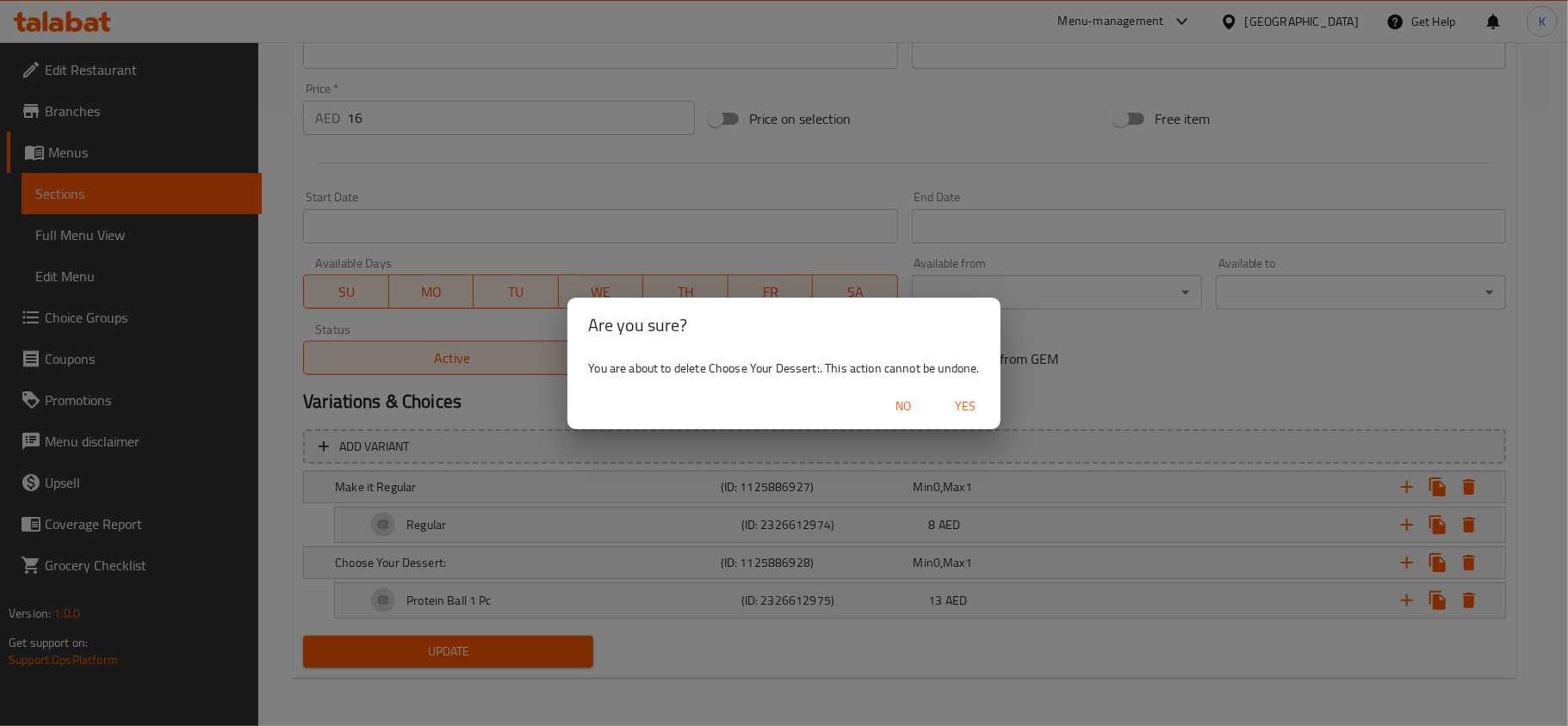
click at [968, 404] on span "Yes" at bounding box center [966, 406] width 42 height 22
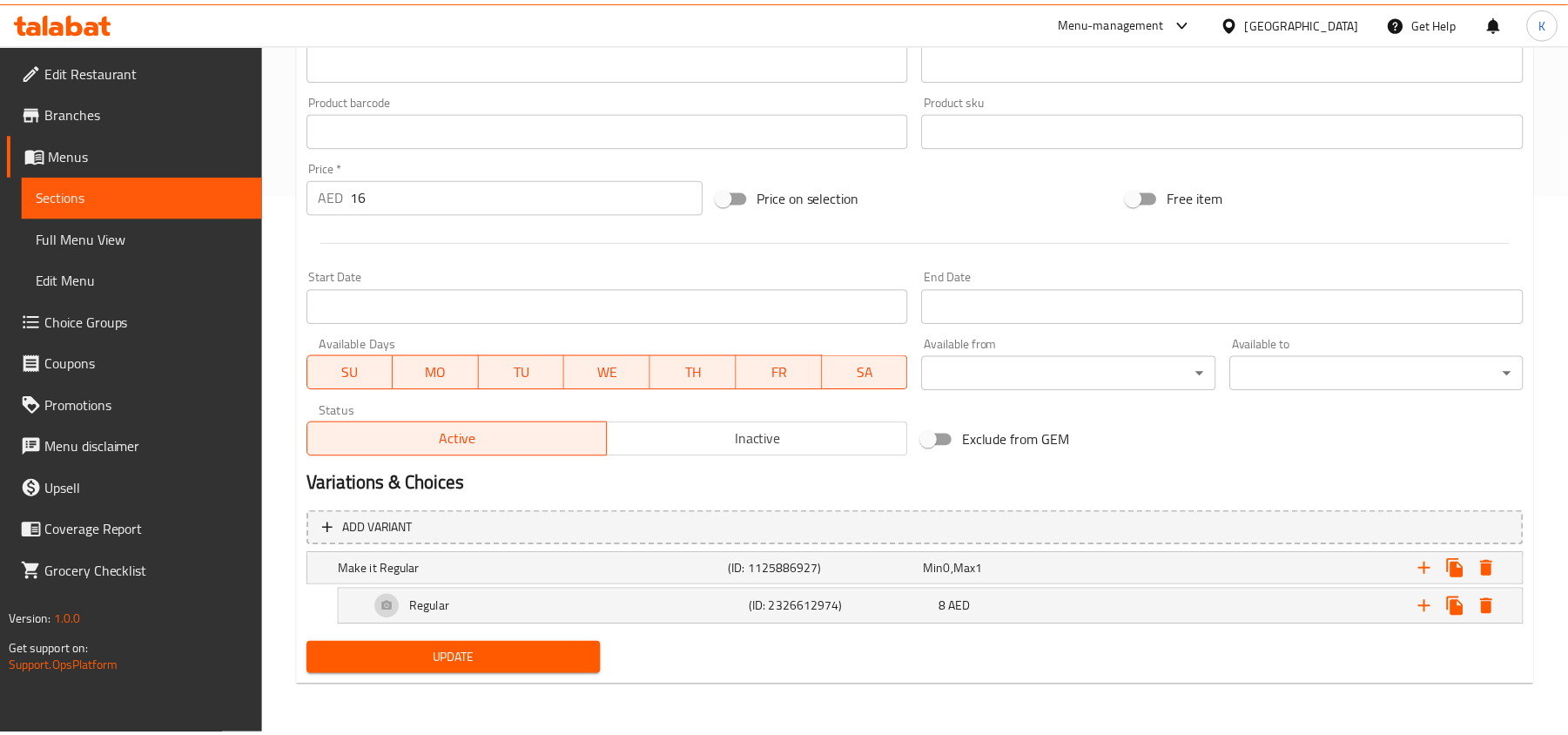
scroll to position [542, 0]
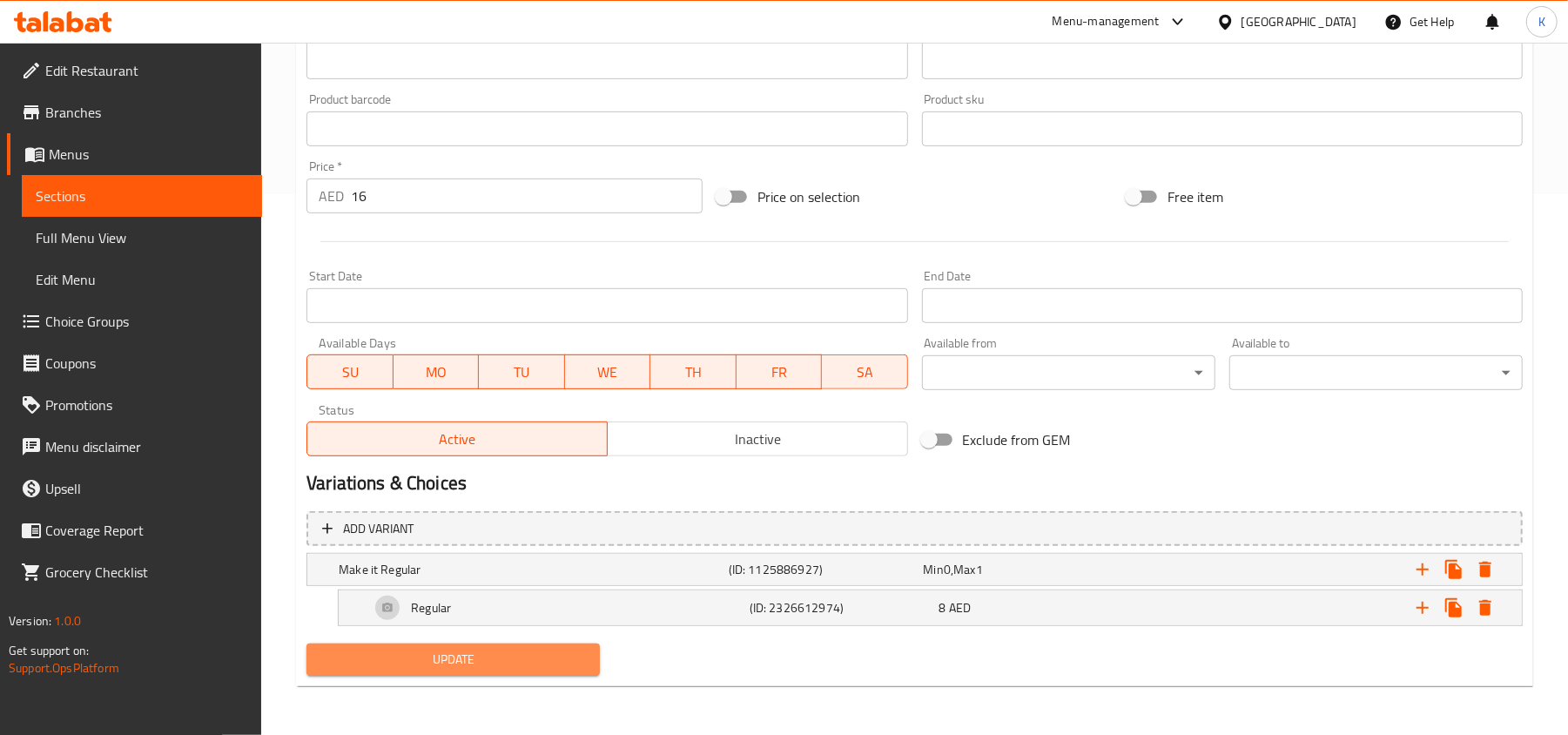
click at [551, 654] on span "Update" at bounding box center [453, 660] width 266 height 22
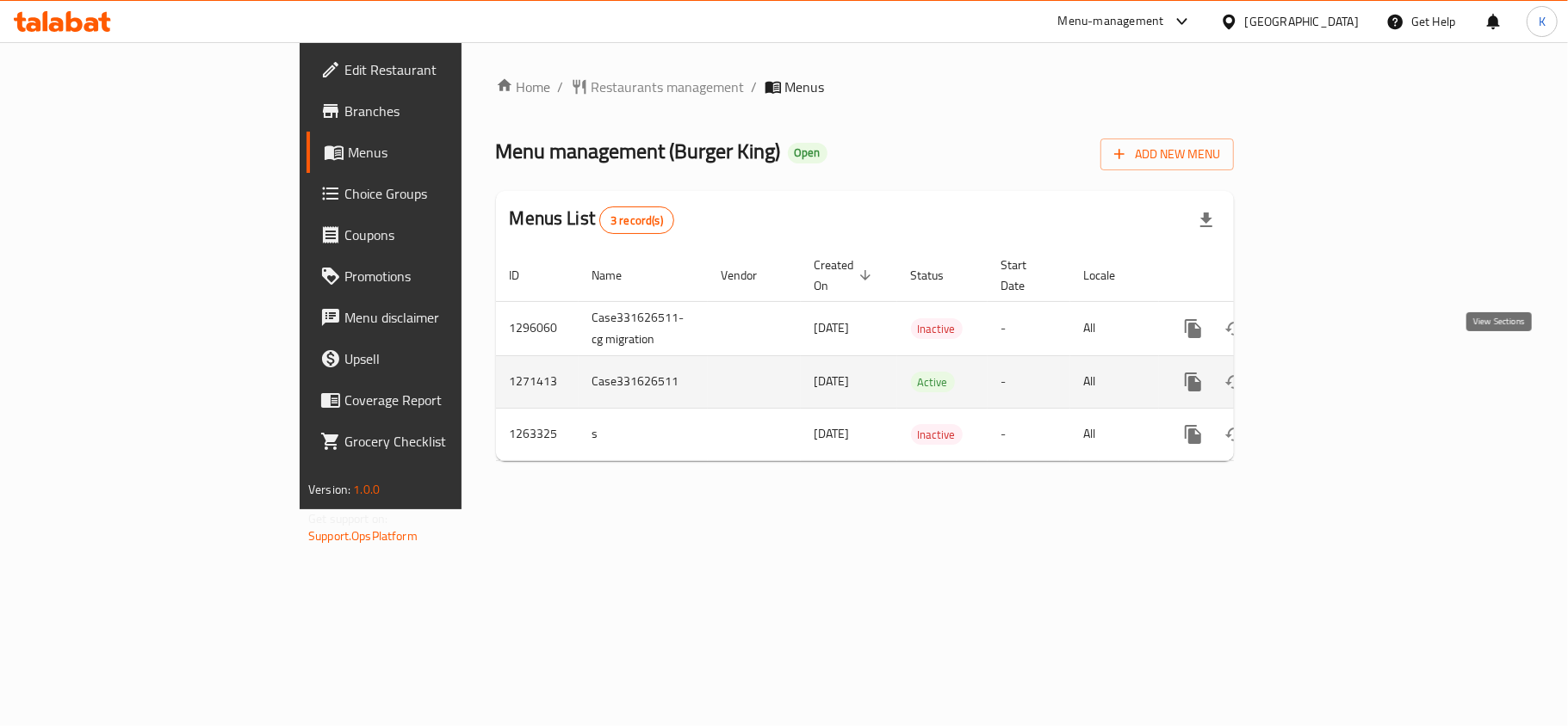
click at [1328, 372] on icon "enhanced table" at bounding box center [1317, 382] width 21 height 21
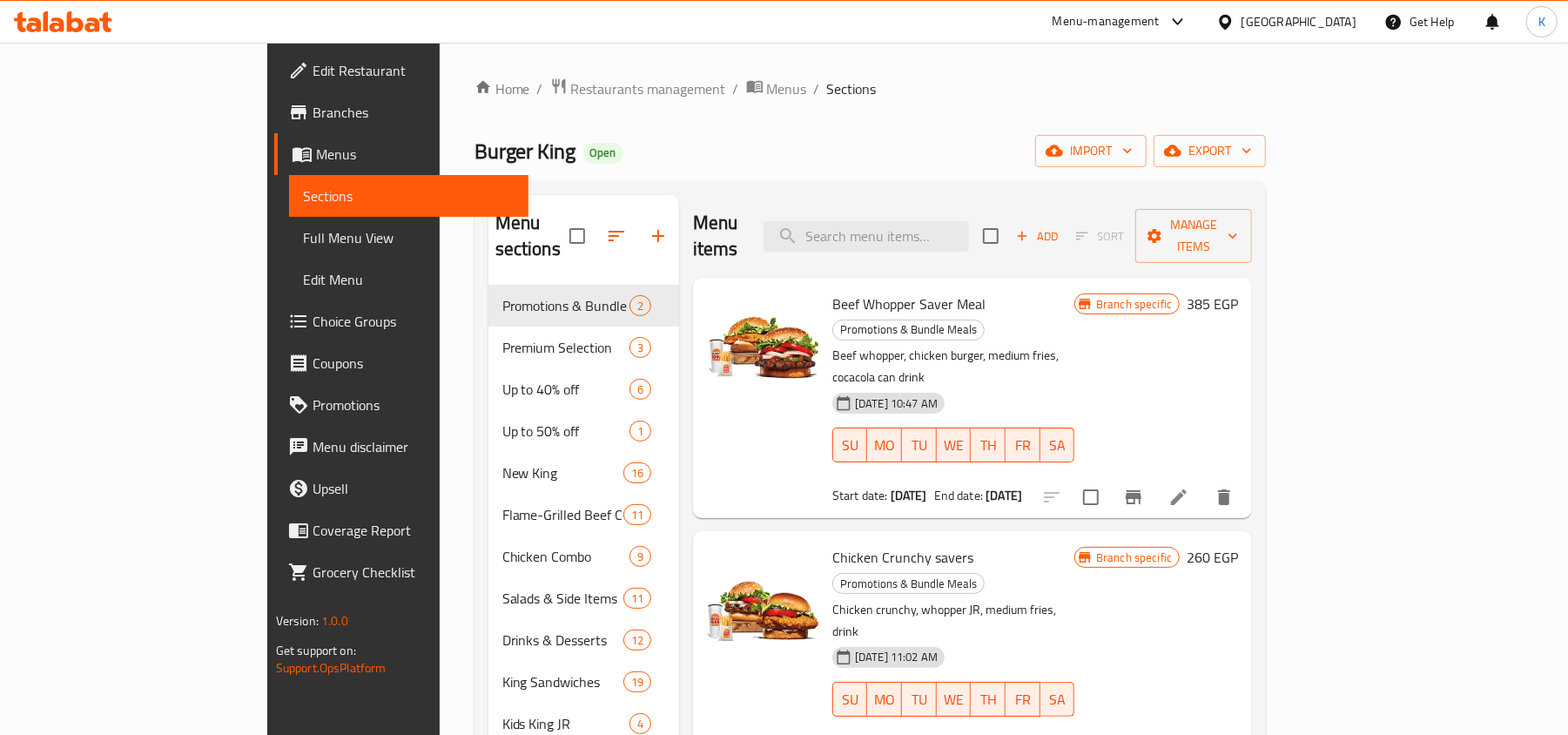
drag, startPoint x: 112, startPoint y: 230, endPoint x: 618, endPoint y: 14, distance: 550.2
click at [303, 230] on span "Full Menu View" at bounding box center [408, 238] width 213 height 21
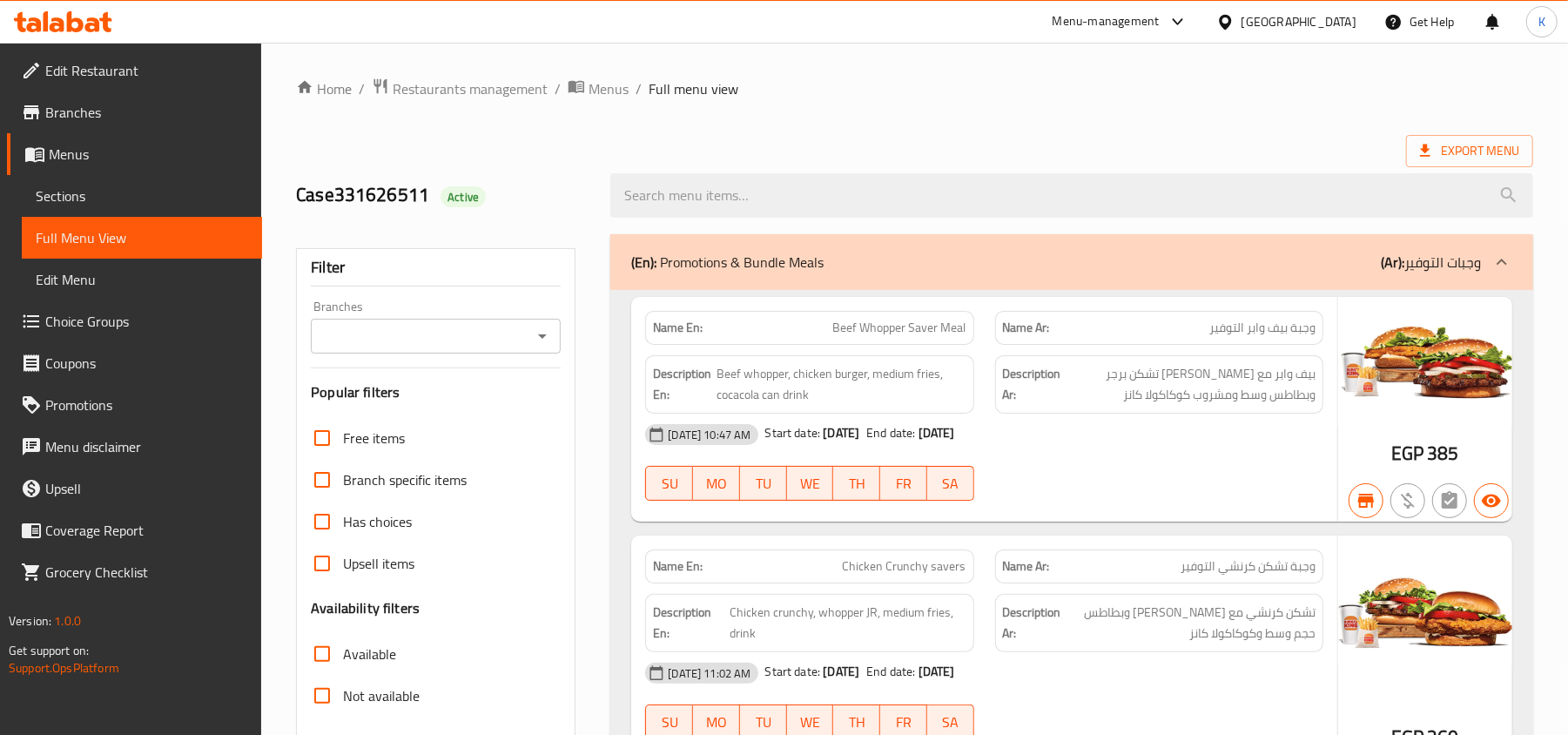
click at [544, 334] on icon "Open" at bounding box center [542, 336] width 21 height 21
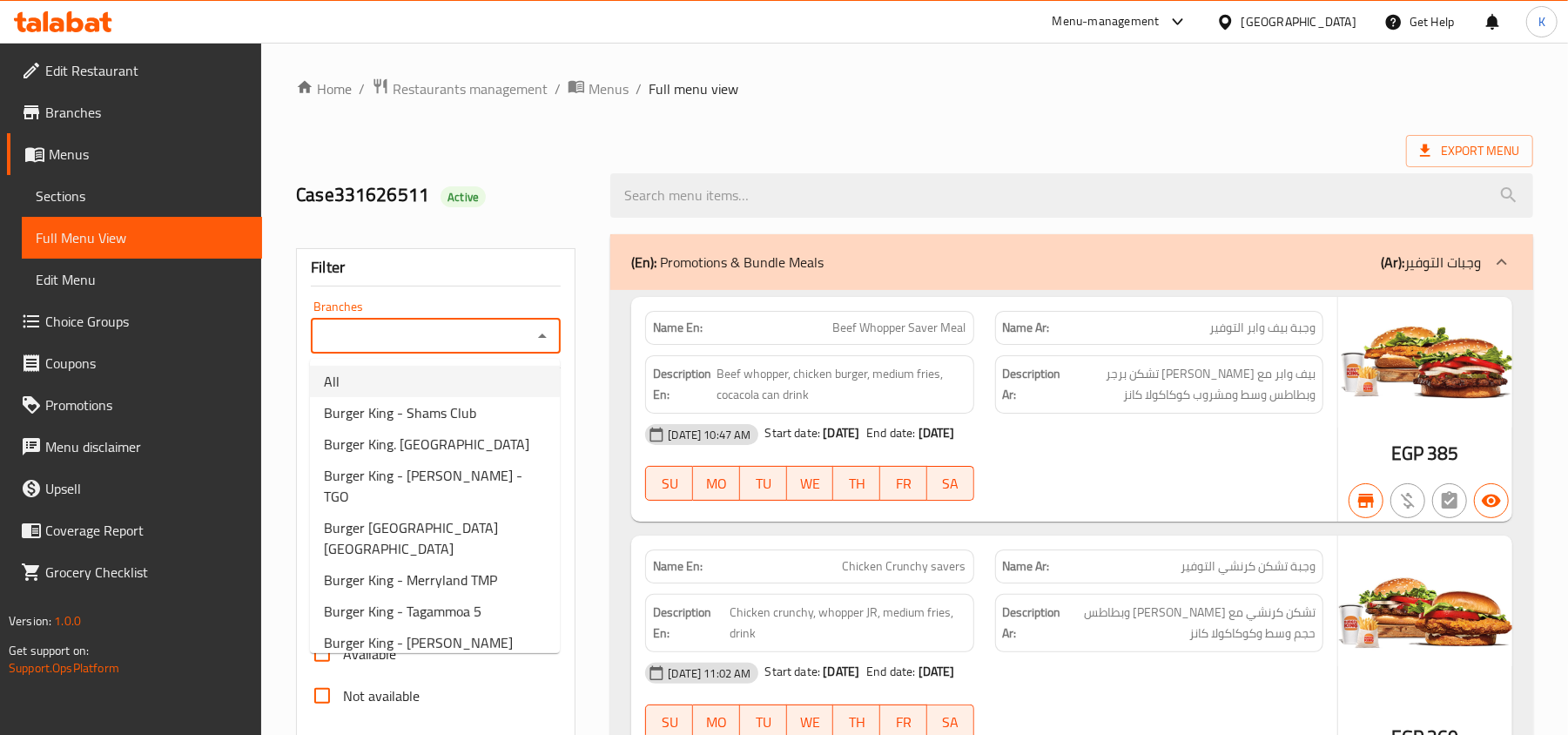
click at [415, 381] on li "All" at bounding box center [435, 382] width 250 height 32
type input "All"
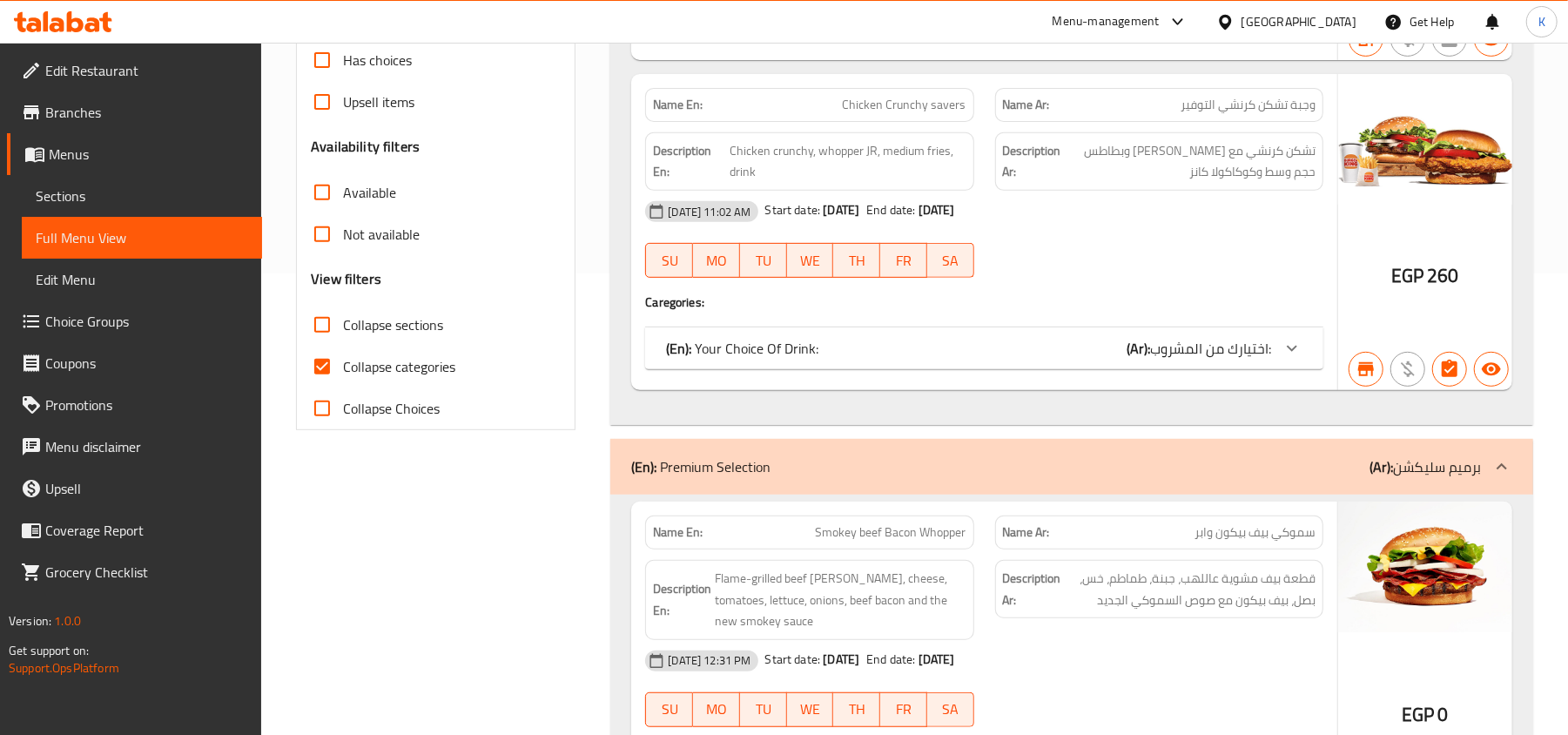
scroll to position [465, 0]
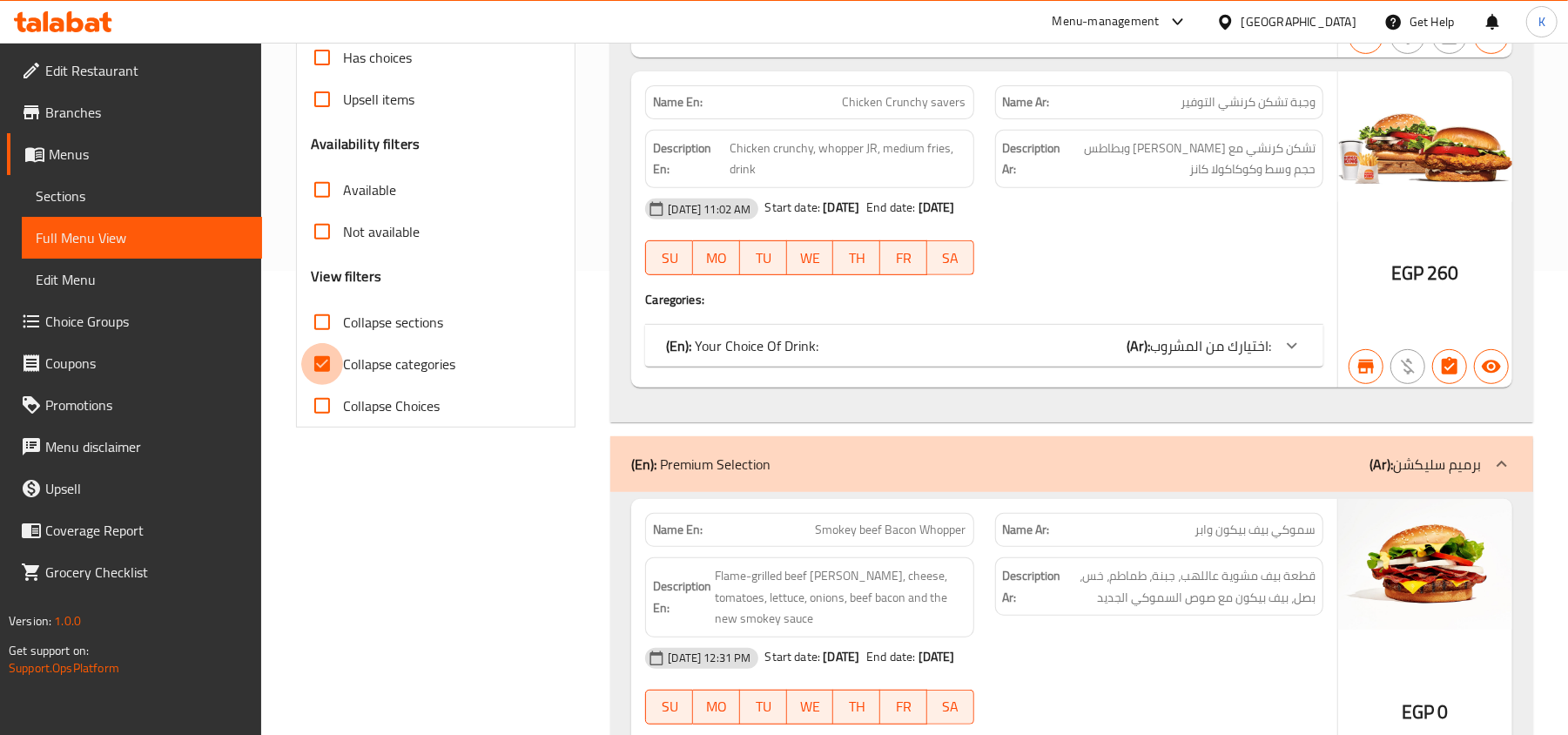
click at [341, 370] on input "Collapse categories" at bounding box center [322, 364] width 42 height 42
checkbox input "false"
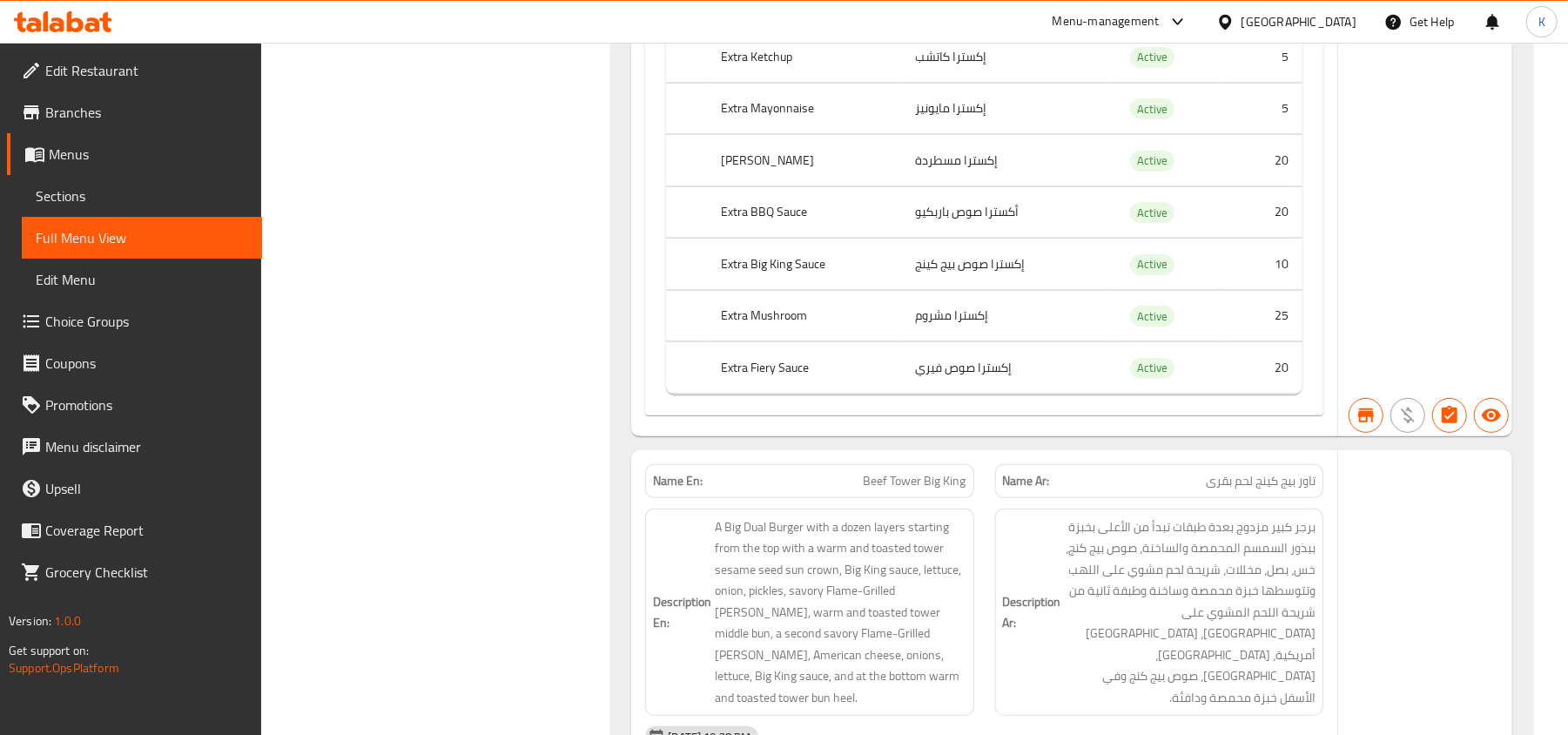
scroll to position [76780, 0]
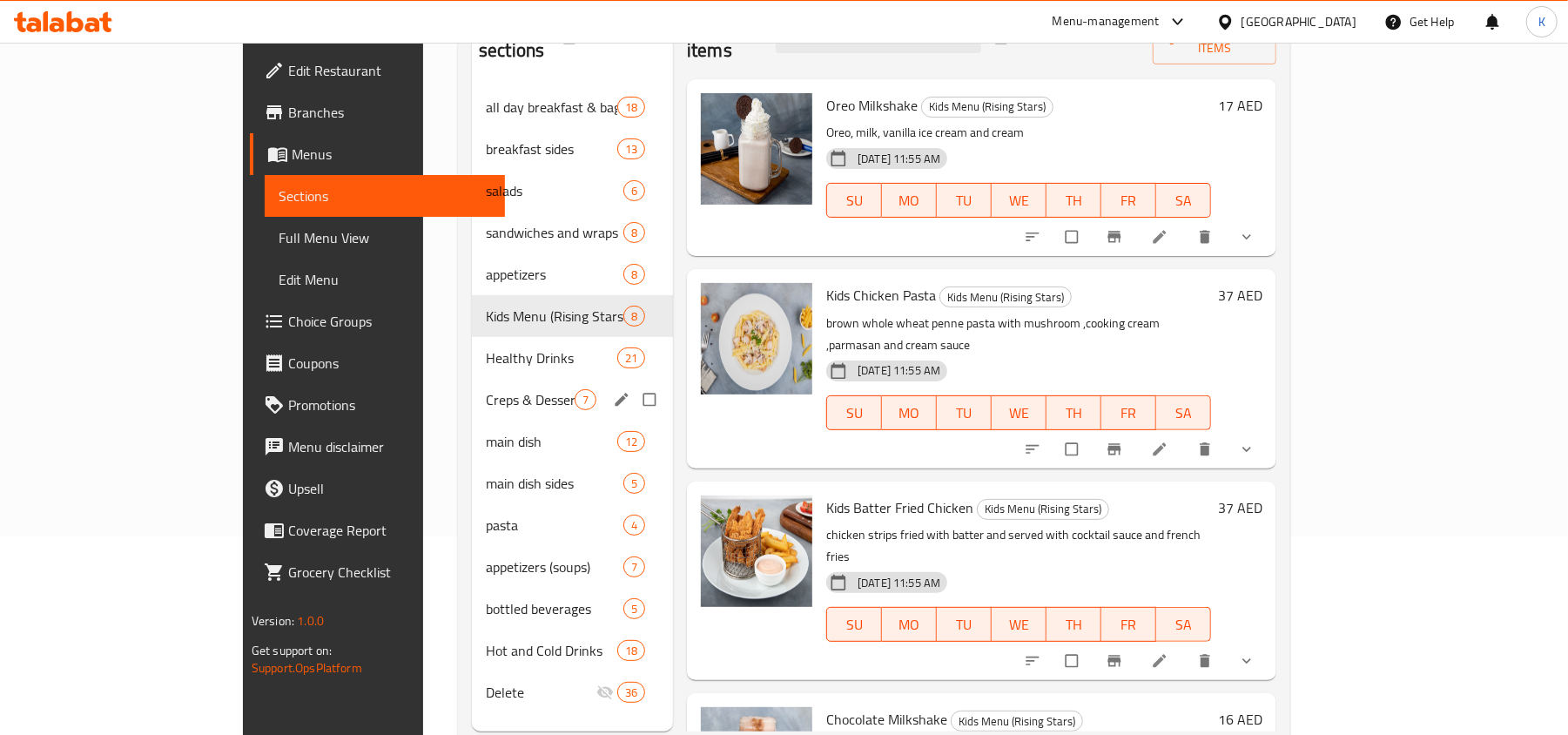
scroll to position [245, 0]
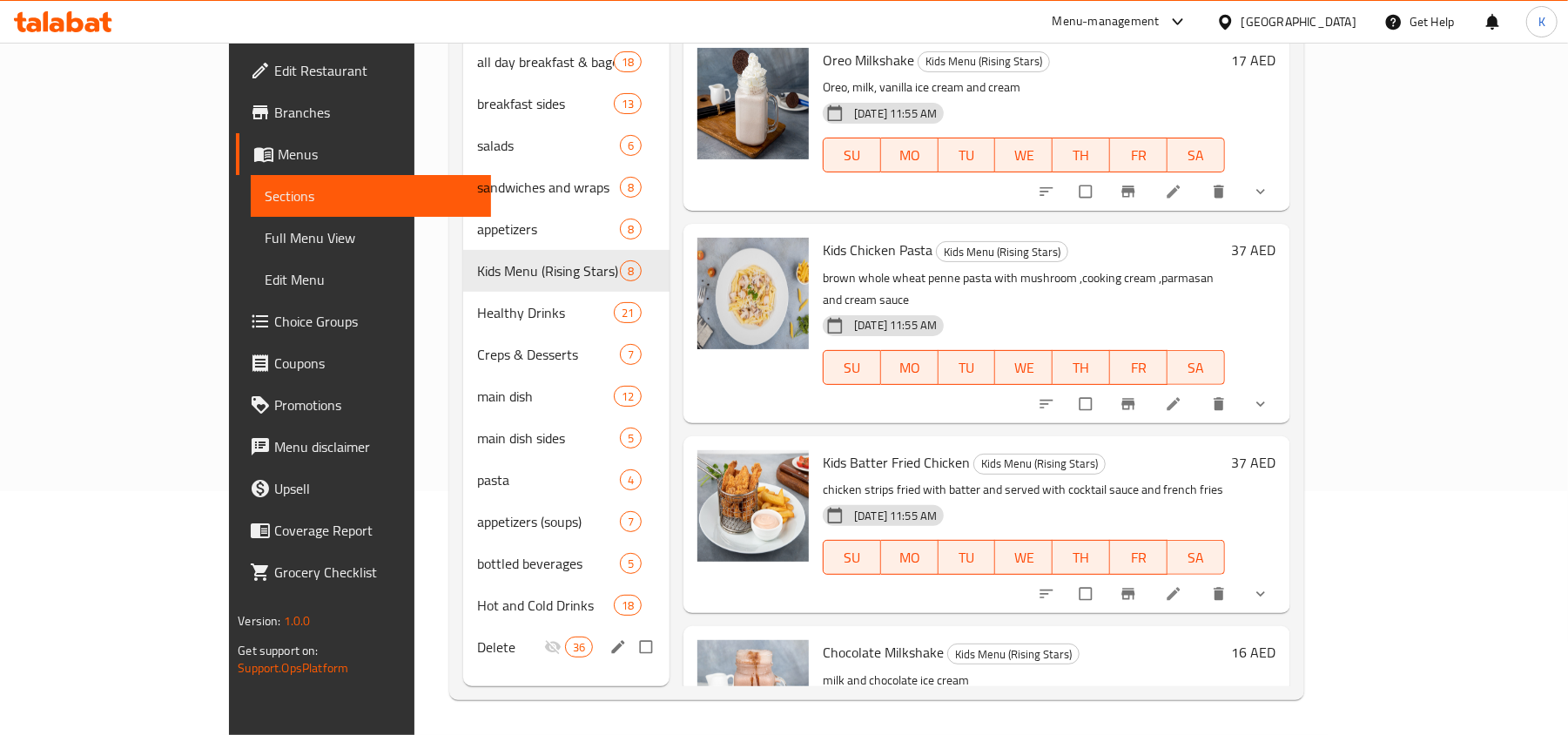
click at [630, 631] on input "Menu sections" at bounding box center [648, 648] width 37 height 33
checkbox input "true"
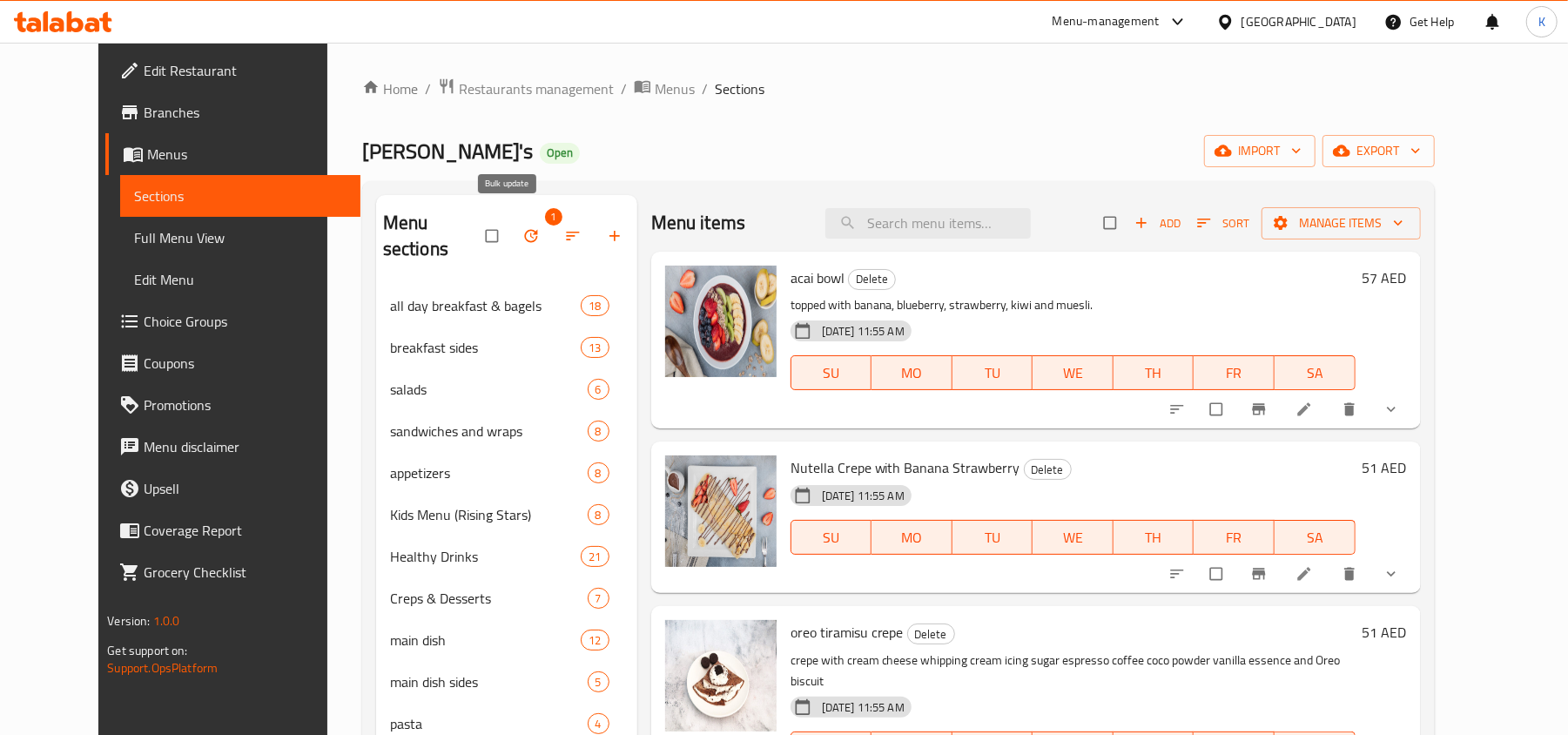
click at [522, 228] on icon "button" at bounding box center [531, 236] width 17 height 18
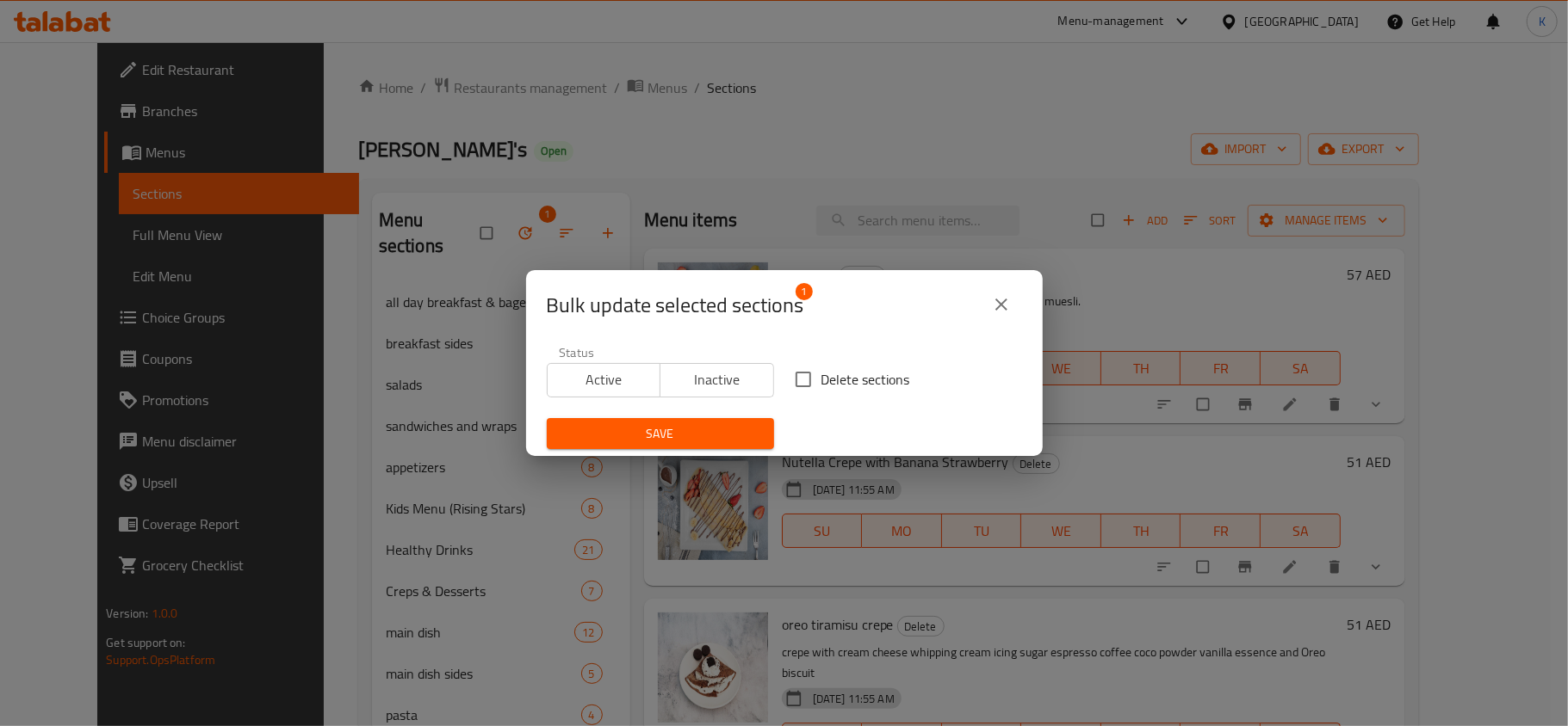
click at [789, 376] on input "Delete sections" at bounding box center [803, 379] width 36 height 36
checkbox input "true"
click at [738, 428] on span "Save" at bounding box center [660, 434] width 200 height 22
